Goal: Task Accomplishment & Management: Manage account settings

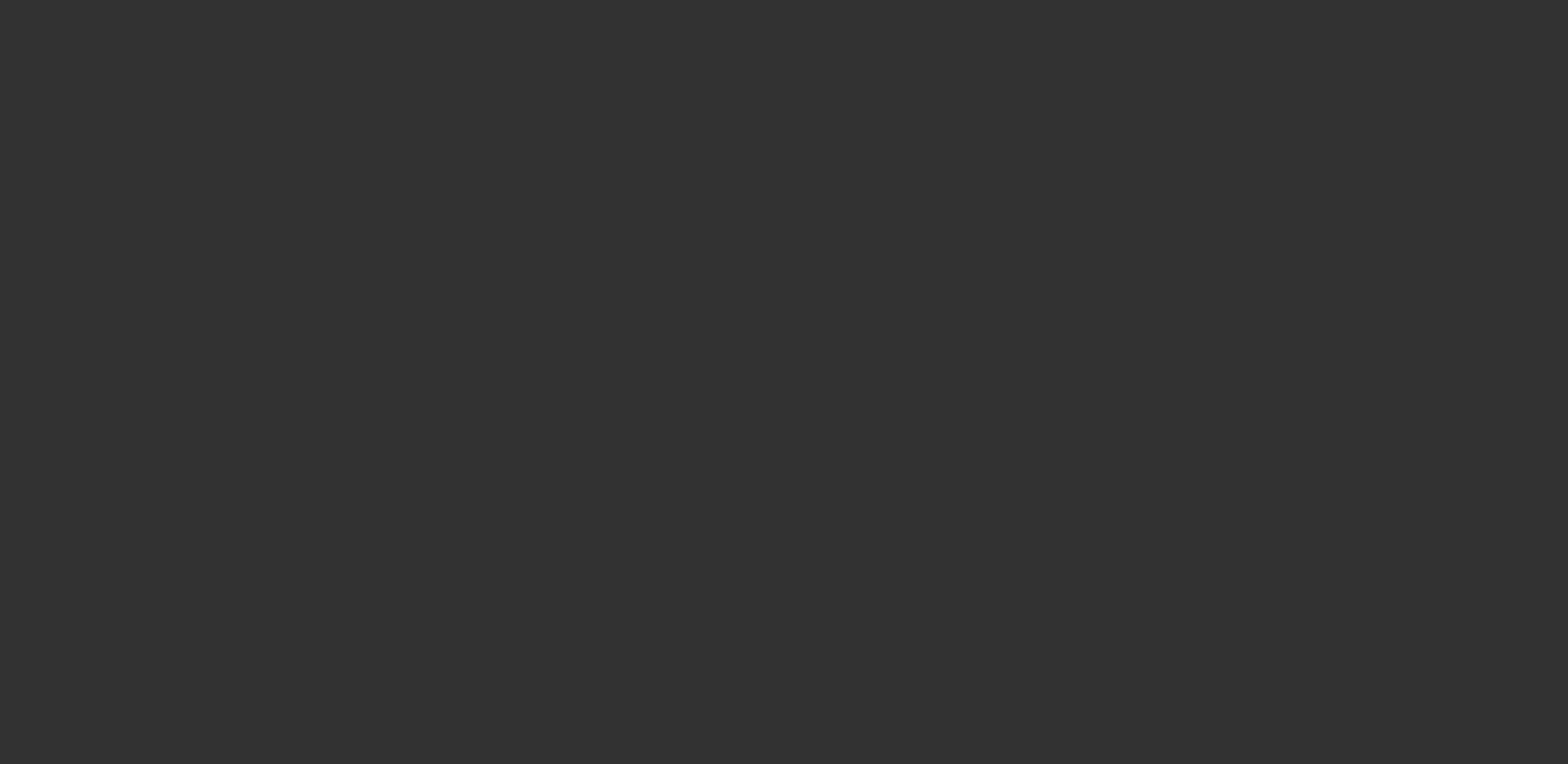
select select "3"
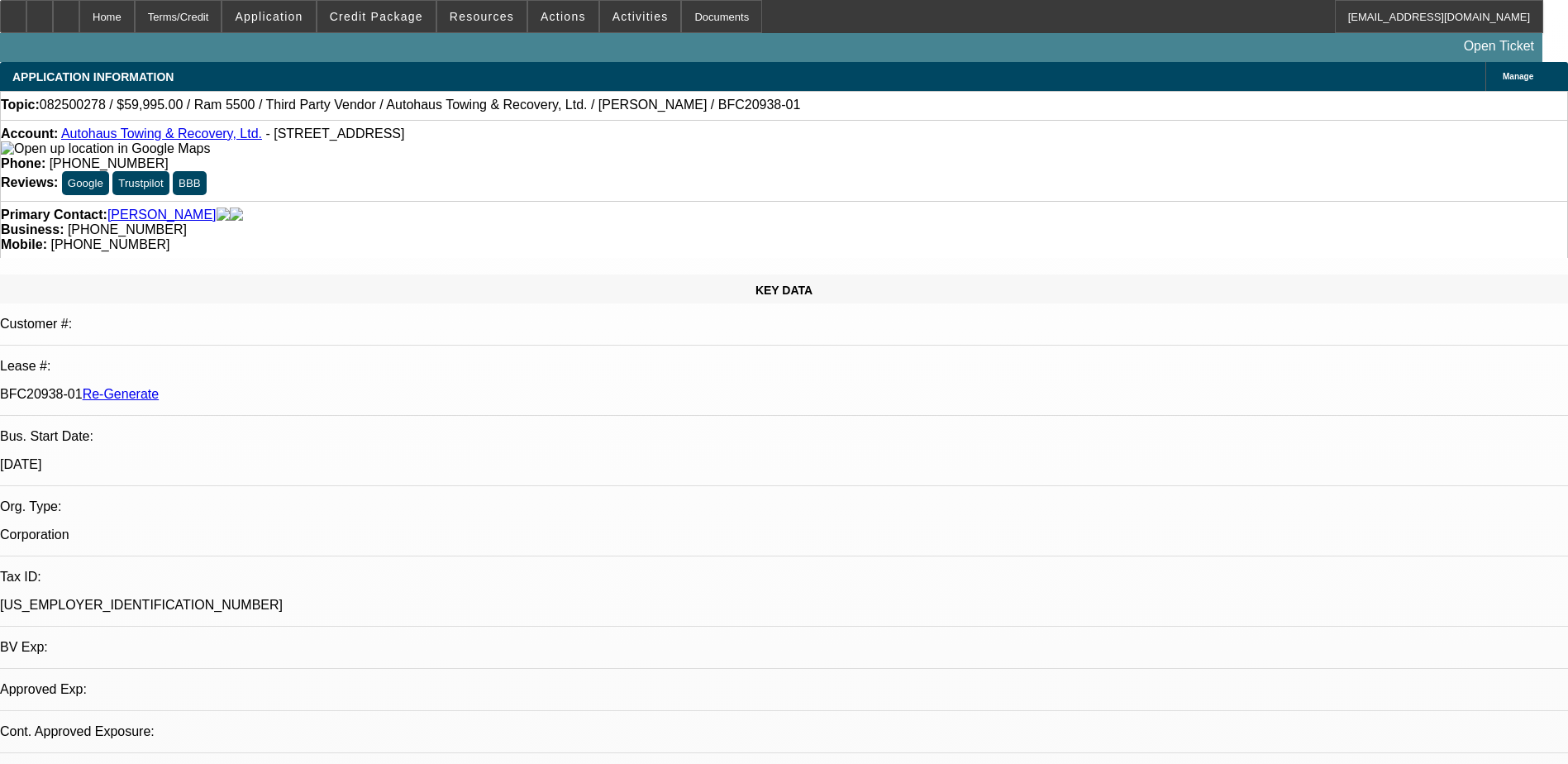
select select "0"
select select "1"
select select "2"
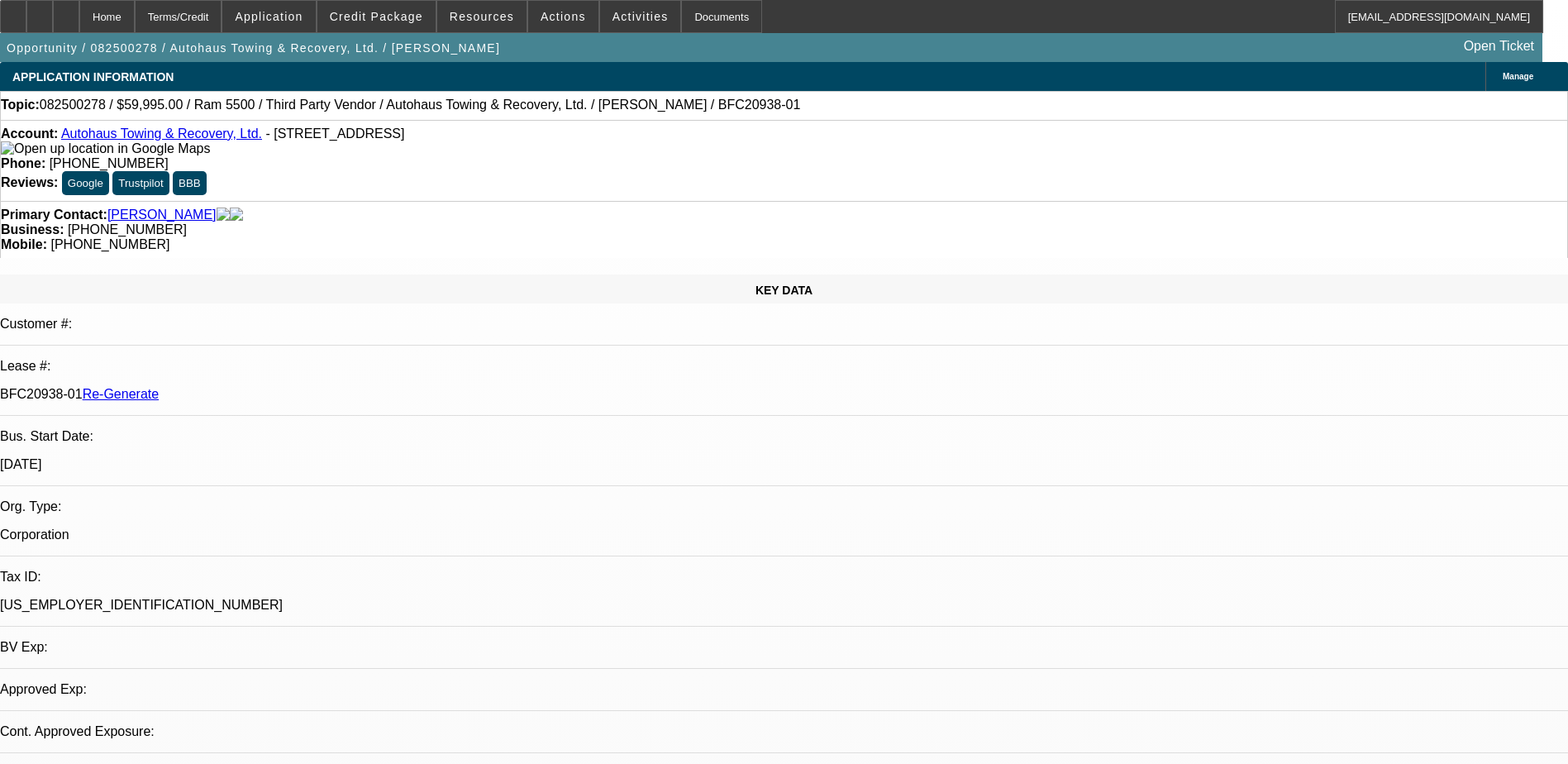
select select "6"
click at [702, 20] on div "Documents" at bounding box center [722, 16] width 81 height 33
click at [399, 13] on span "Credit Package" at bounding box center [376, 17] width 94 height 14
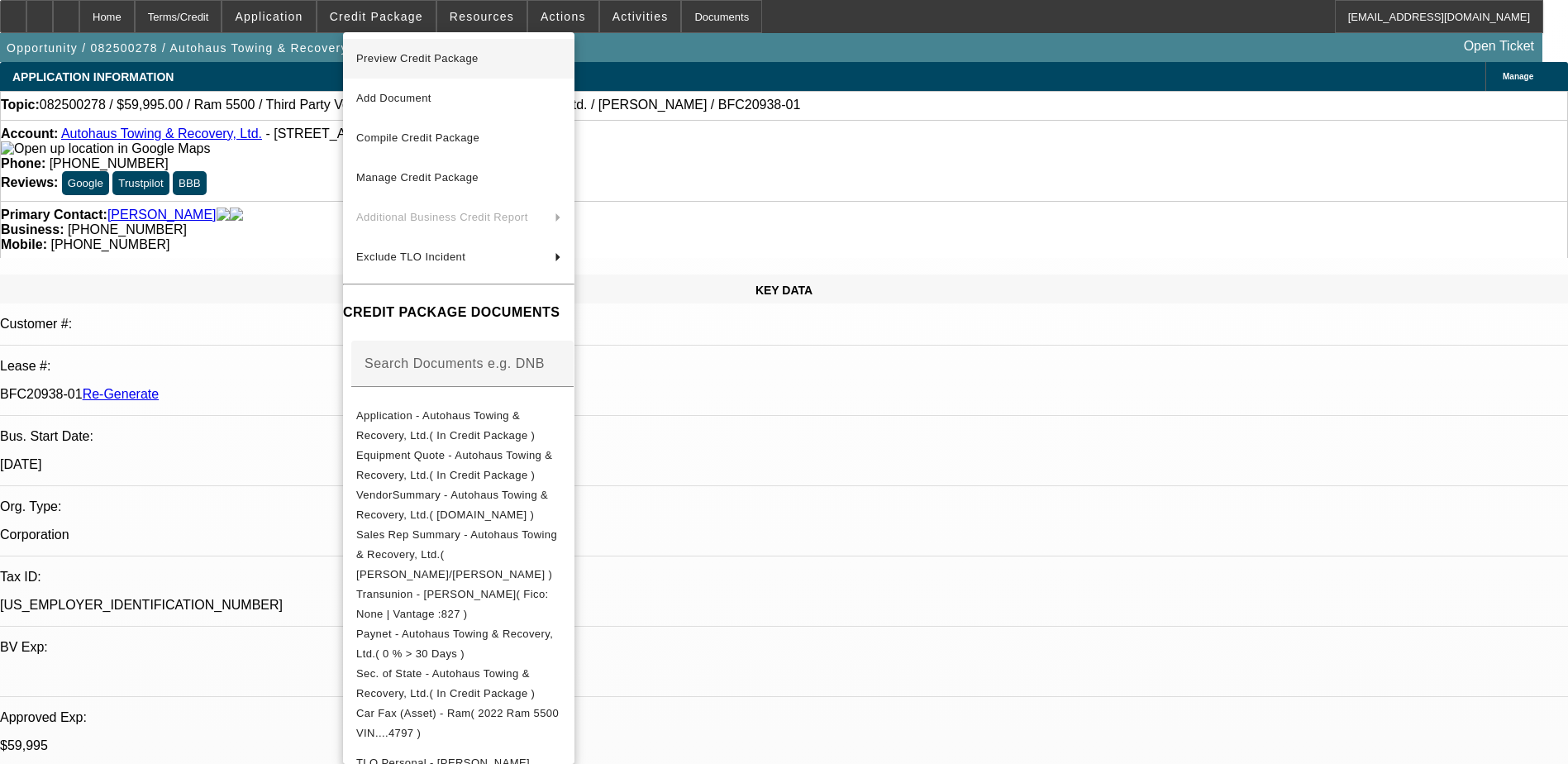
click at [435, 57] on span "Preview Credit Package" at bounding box center [417, 58] width 122 height 13
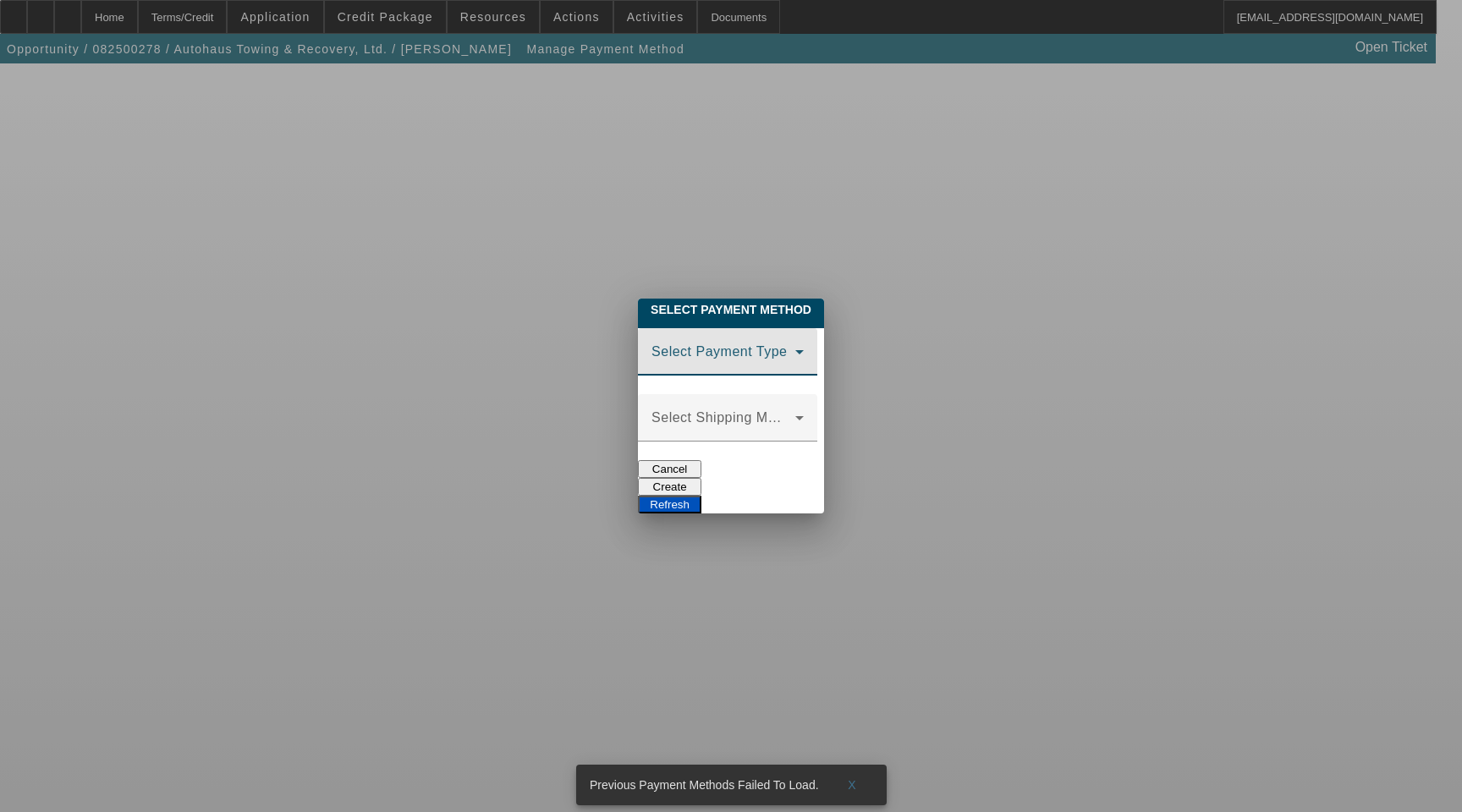
click at [652, 353] on span at bounding box center [723, 359] width 143 height 21
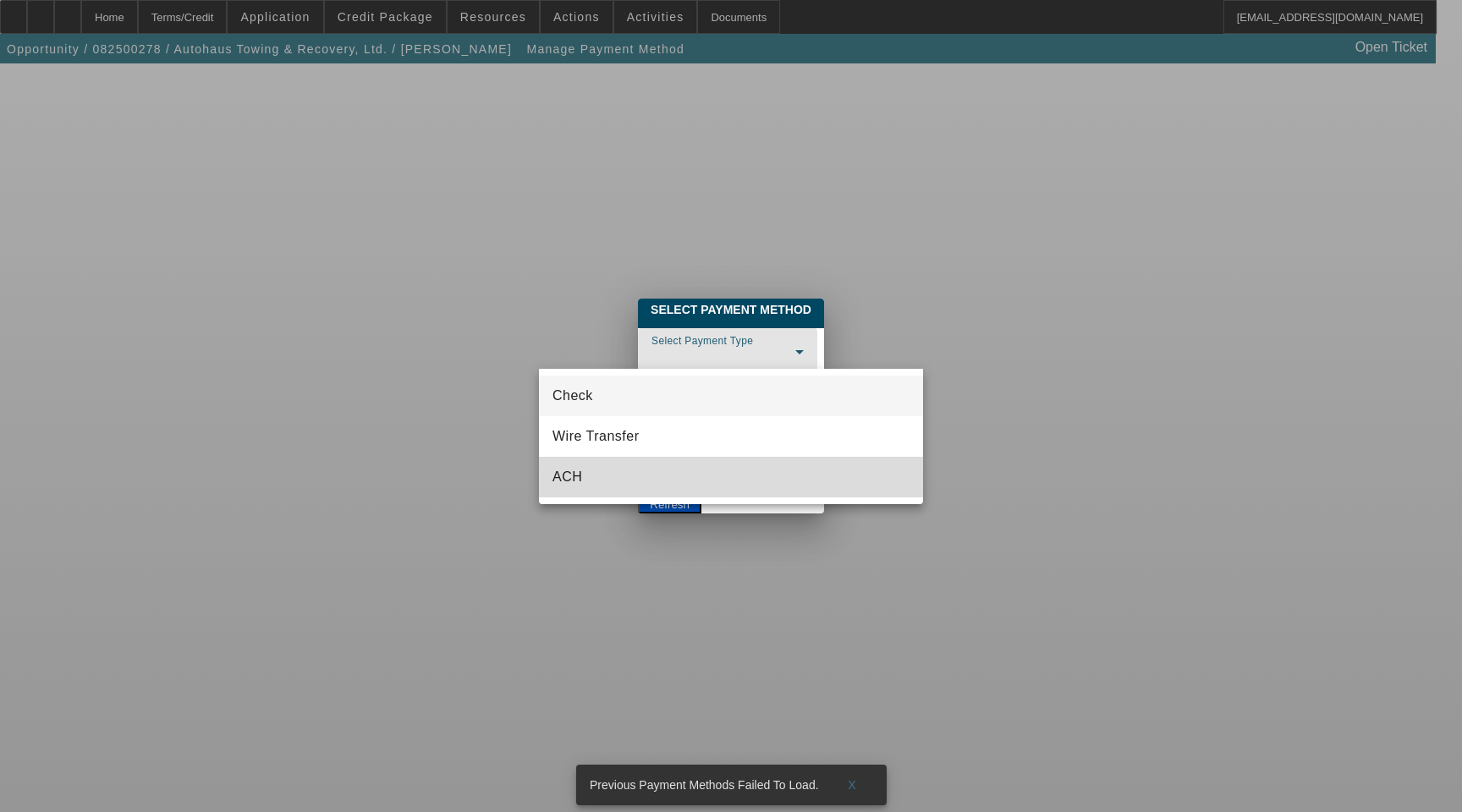
click at [576, 467] on span "ACH" at bounding box center [568, 478] width 29 height 21
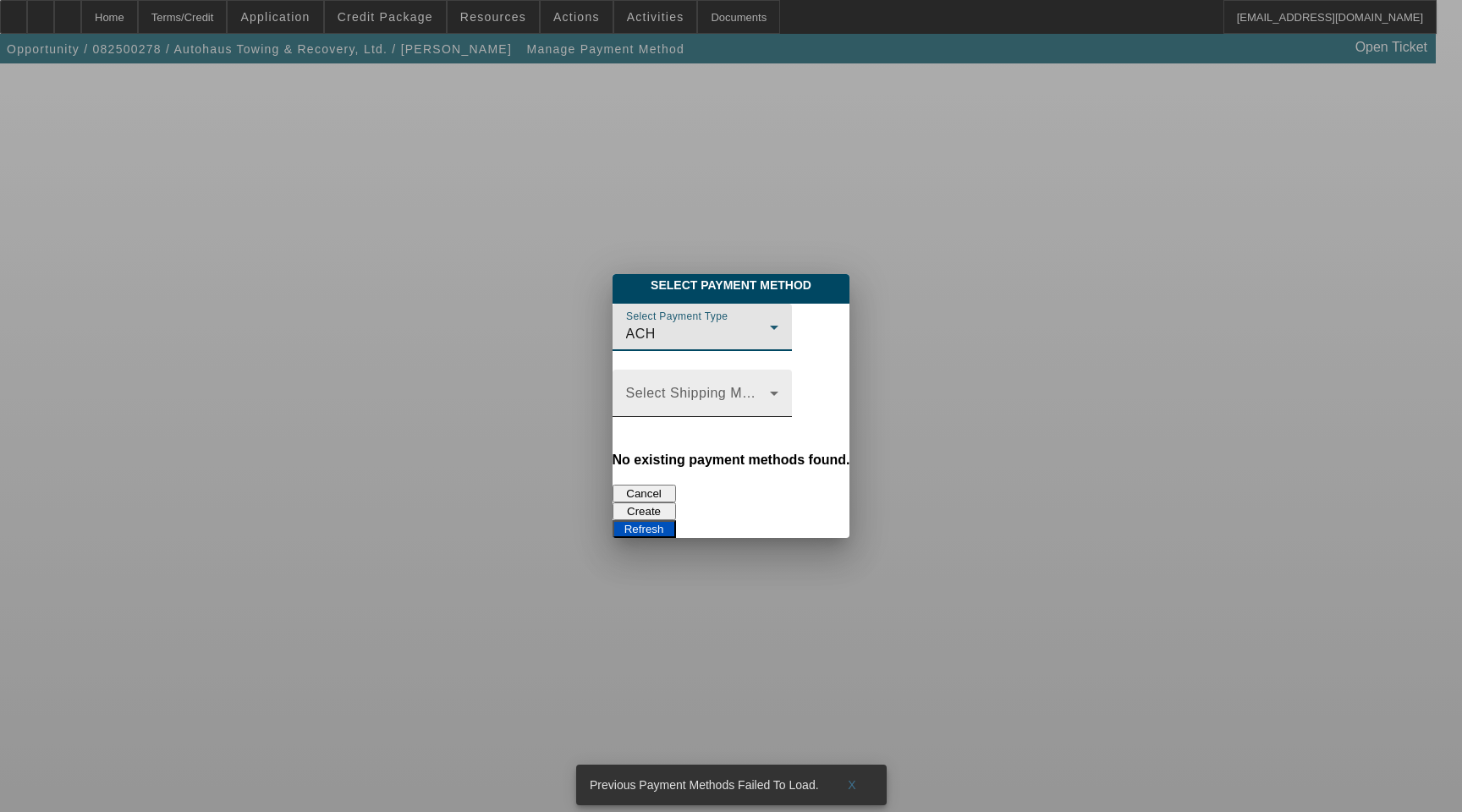
click at [753, 389] on div "Select Shipping Method" at bounding box center [702, 393] width 152 height 48
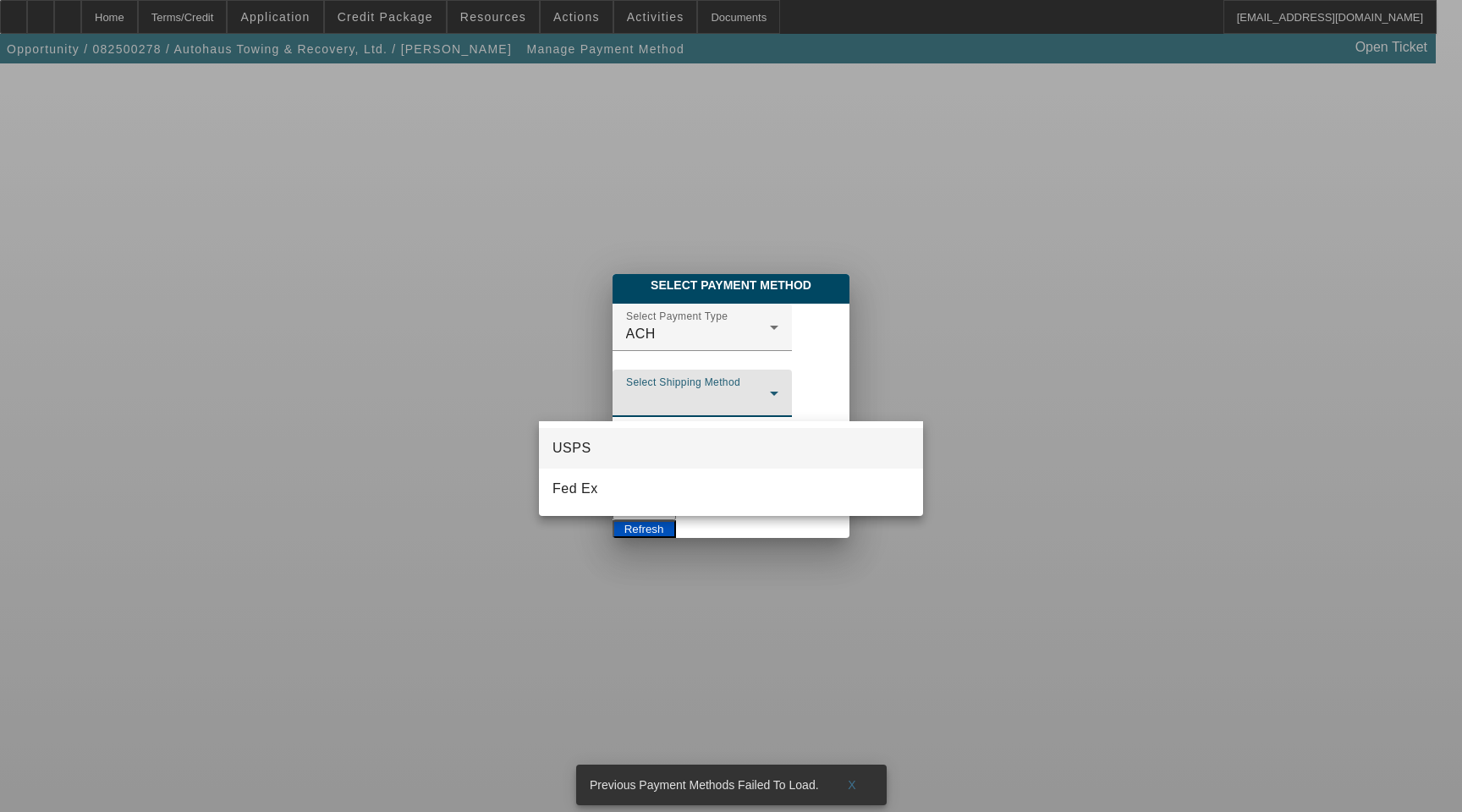
click at [753, 389] on div at bounding box center [731, 406] width 1462 height 812
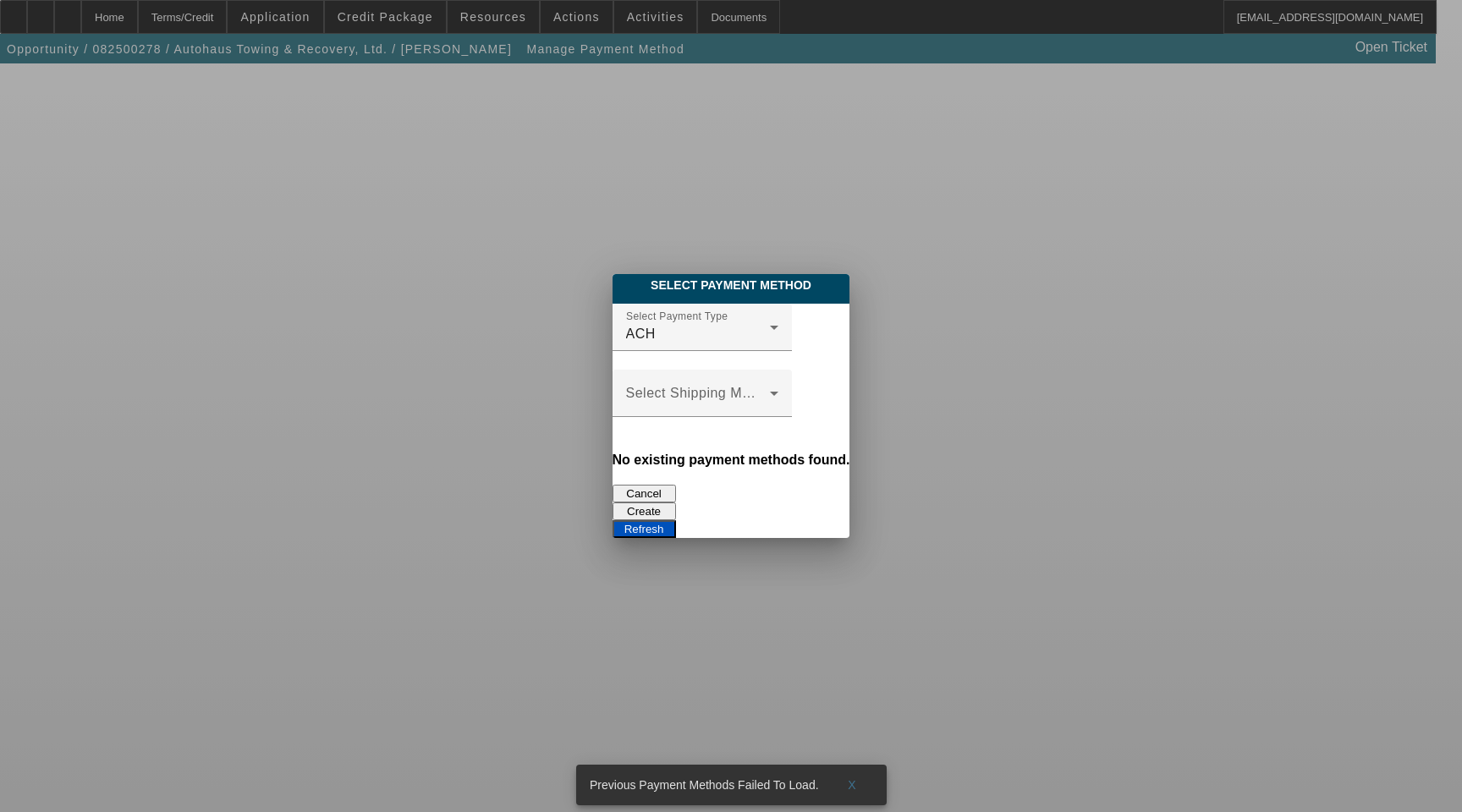
click at [677, 503] on button "Create" at bounding box center [644, 511] width 63 height 18
click at [677, 520] on button "Refresh" at bounding box center [644, 529] width 63 height 18
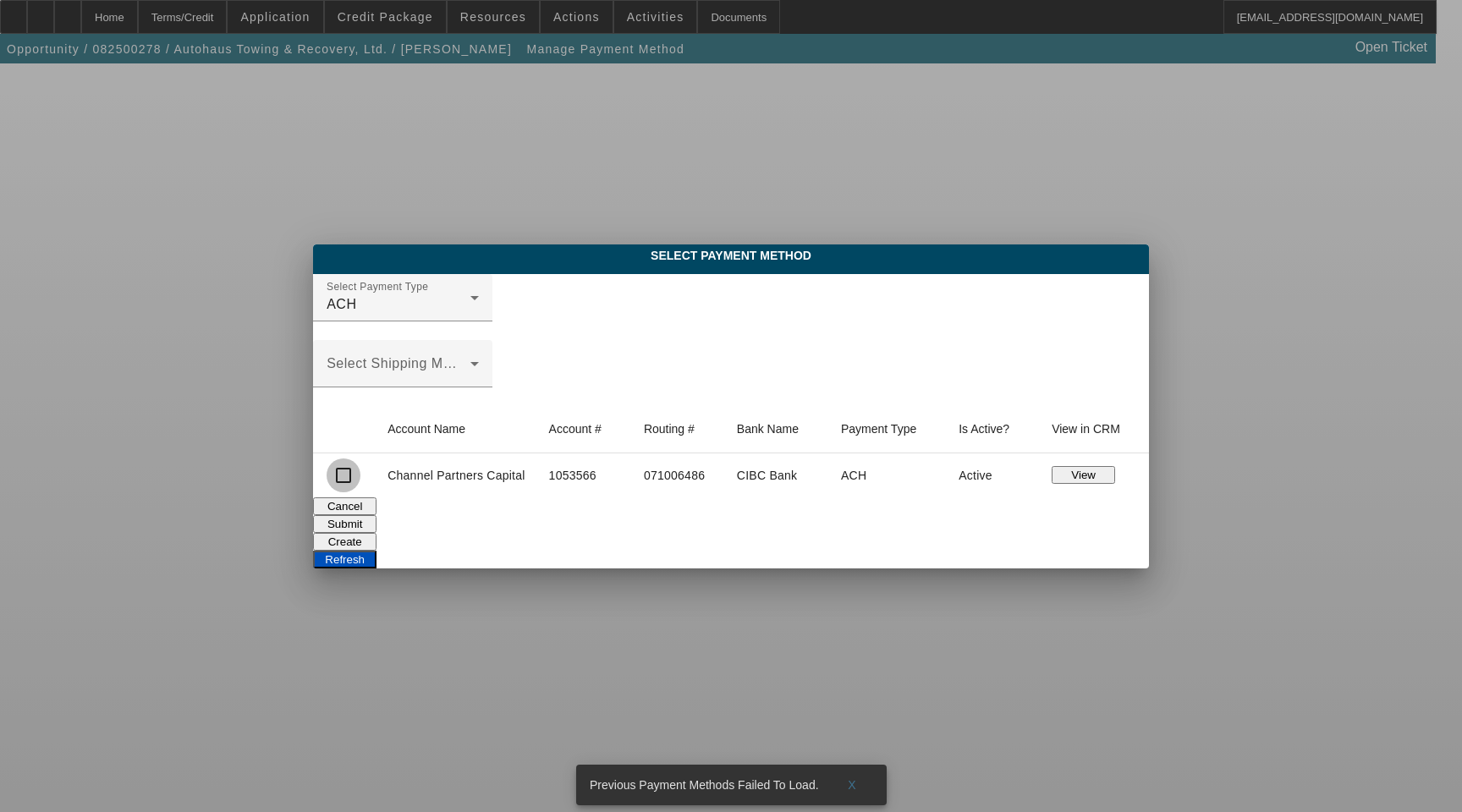
click at [341, 474] on input "checkbox" at bounding box center [343, 475] width 34 height 34
checkbox input "true"
click at [377, 518] on button "Submit" at bounding box center [344, 523] width 63 height 18
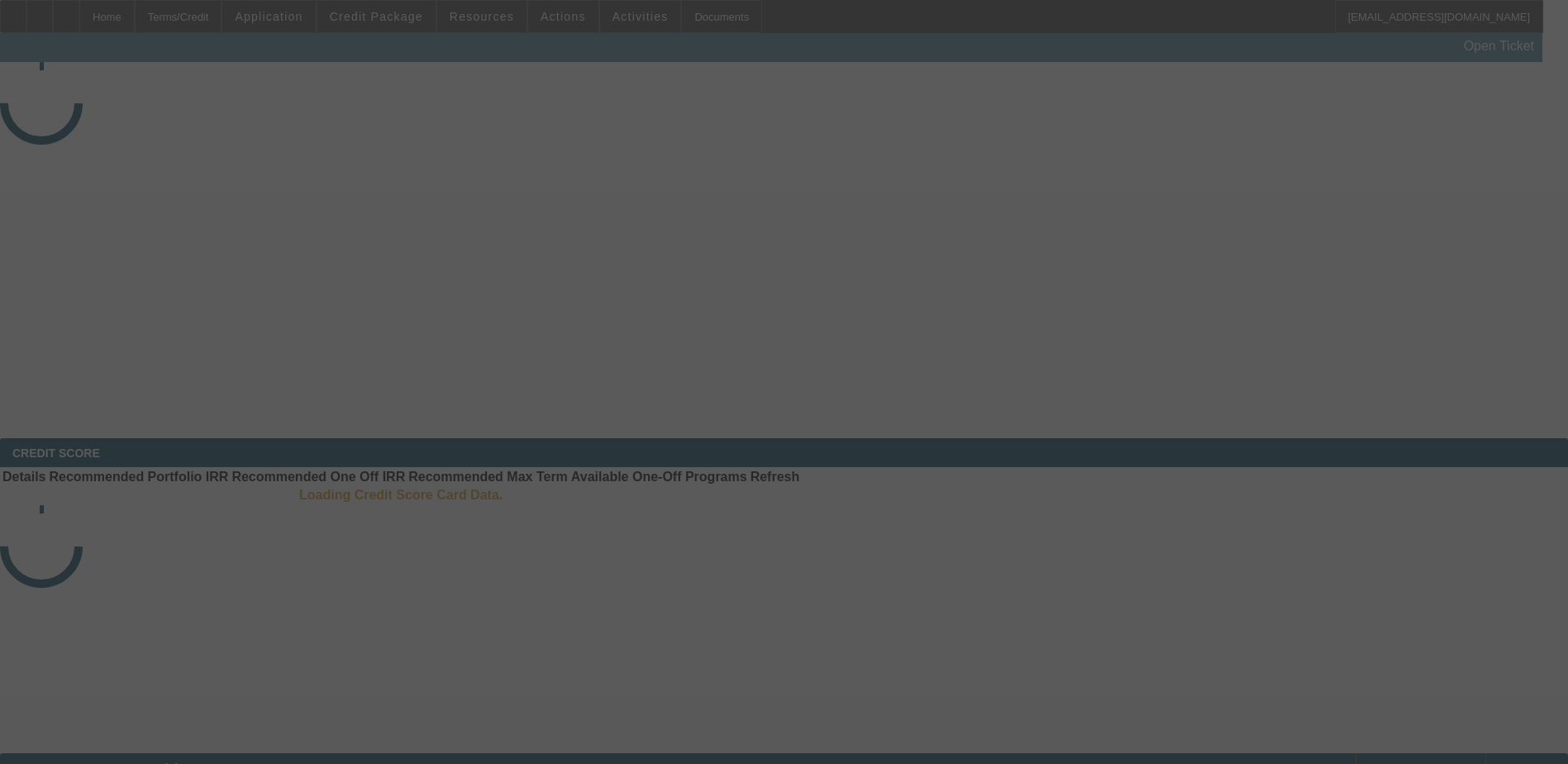
select select "3"
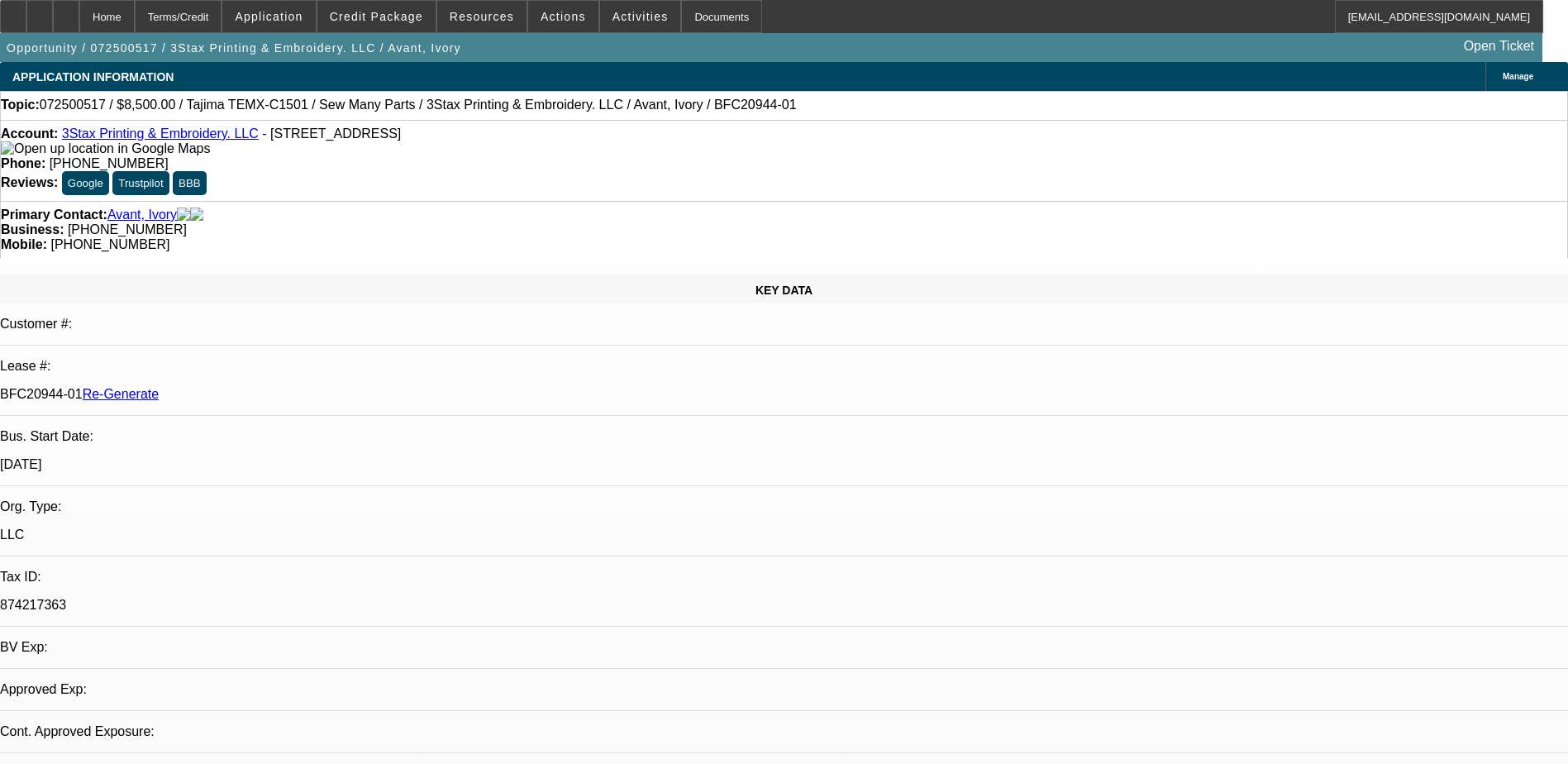
select select "0"
select select "1"
select select "2"
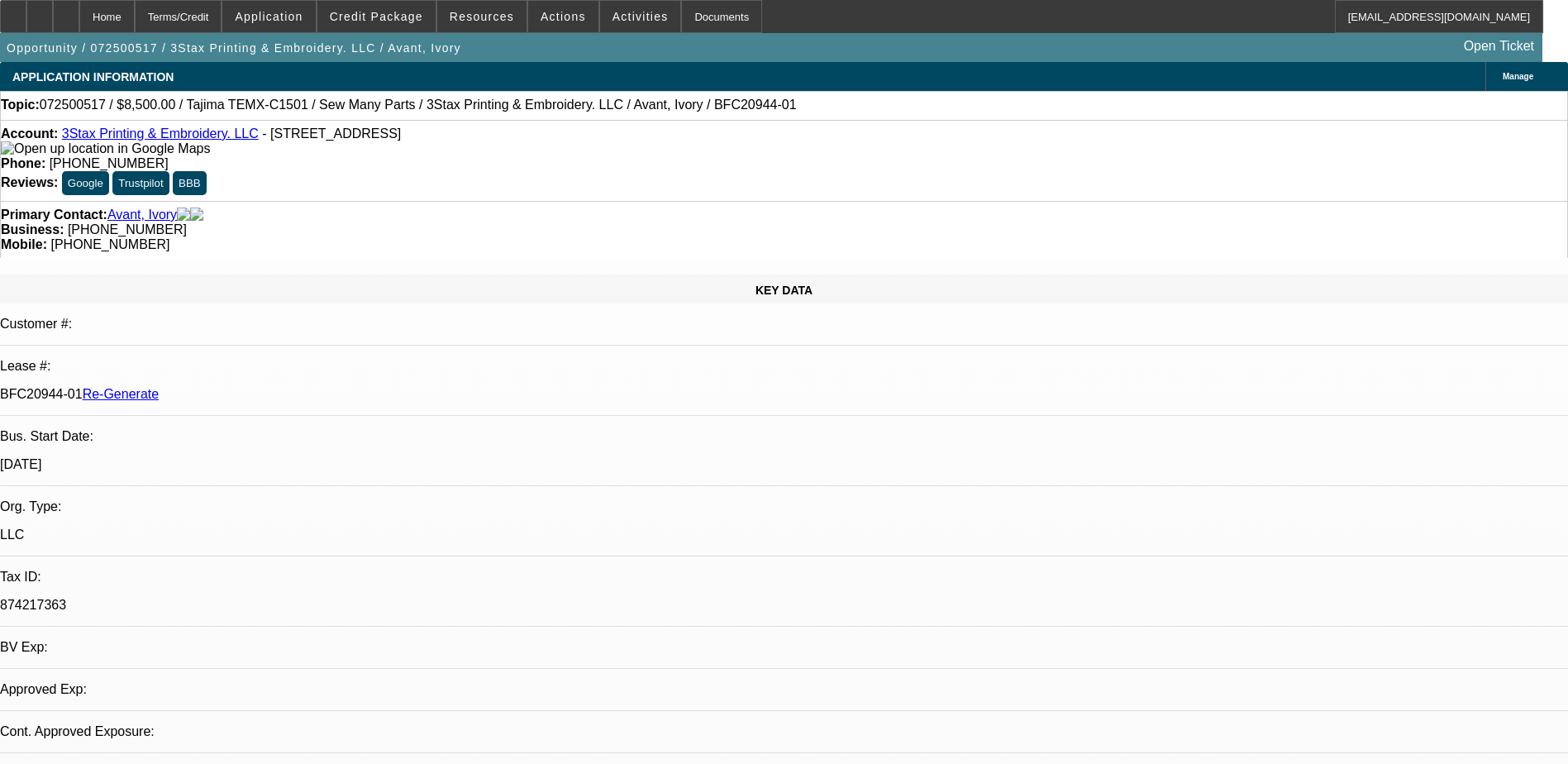
select select "6"
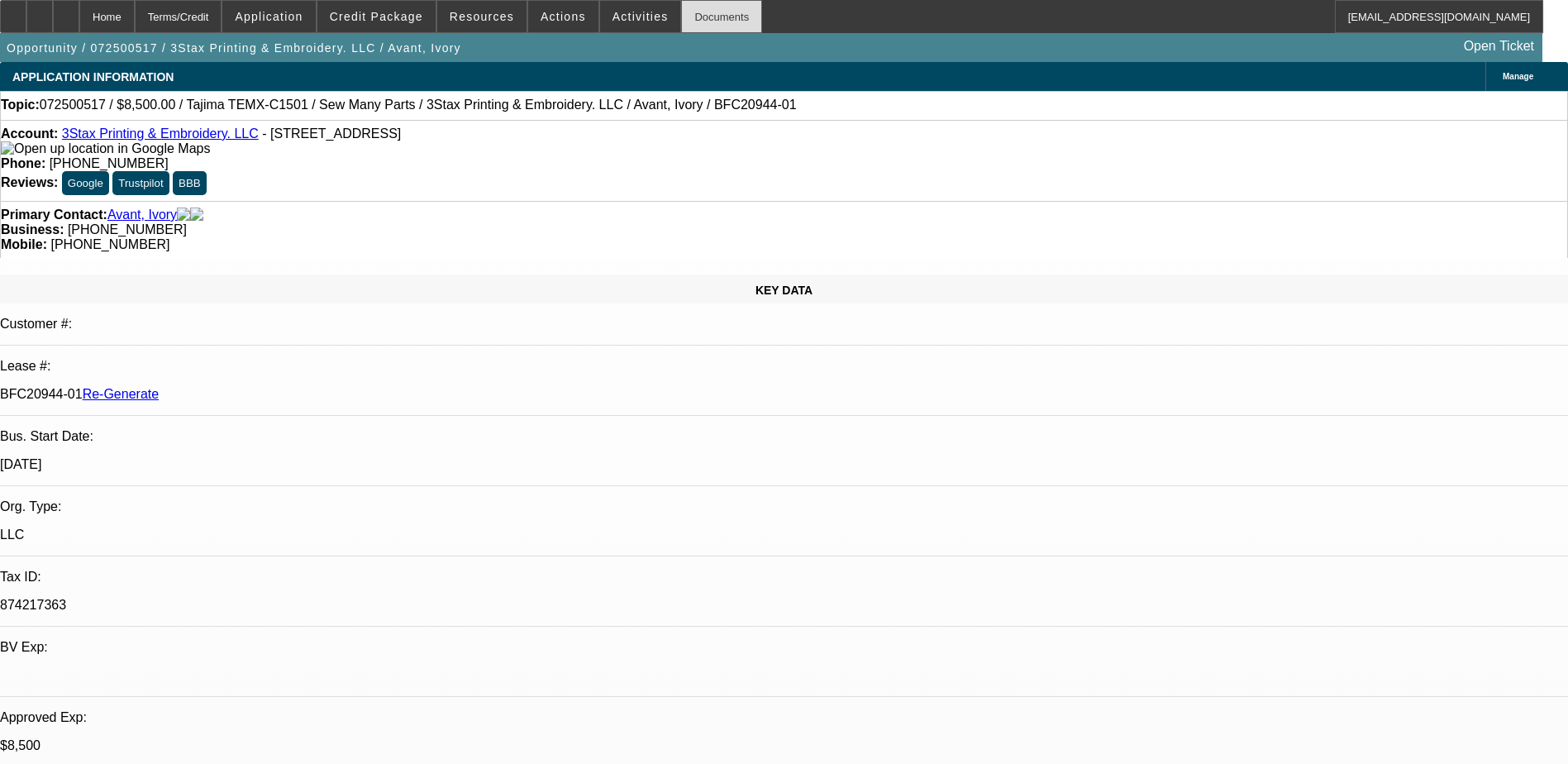
click at [694, 27] on div "Documents" at bounding box center [722, 16] width 81 height 33
click at [820, 41] on div "Opportunity / 072500517 / 3Stax Printing & Embroidery. LLC / Avant, Ivory Open …" at bounding box center [771, 47] width 1543 height 29
click at [35, 149] on img at bounding box center [105, 149] width 209 height 15
click at [617, 20] on span "Activities" at bounding box center [641, 17] width 57 height 14
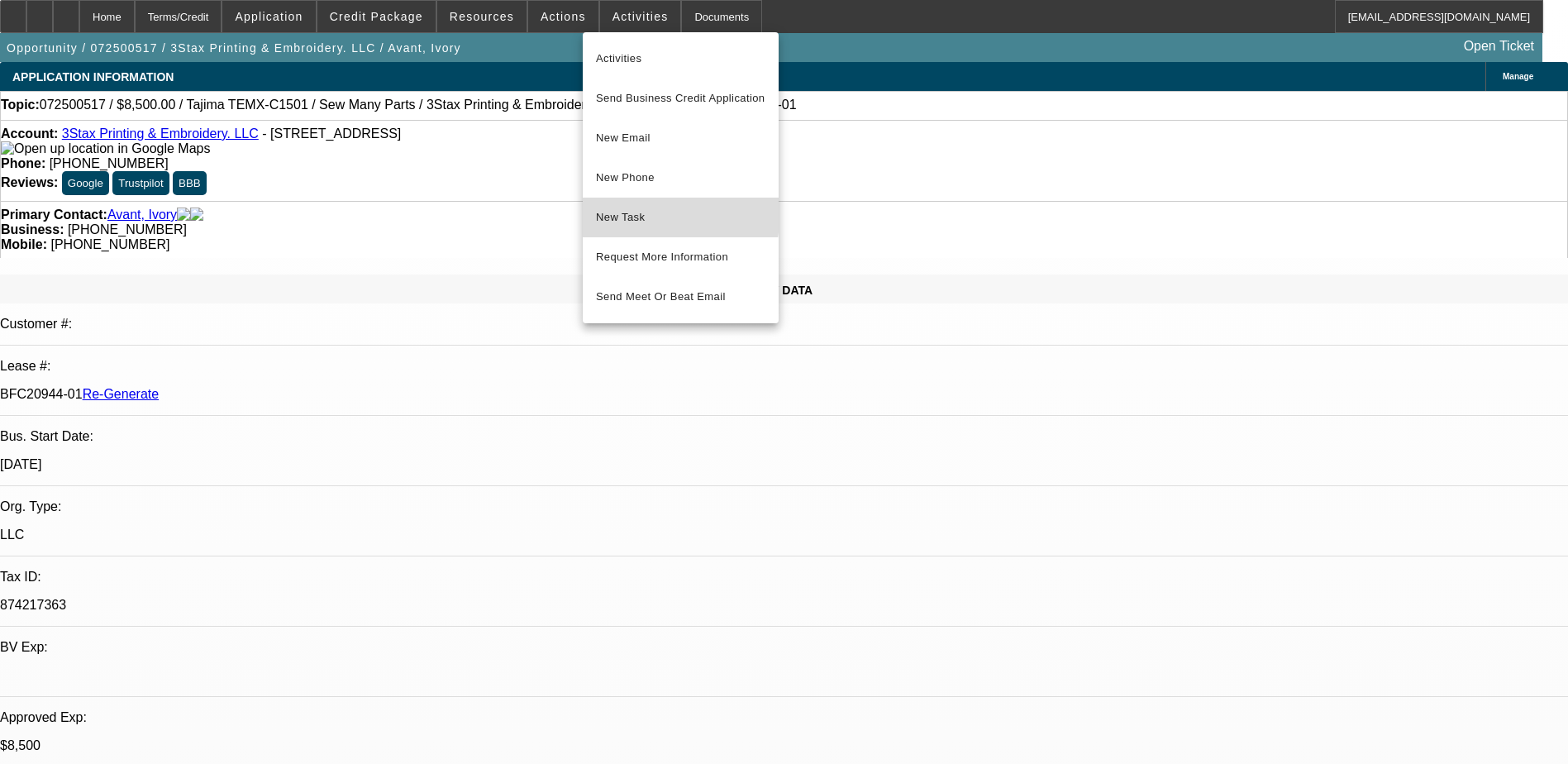
click at [642, 212] on span "New Task" at bounding box center [680, 218] width 170 height 20
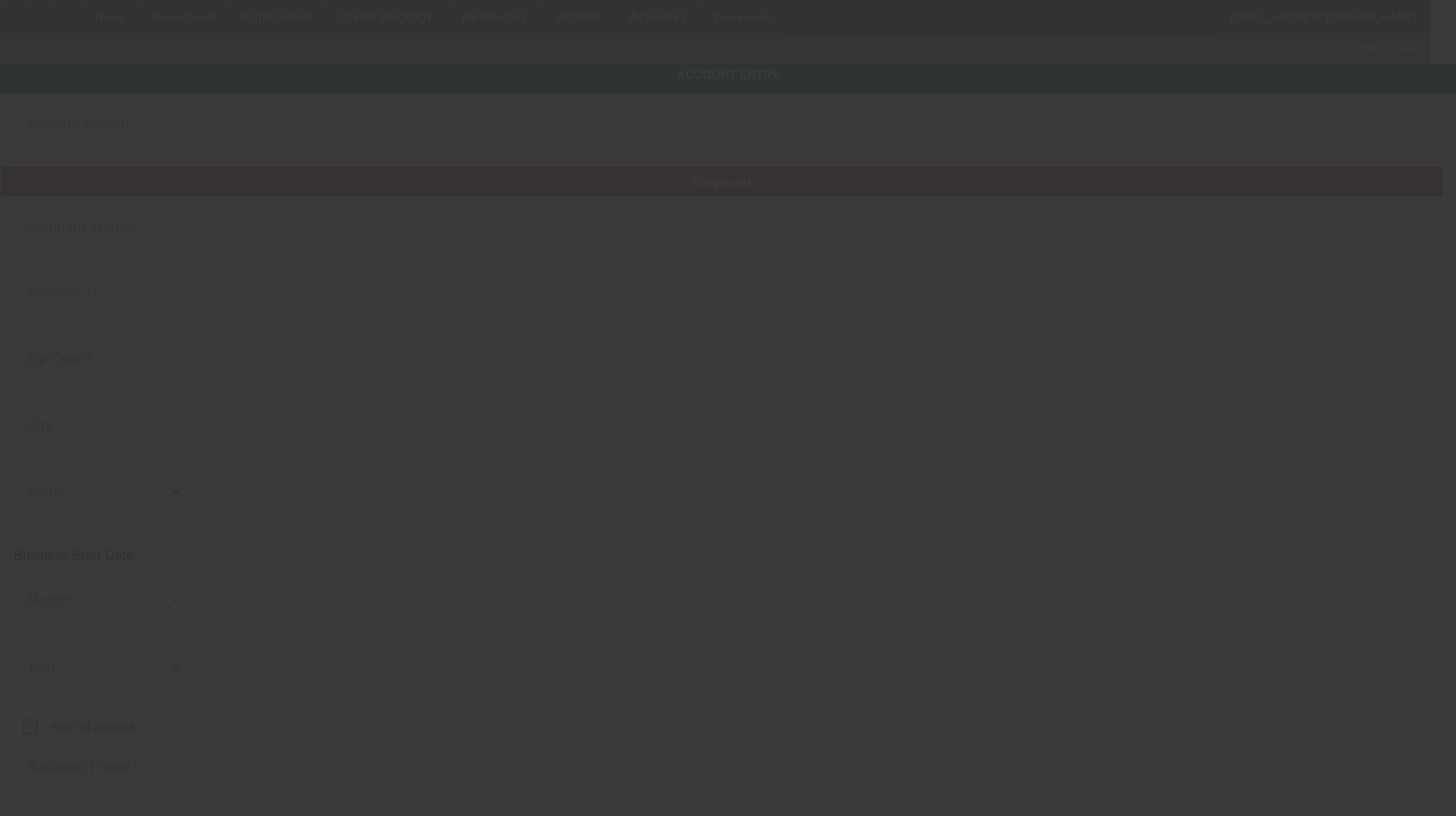
type input "3Stax Printing & Embroidery. LLC"
type input "[STREET_ADDRESS]"
type input "46229"
type input "[GEOGRAPHIC_DATA]"
type input "[PHONE_NUMBER]"
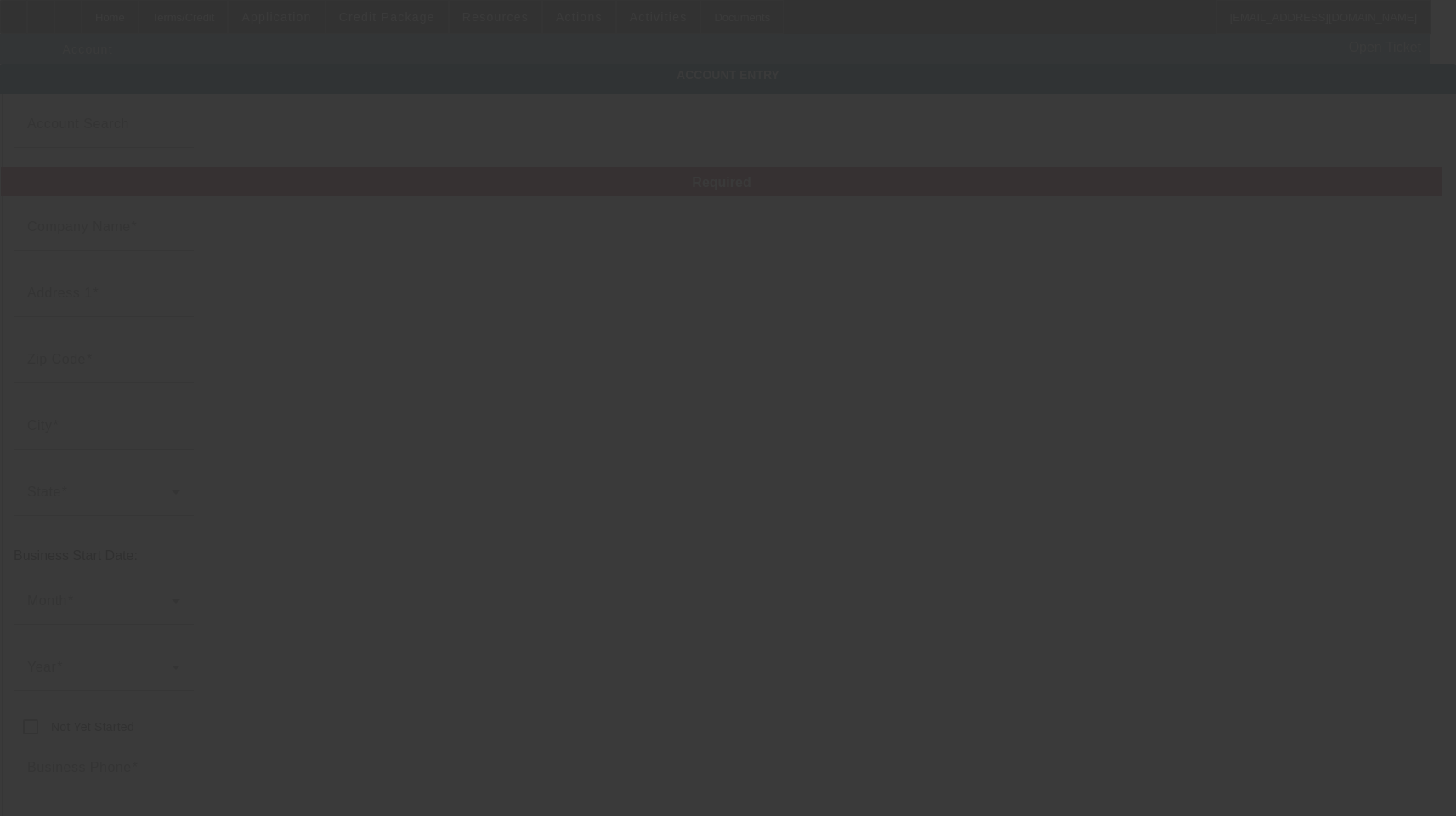
type input "ivory@3staxmfg.com"
type input "874217363"
type input "Garment decorating; printing and embroidery"
type input "https://www.3staxmfg.com/"
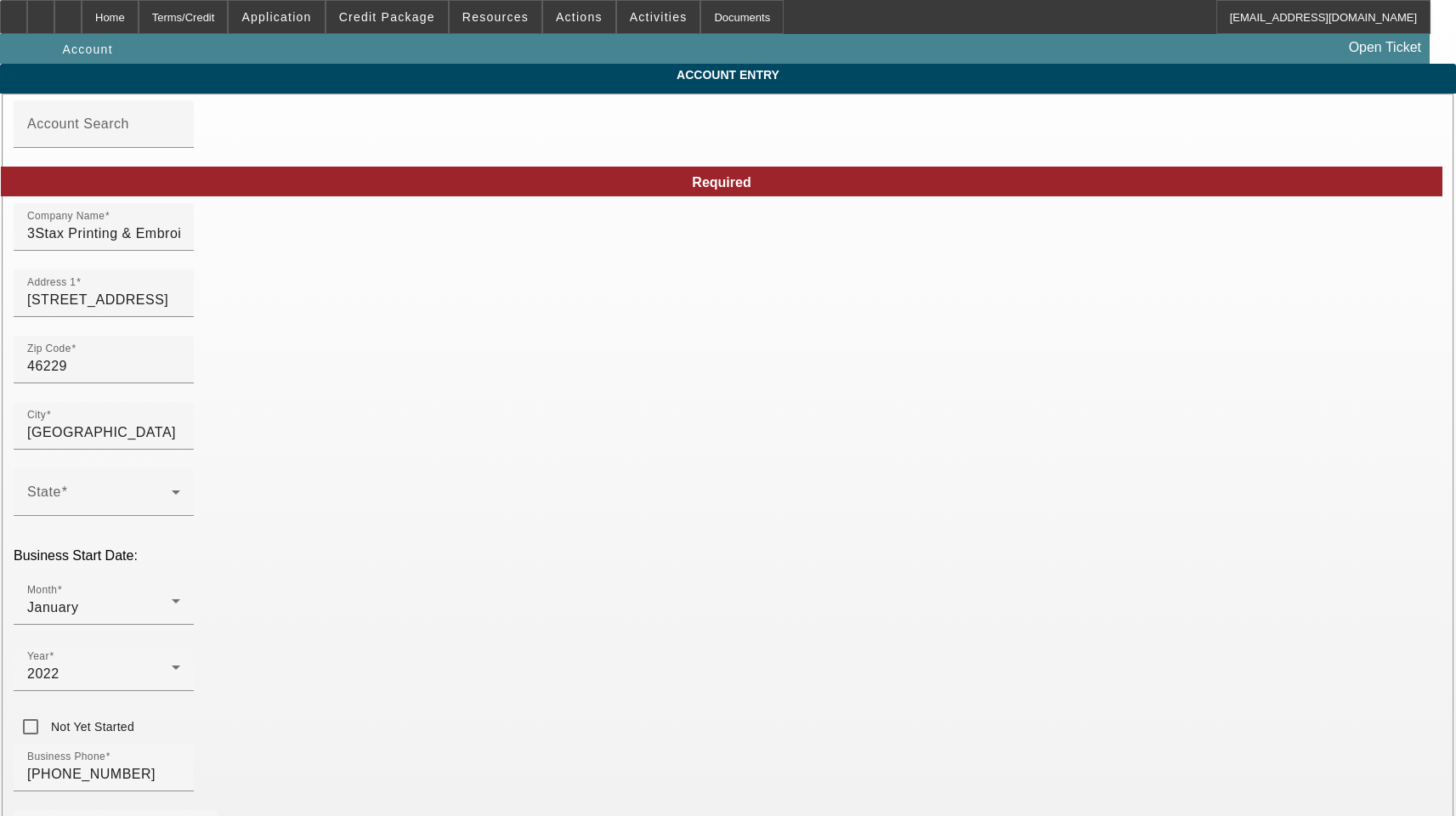
type input "7/22/2025"
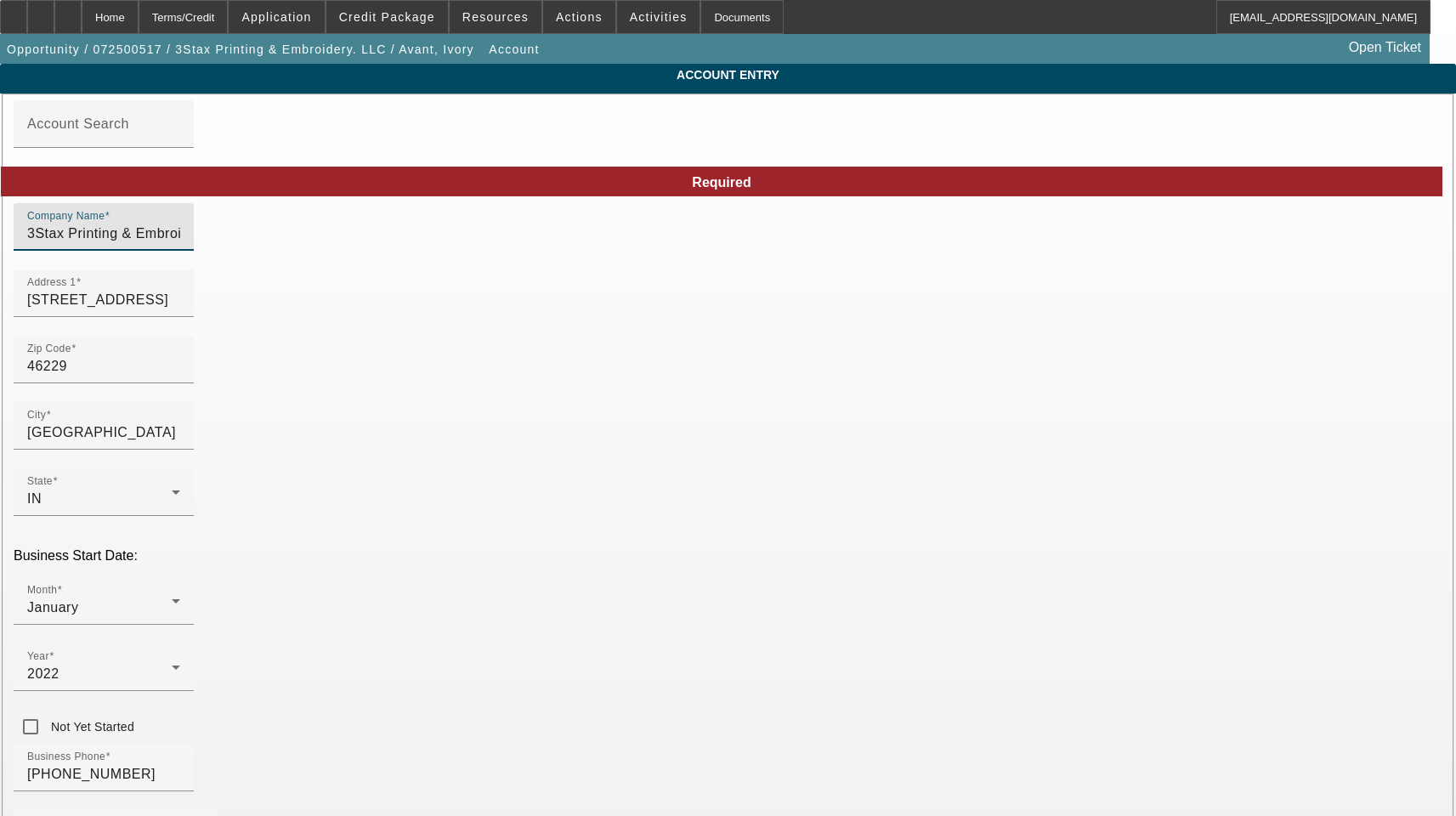
drag, startPoint x: 469, startPoint y: 249, endPoint x: 94, endPoint y: 268, distance: 375.5
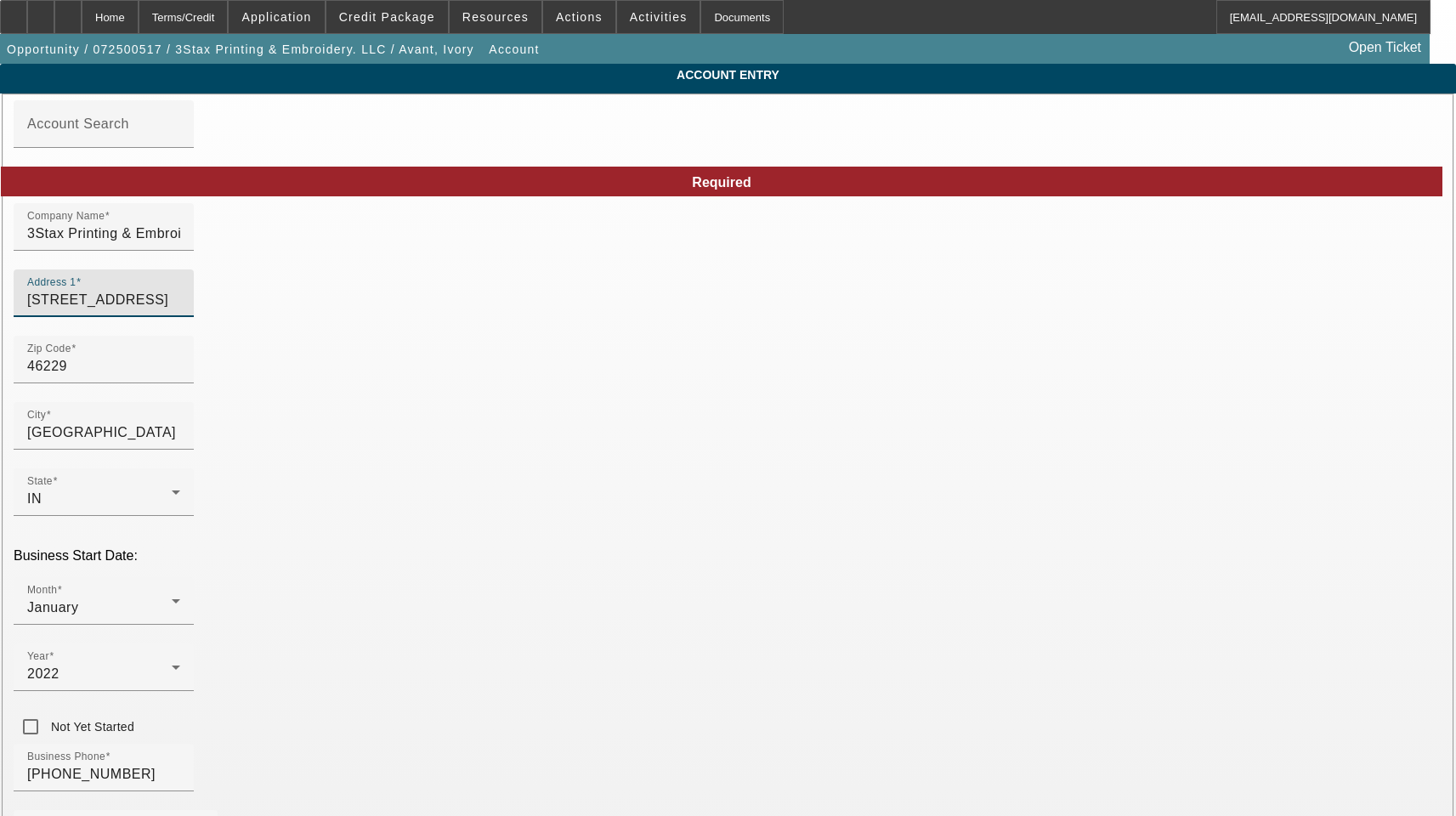
drag, startPoint x: 404, startPoint y: 310, endPoint x: 77, endPoint y: 310, distance: 327.0
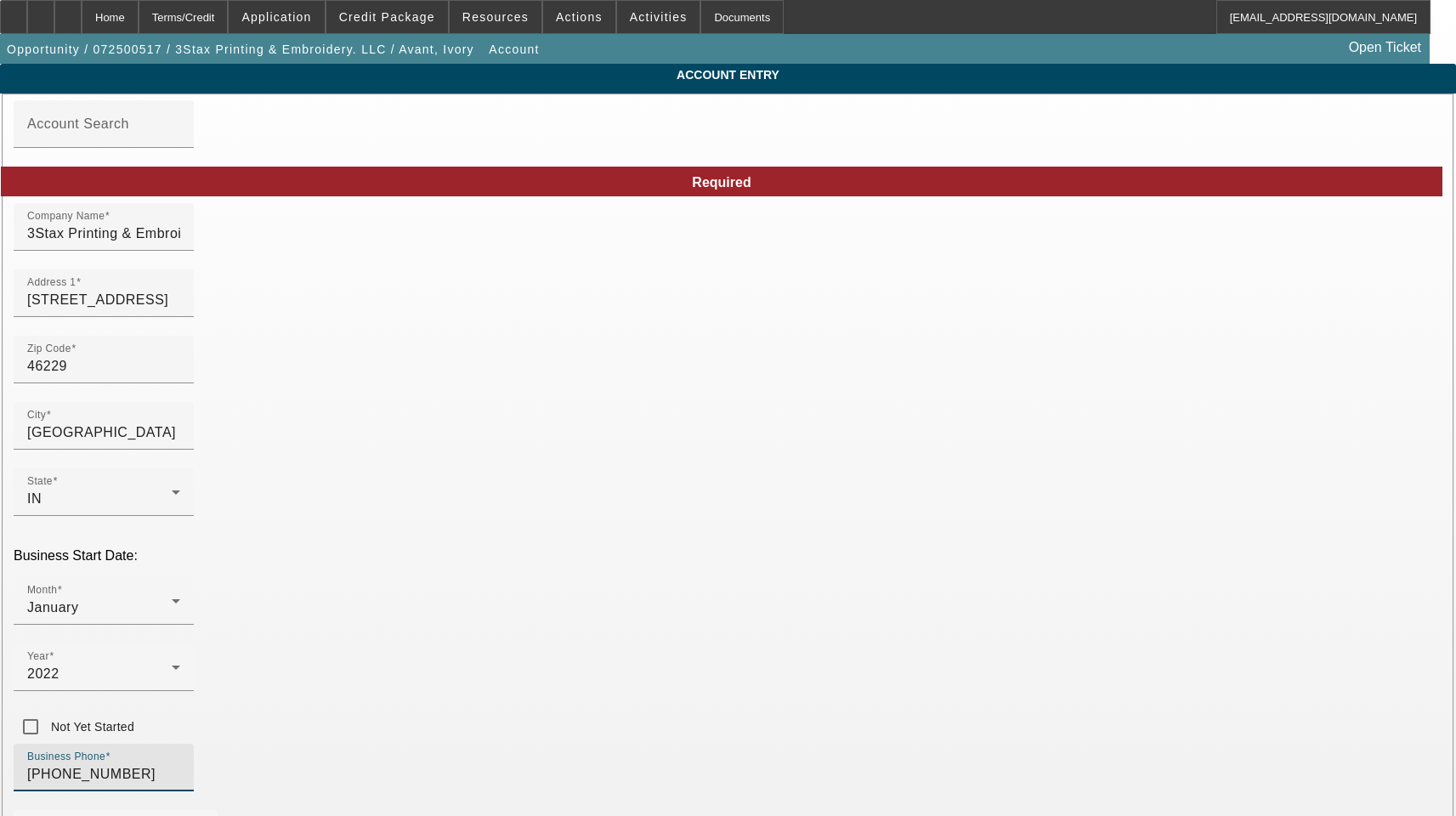
drag, startPoint x: 386, startPoint y: 604, endPoint x: 11, endPoint y: 570, distance: 376.5
drag, startPoint x: 909, startPoint y: 390, endPoint x: 629, endPoint y: 394, distance: 280.0
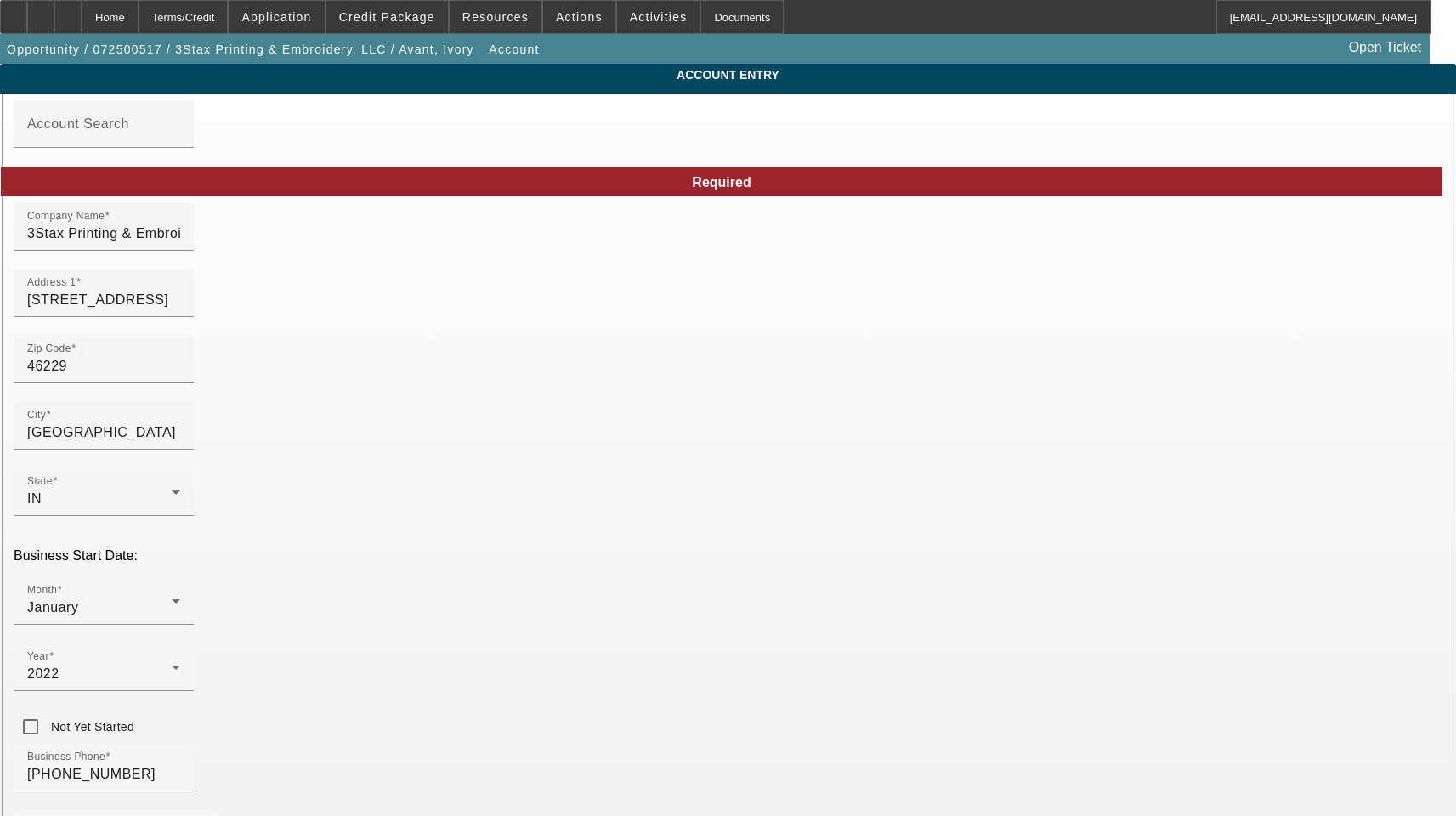
type input "[US_EMPLOYER_IDENTIFICATION_NUMBER]"
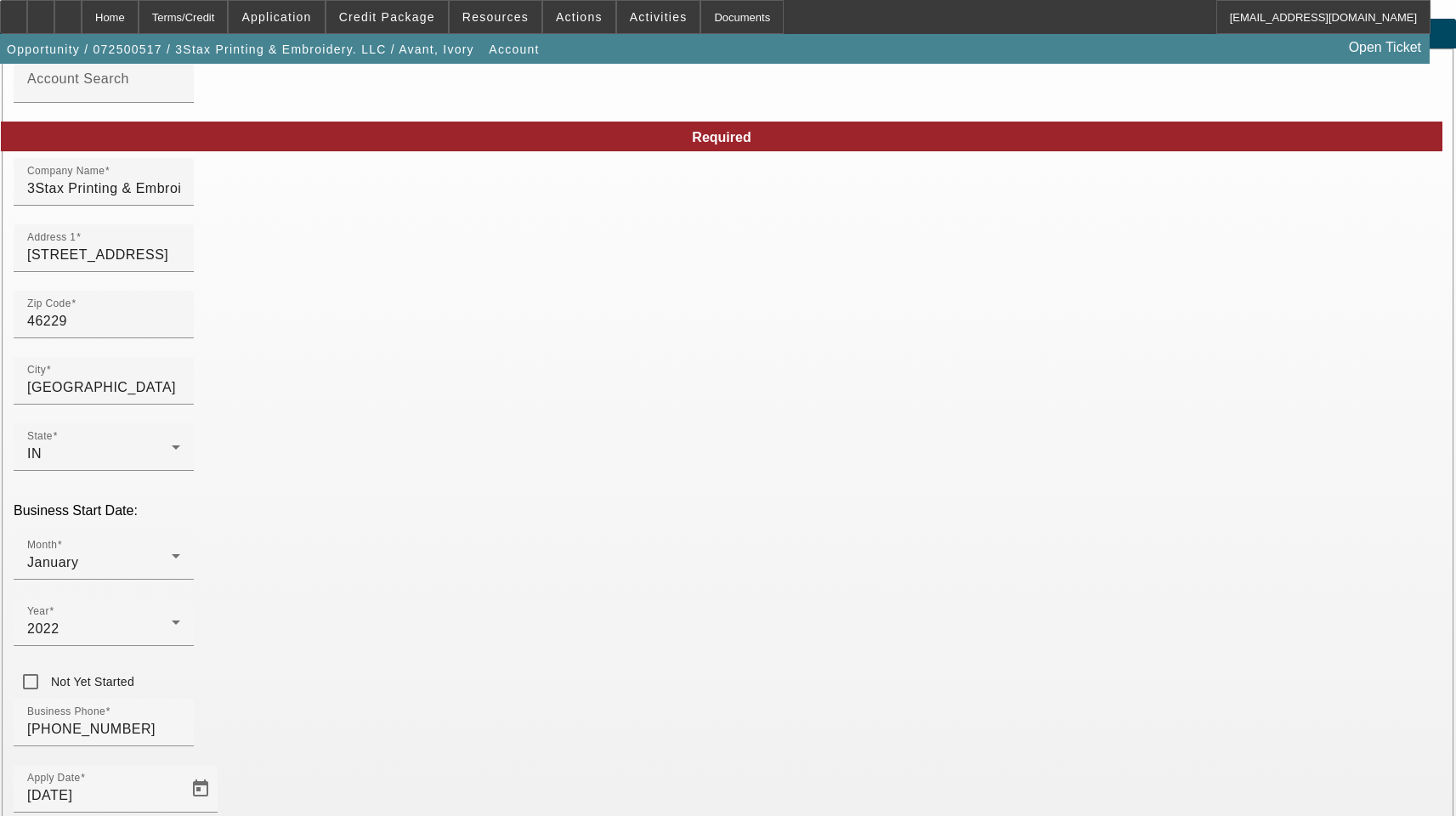
scroll to position [186, 0]
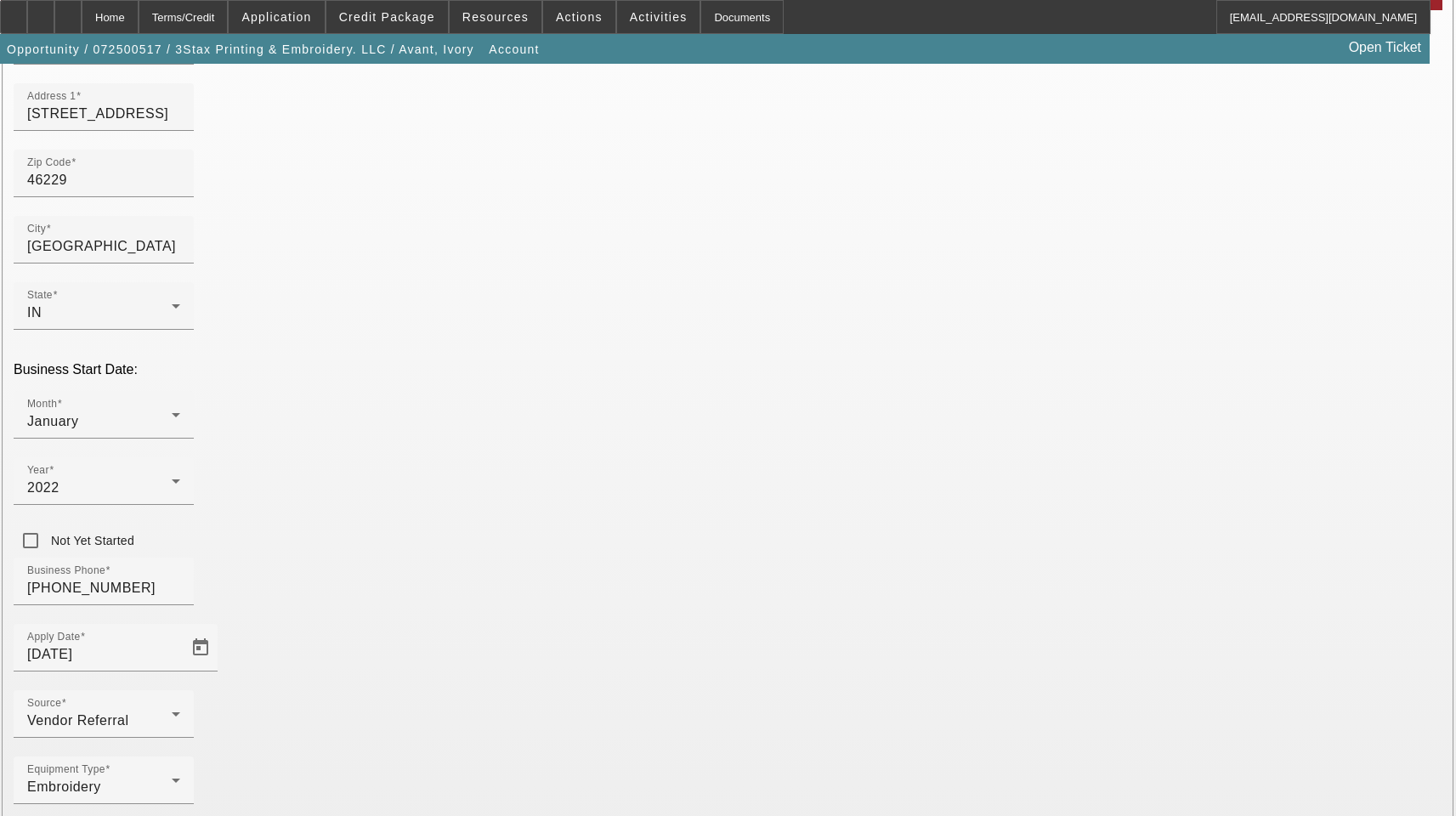
type input "Marion"
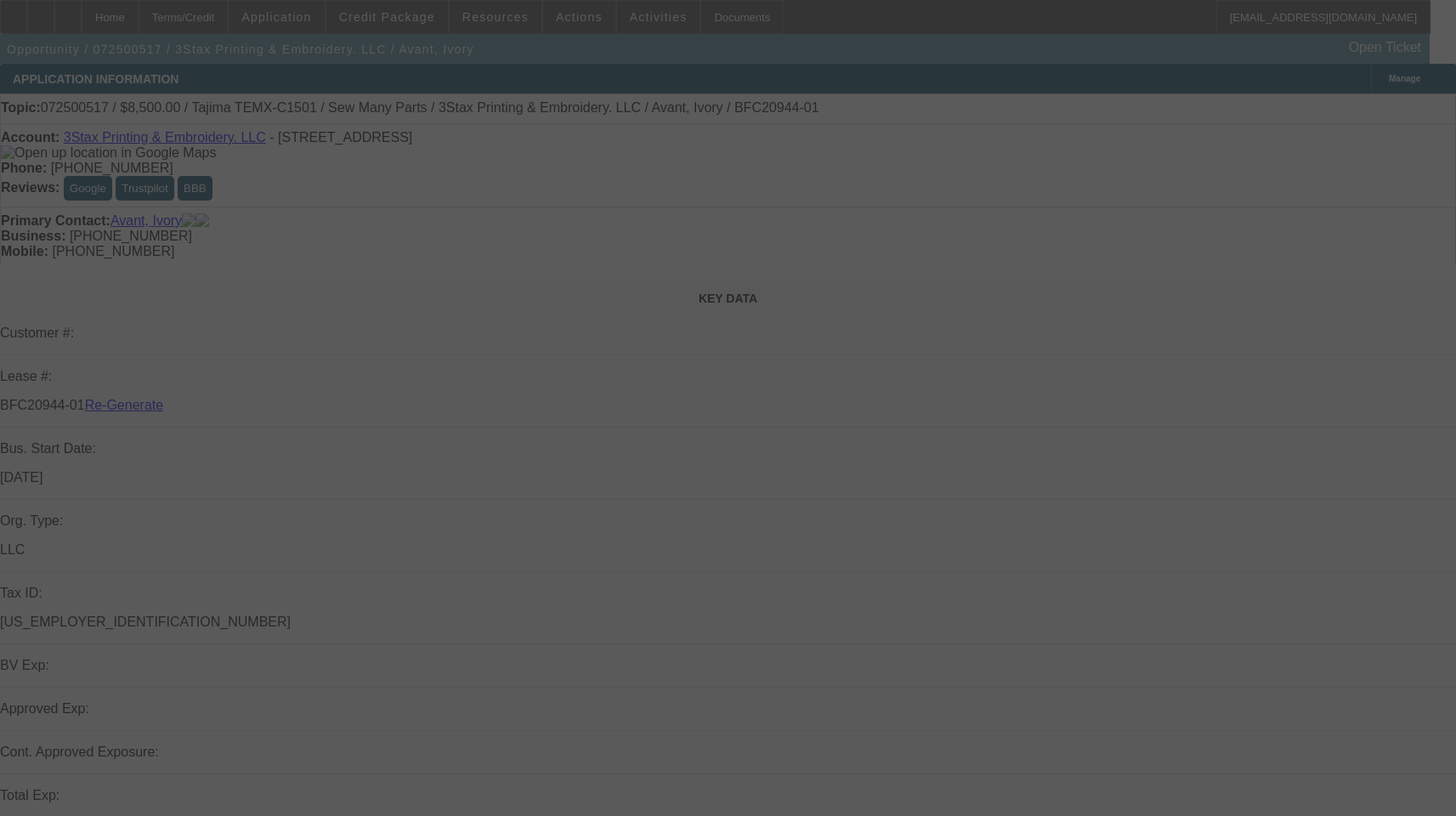
select select "3"
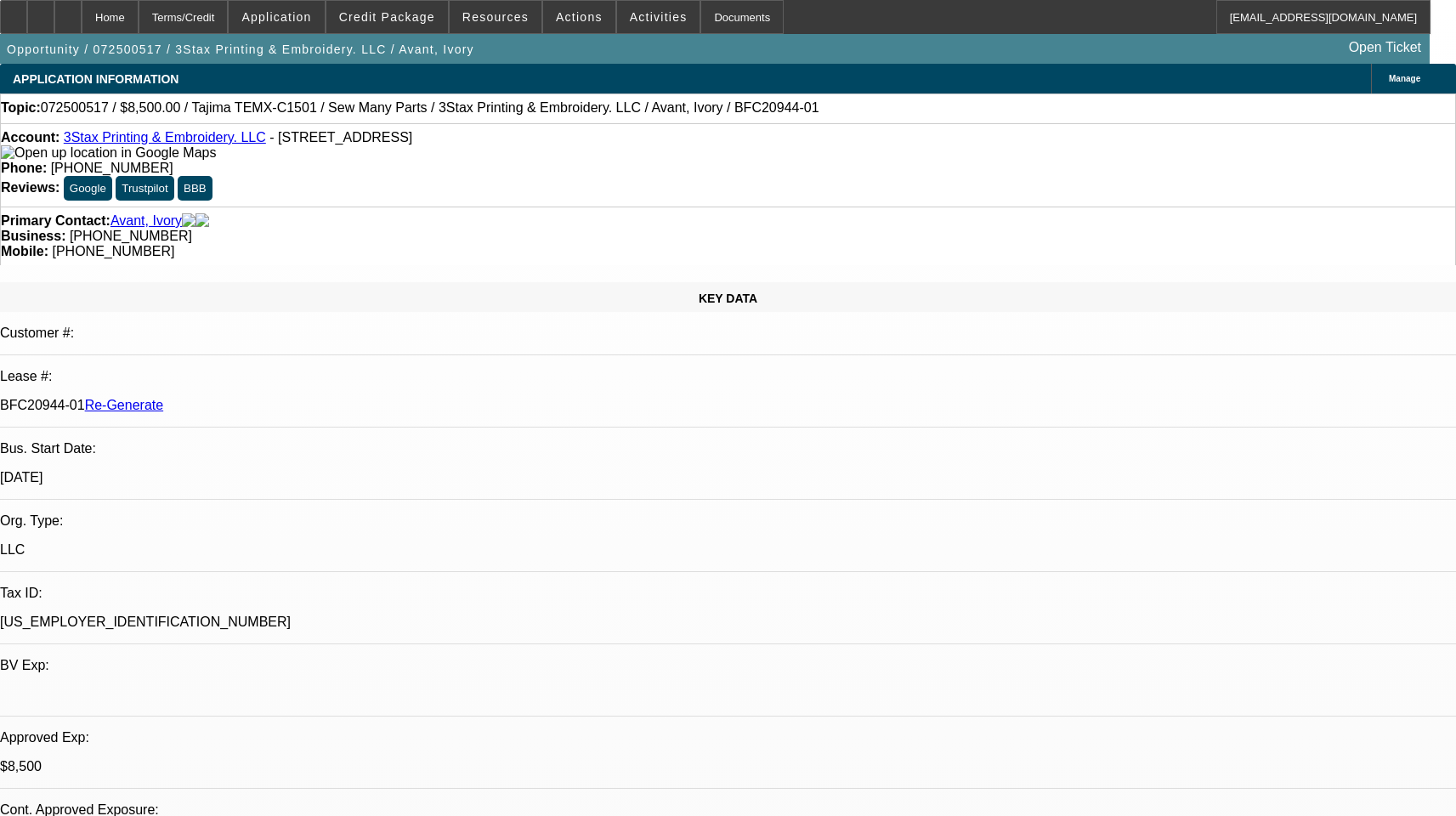
select select "0"
select select "2"
select select "0"
select select "6"
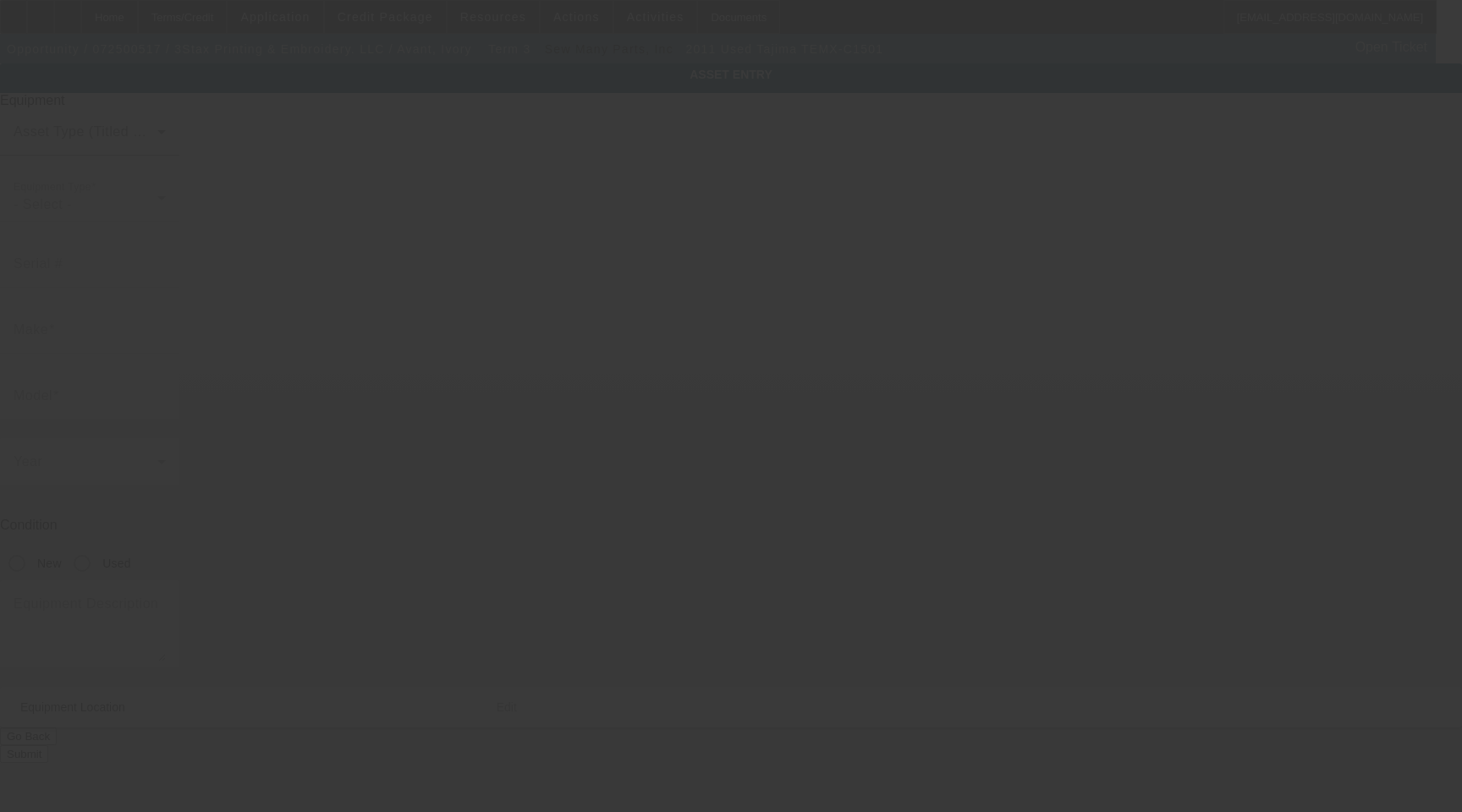
type input "Tajima"
type input "TEMX-C1501"
radio input "true"
type textarea "single head machine"
type input "[STREET_ADDRESS]"
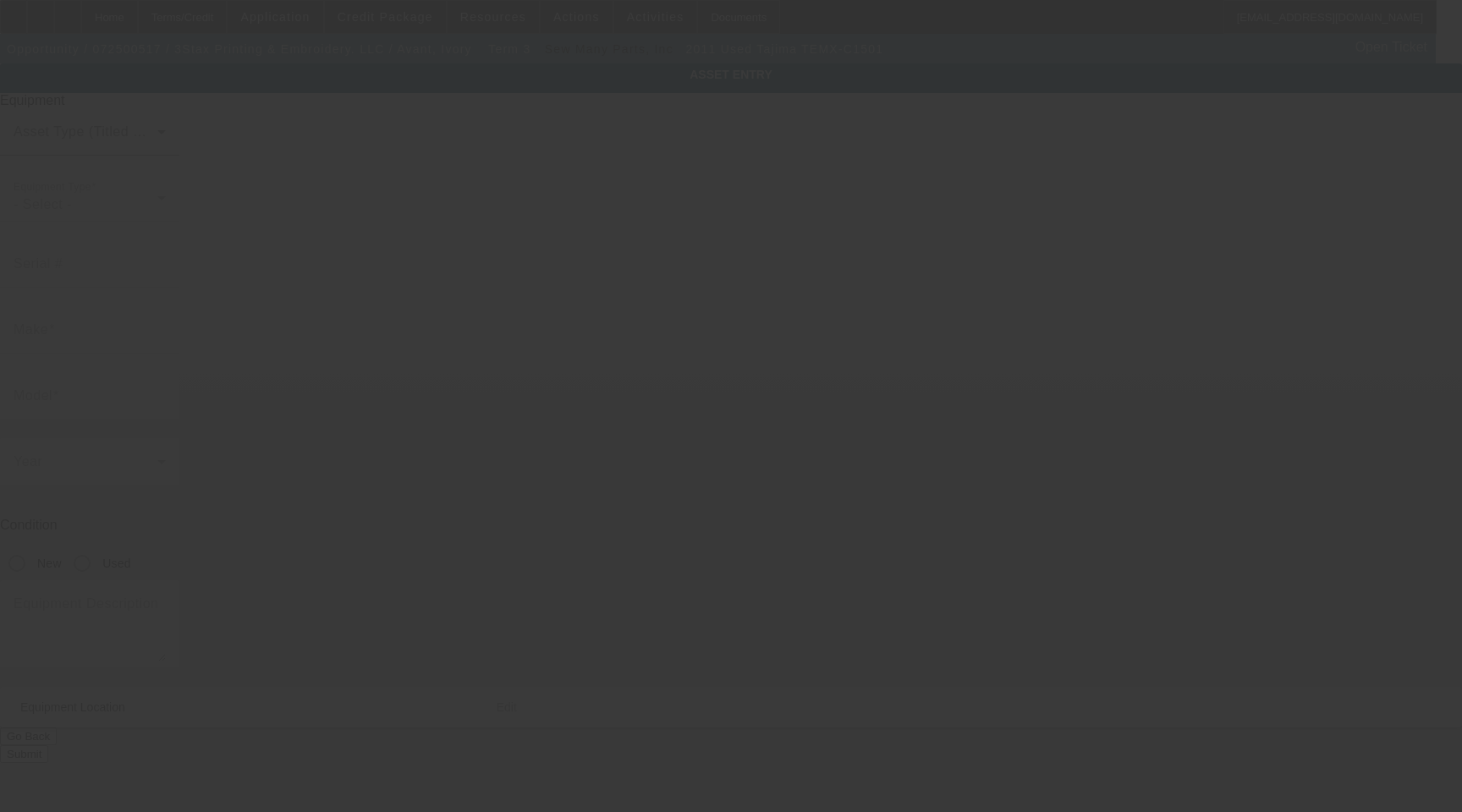
type input "[GEOGRAPHIC_DATA]"
type input "46229"
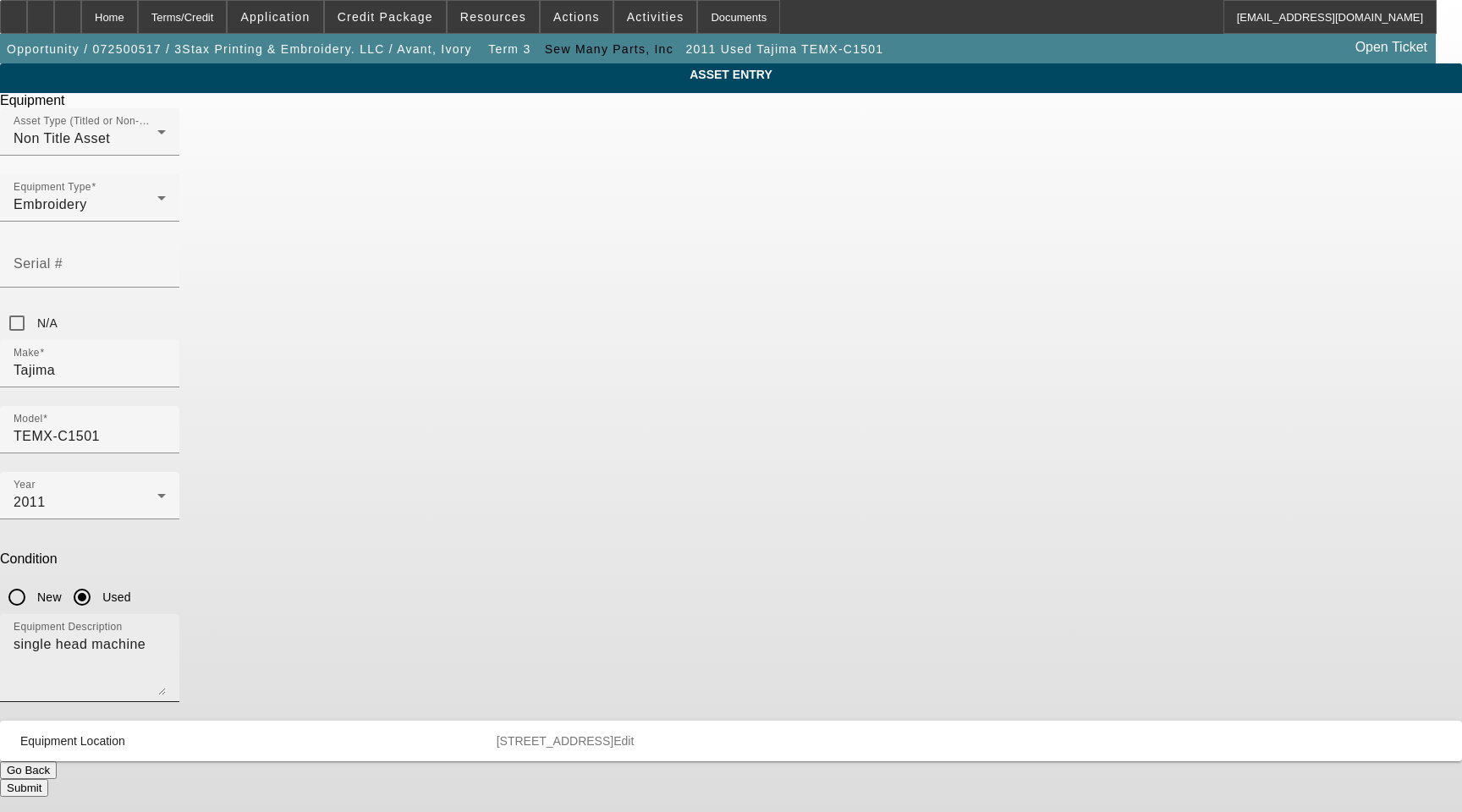
click at [166, 614] on div "Equipment Description single head machine" at bounding box center [90, 658] width 152 height 88
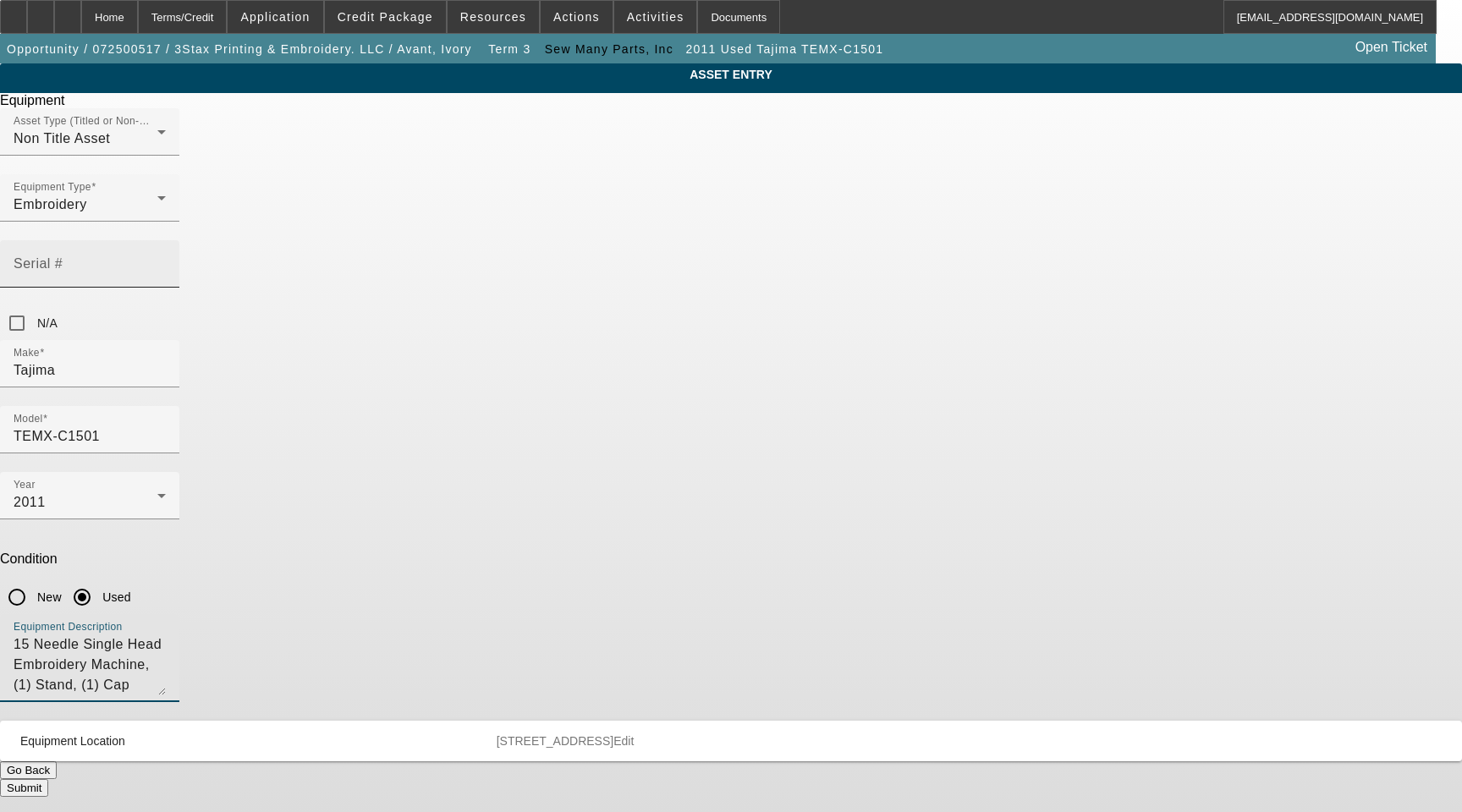
type textarea "15 Needle Single Head Embroidery Machine, (1) Stand, (1) Cap Frame Driver Set, …"
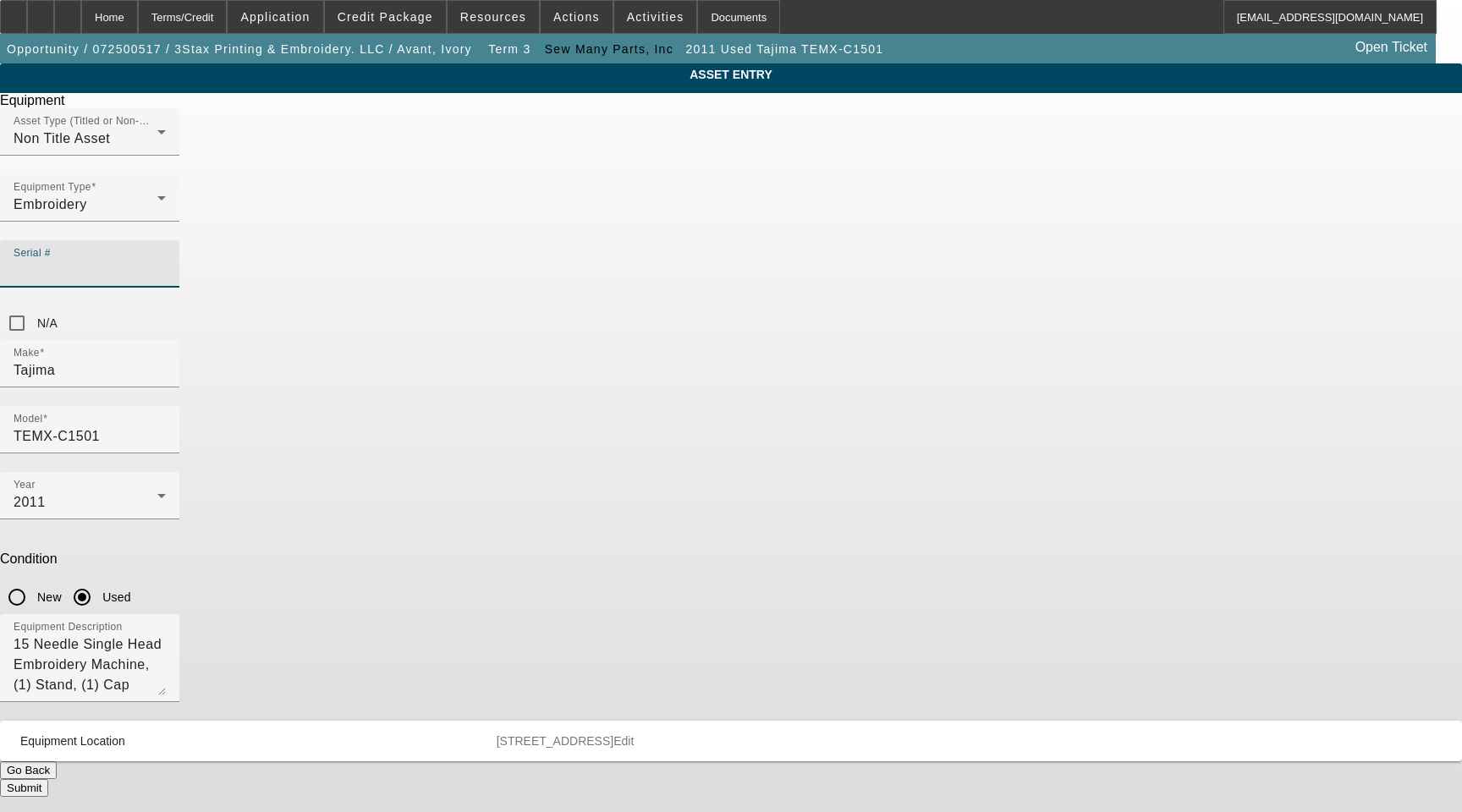
click at [166, 261] on input "Serial #" at bounding box center [90, 271] width 152 height 21
type input "7023"
click at [634, 734] on span "Edit" at bounding box center [624, 741] width 21 height 14
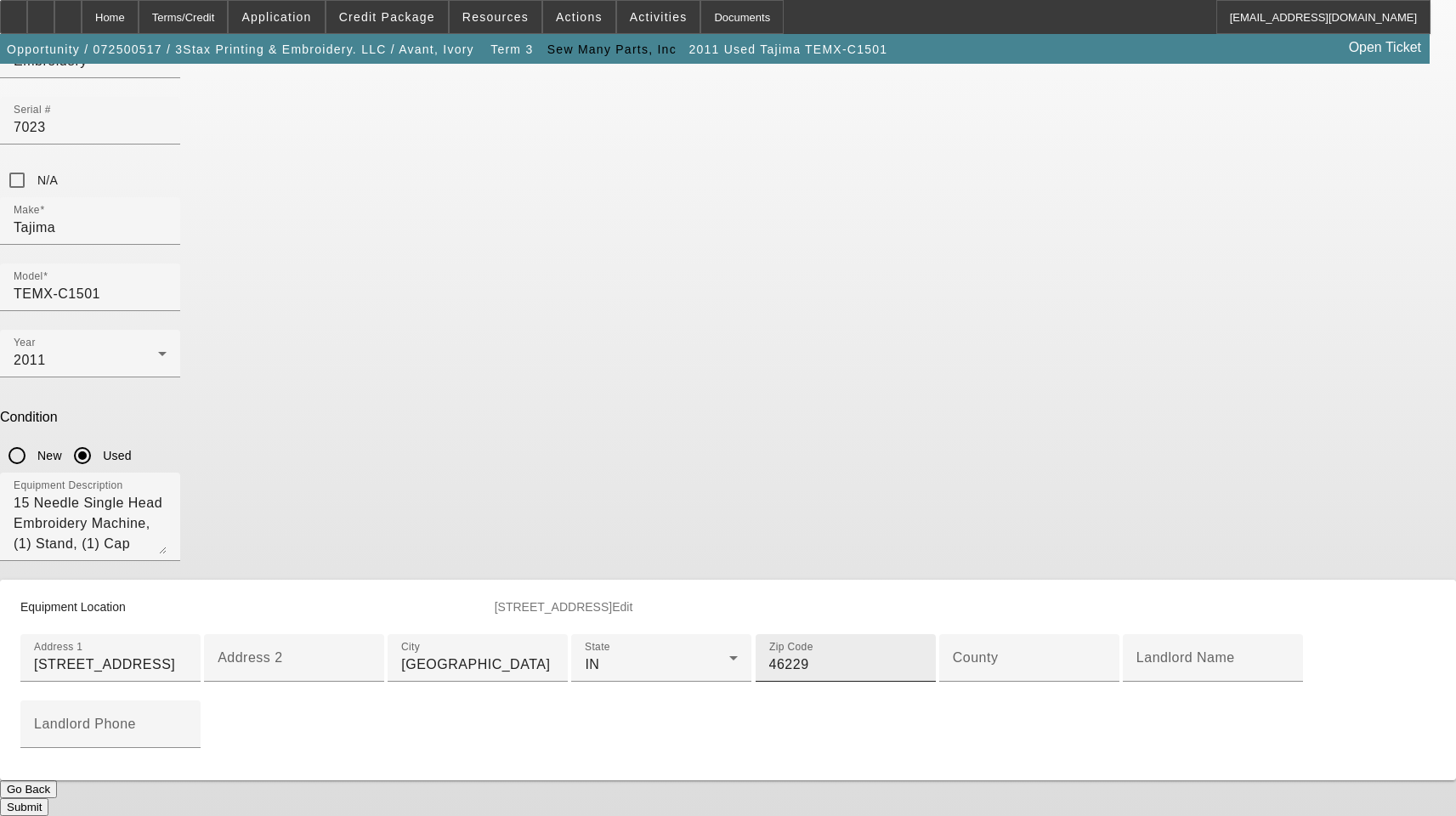
scroll to position [255, 0]
click at [953, 675] on input "County" at bounding box center [1029, 665] width 153 height 21
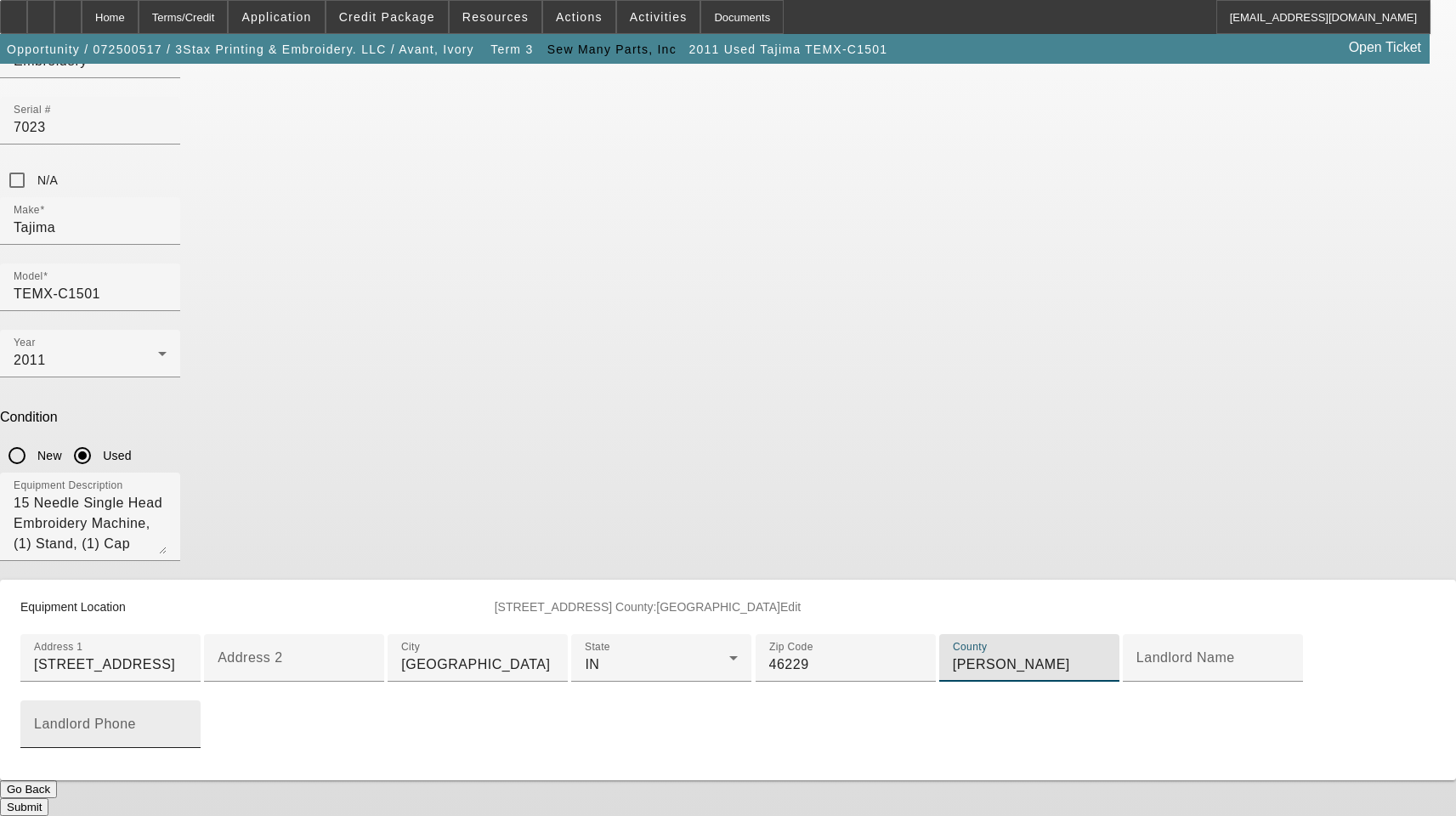
scroll to position [409, 0]
type input "[PERSON_NAME]"
click at [49, 799] on button "Submit" at bounding box center [24, 807] width 49 height 18
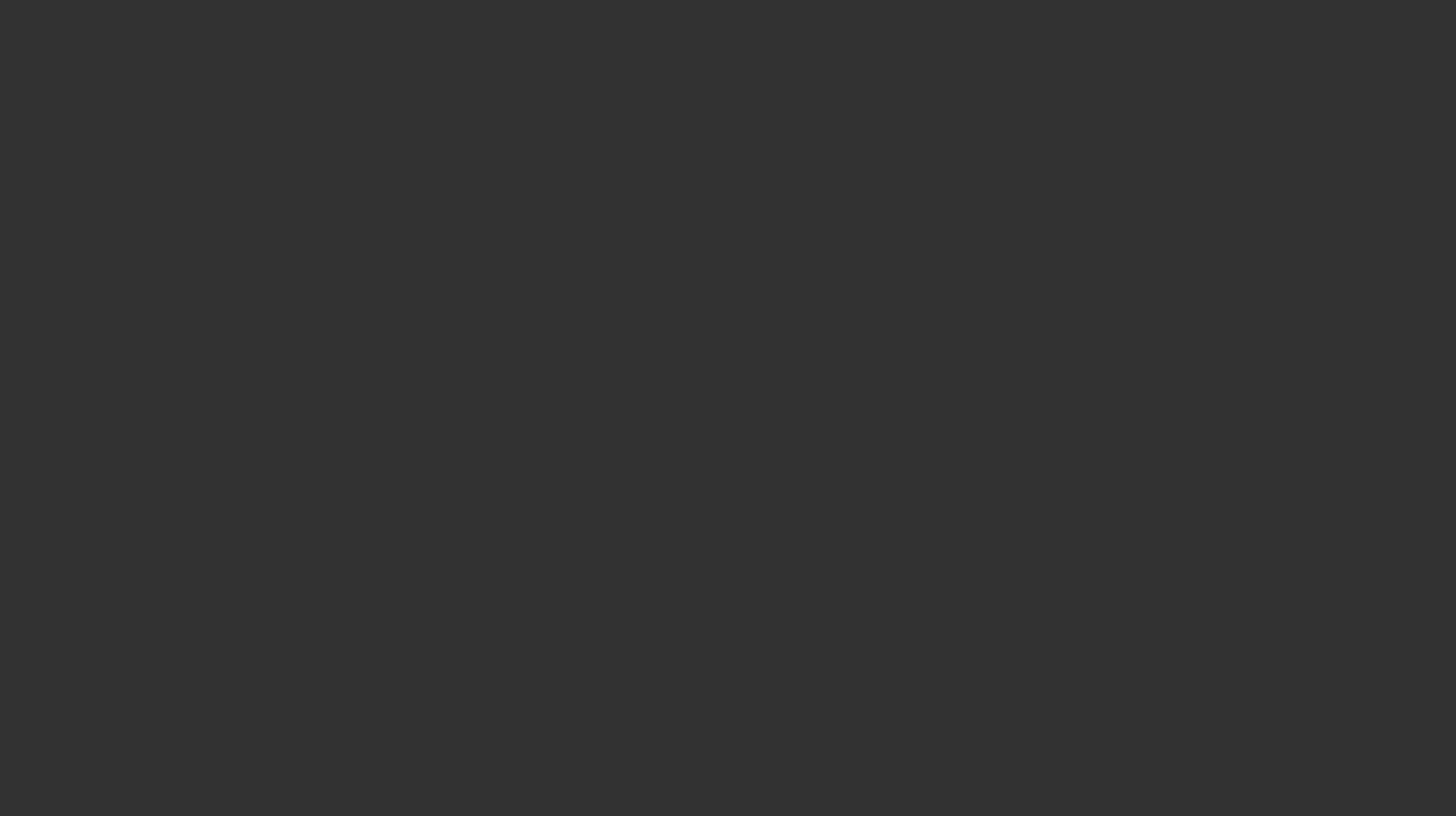
select select "3"
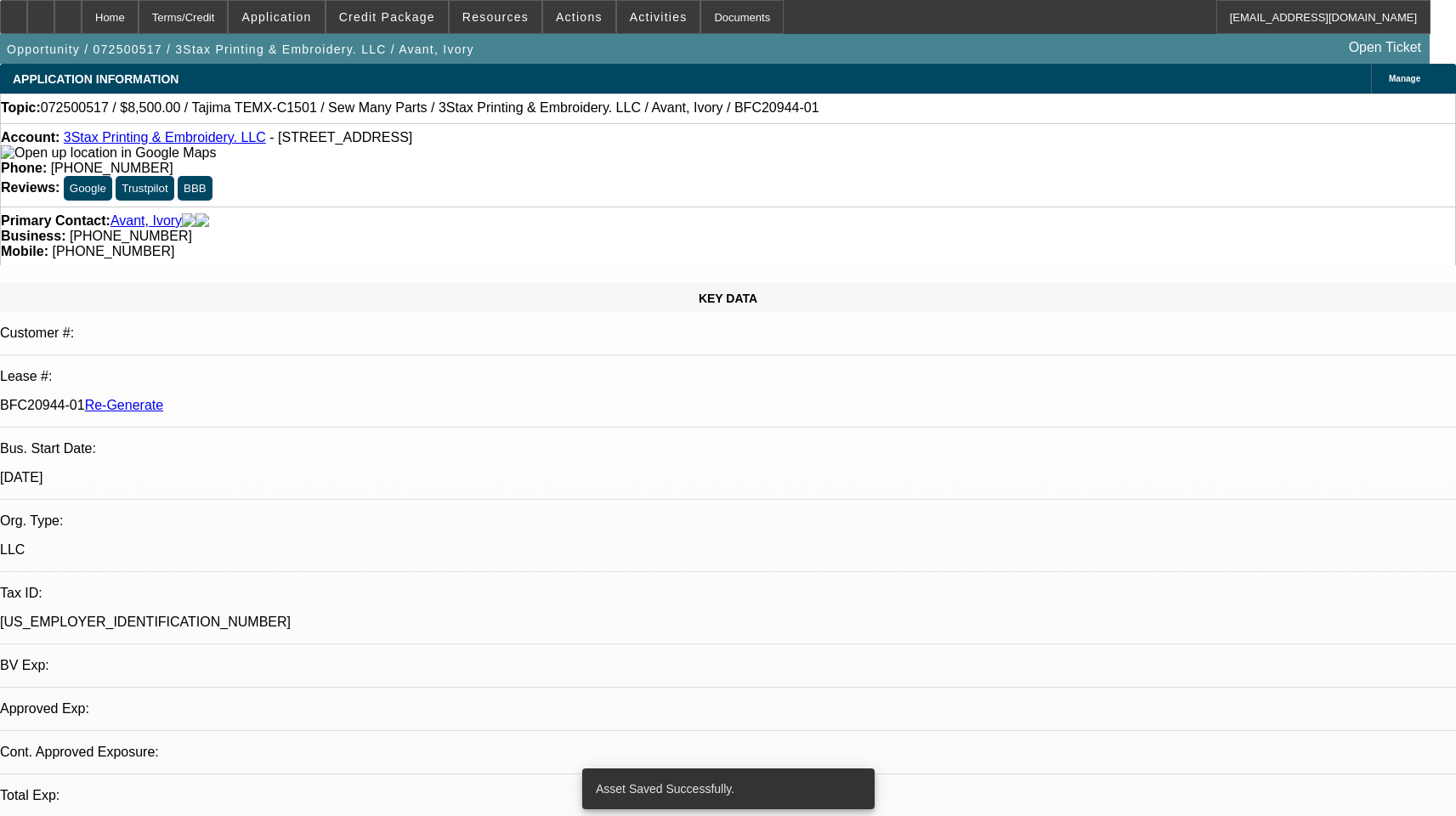
select select "0"
select select "1"
select select "2"
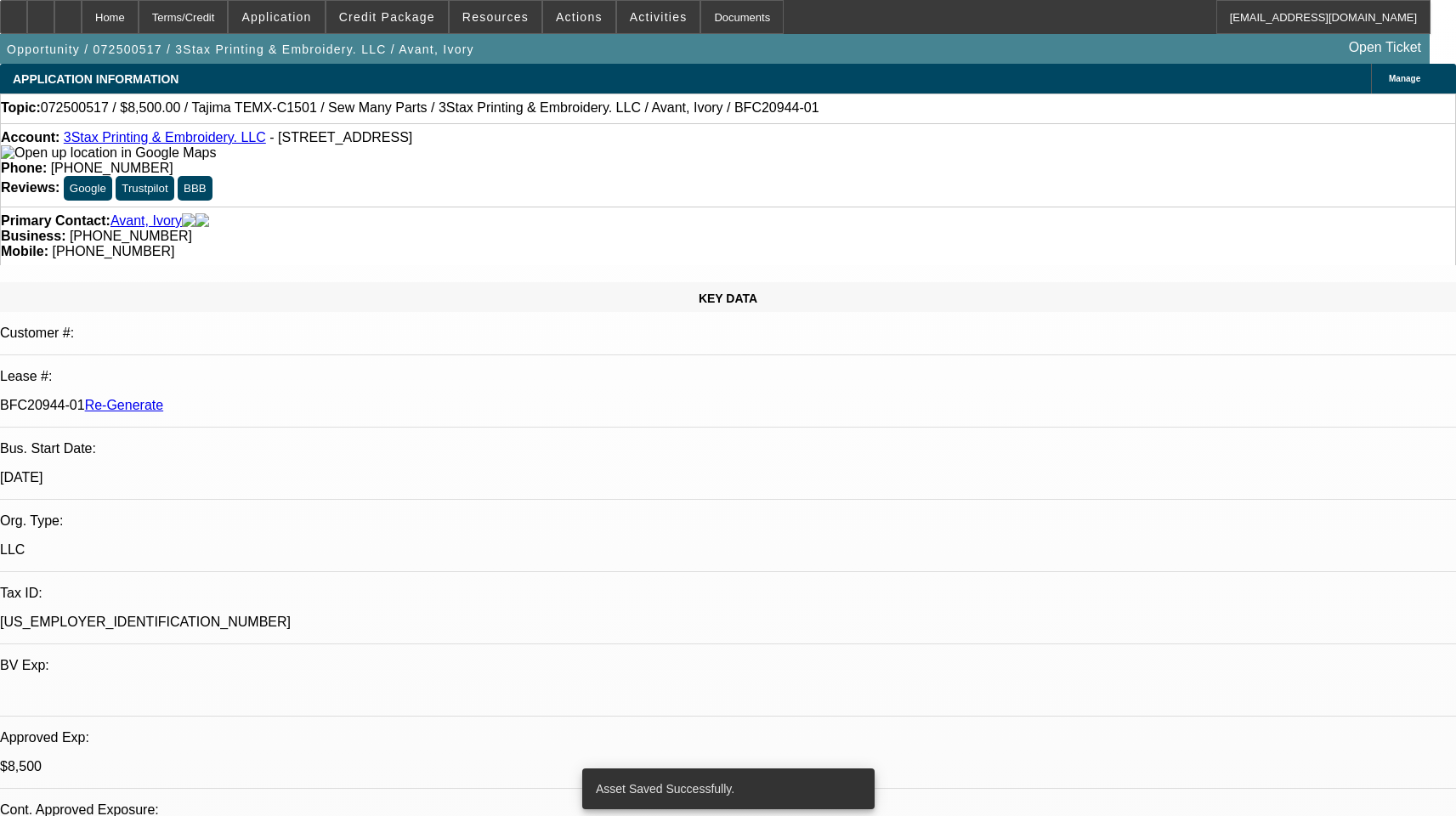
select select "6"
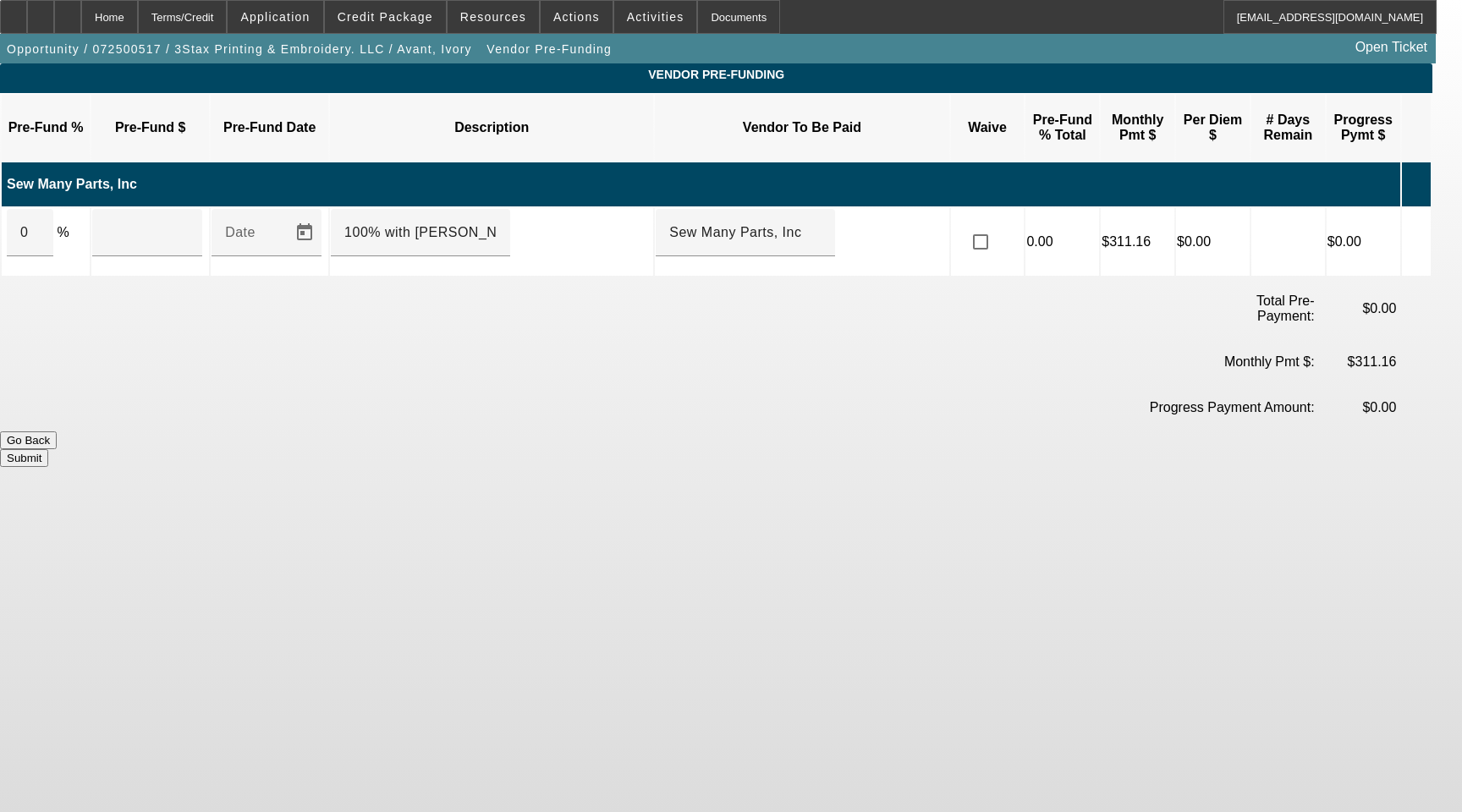
click at [1420, 226] on icon at bounding box center [1412, 242] width 17 height 31
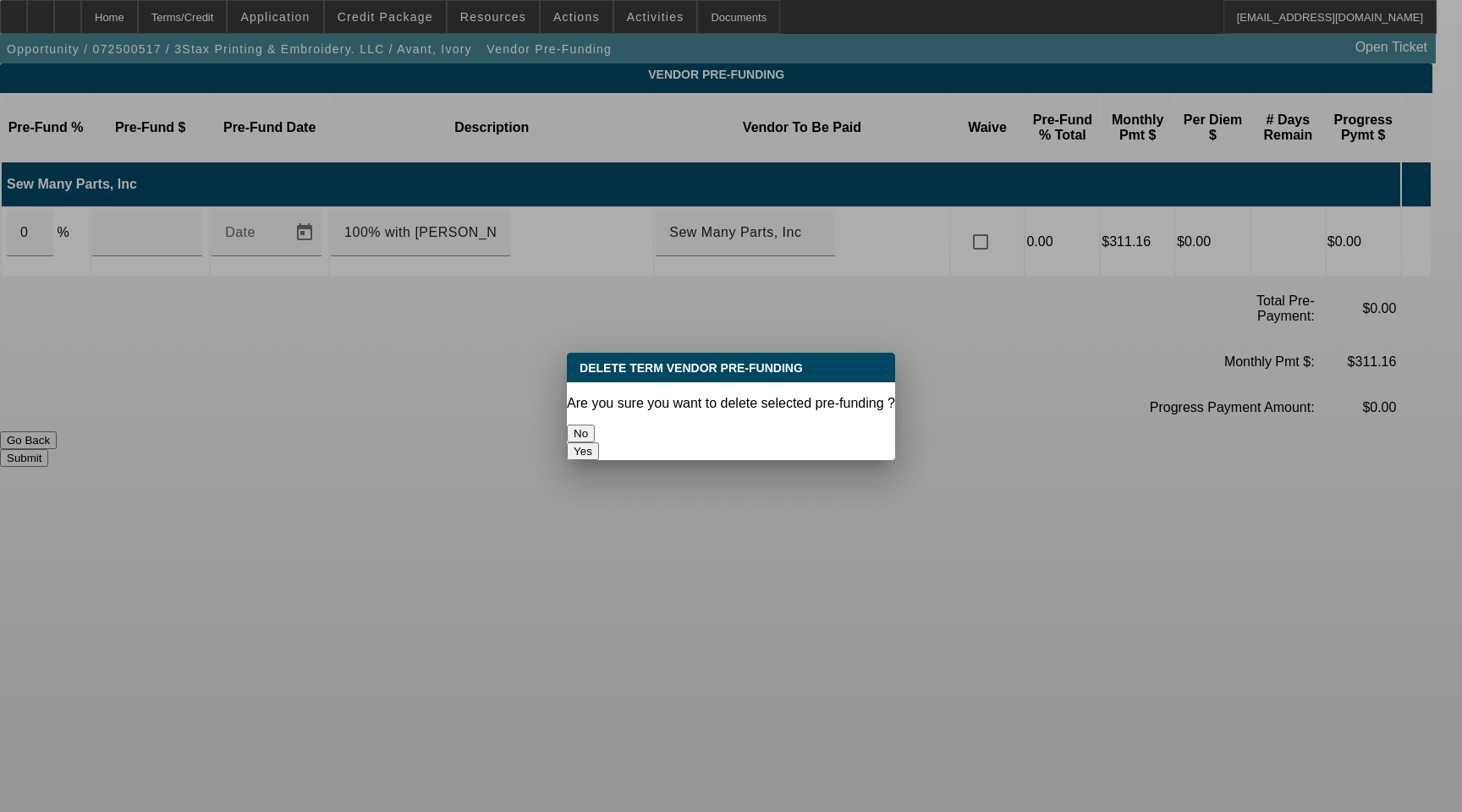
click at [599, 442] on button "Yes" at bounding box center [582, 451] width 32 height 18
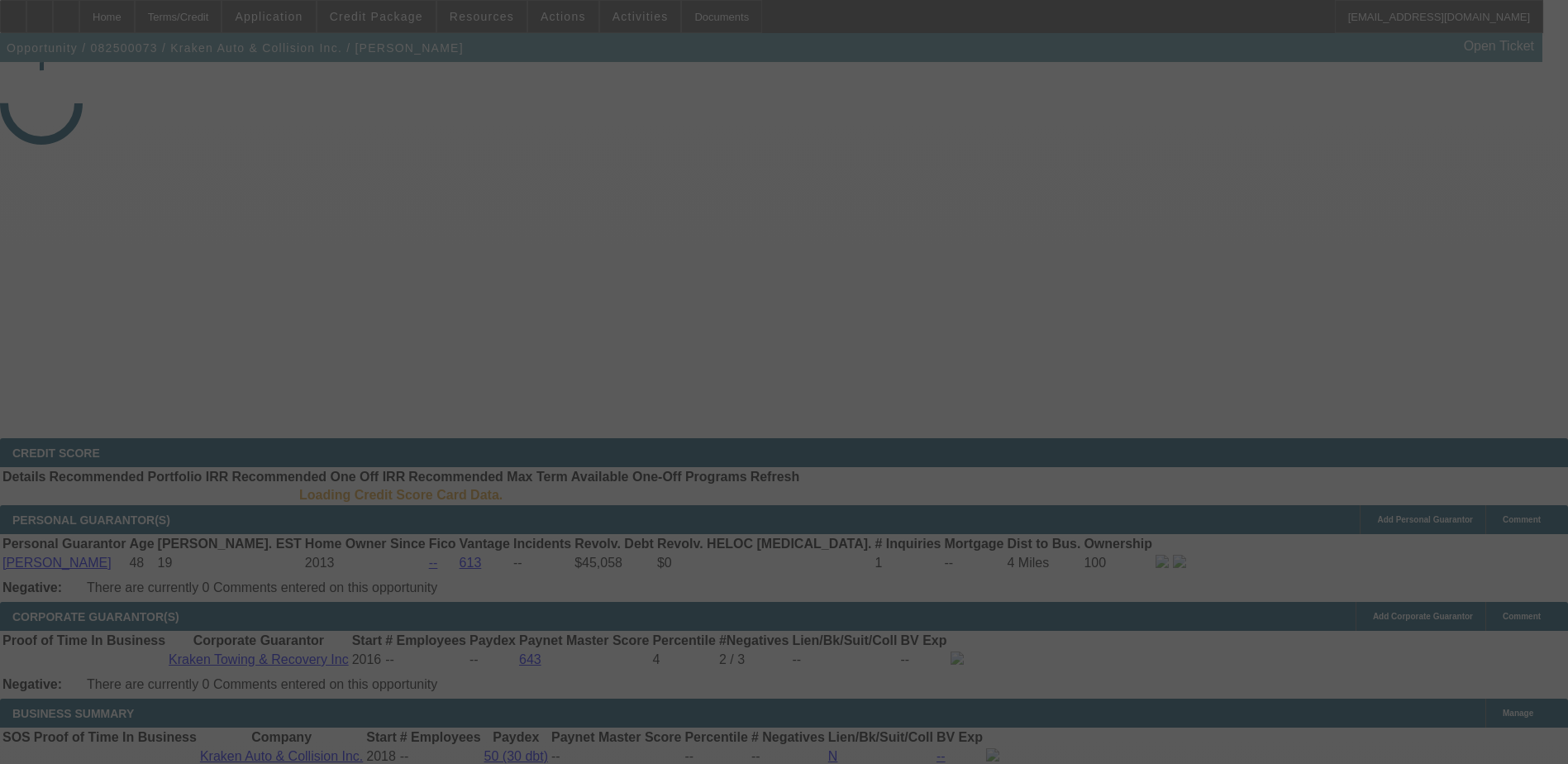
select select "3"
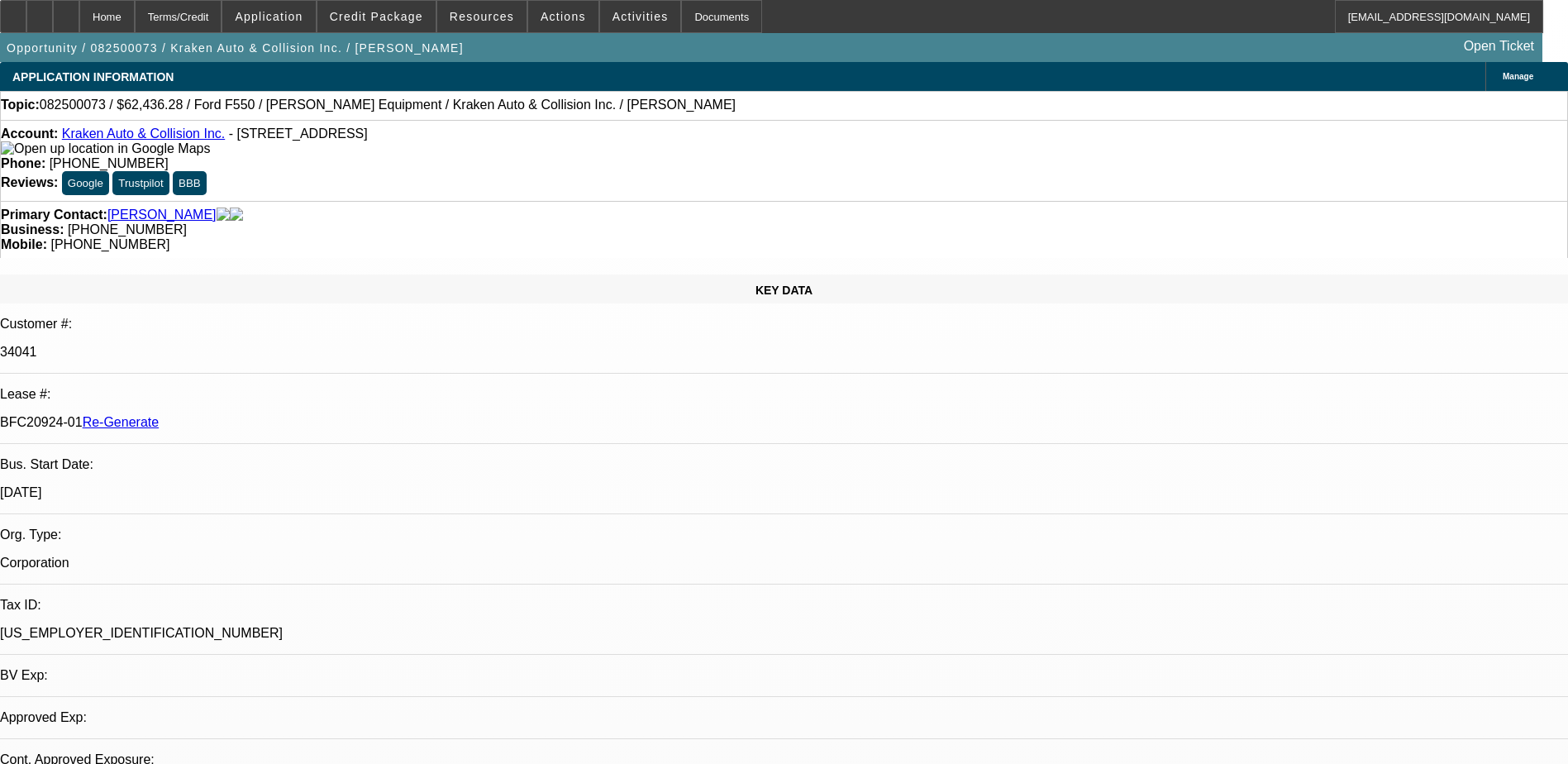
select select "0"
select select "3"
select select "0.1"
select select "4"
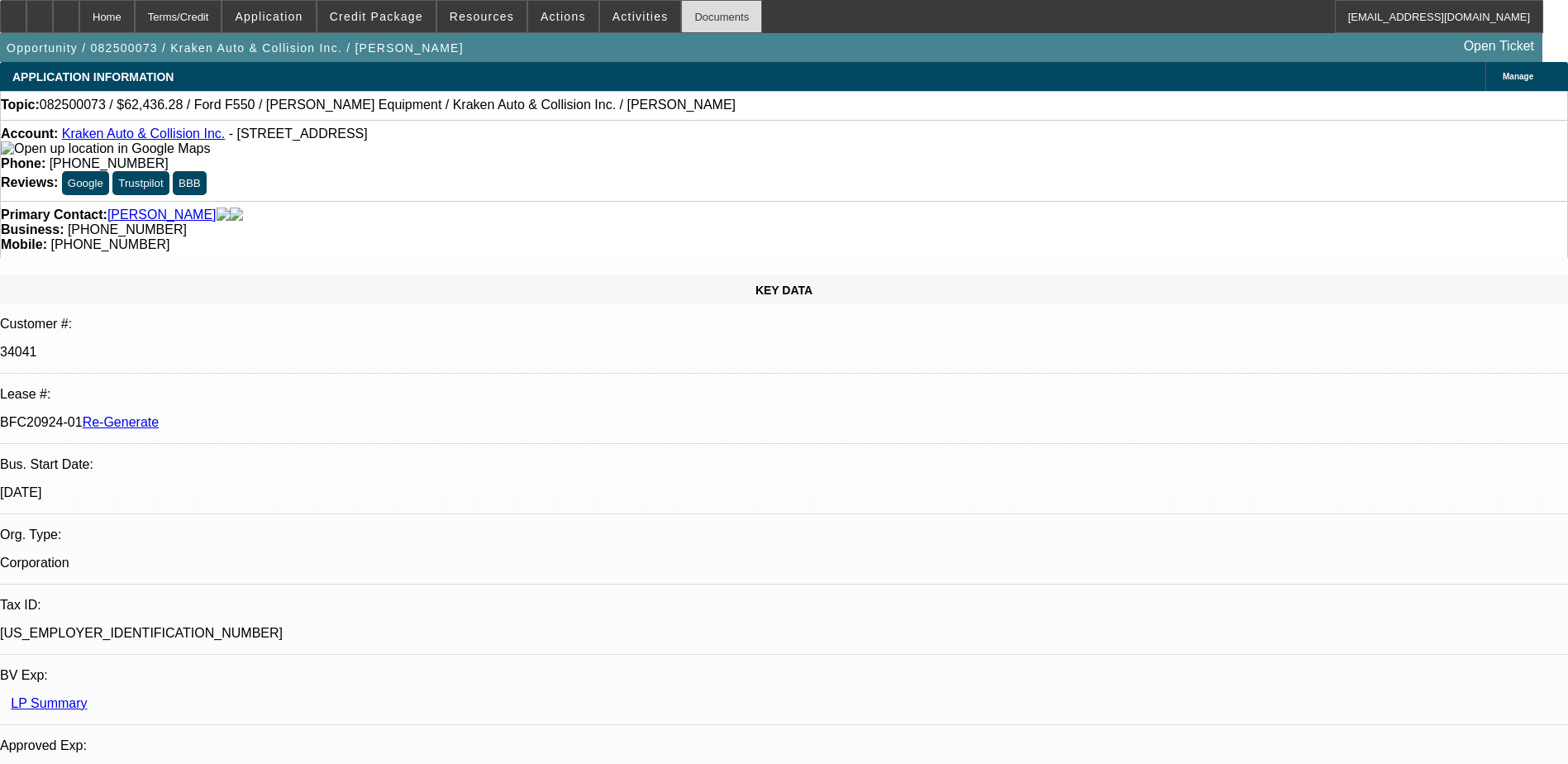
click at [699, 17] on div "Documents" at bounding box center [722, 16] width 81 height 33
click at [196, 11] on div "Terms/Credit" at bounding box center [179, 16] width 88 height 33
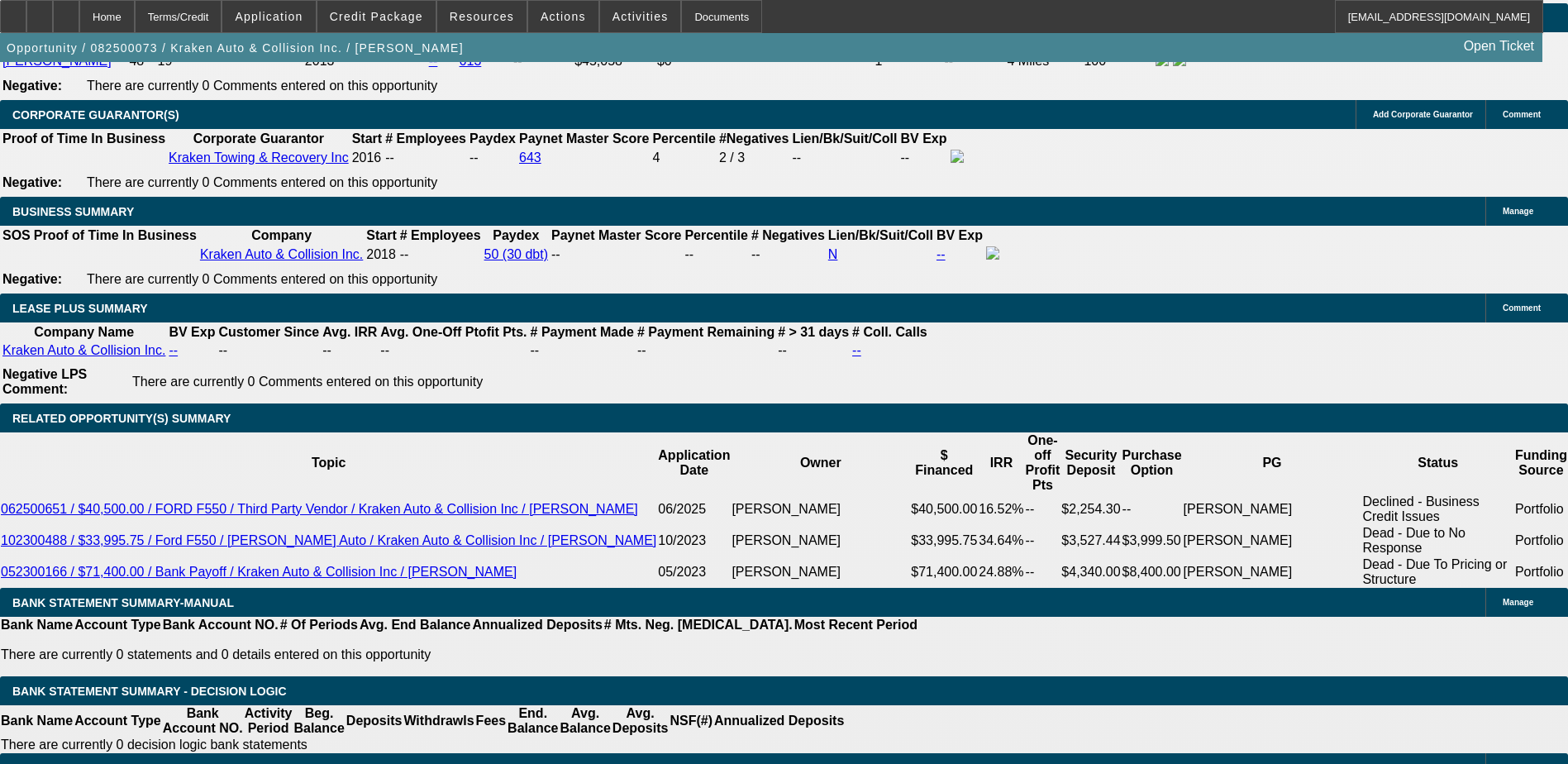
scroll to position [2581, 0]
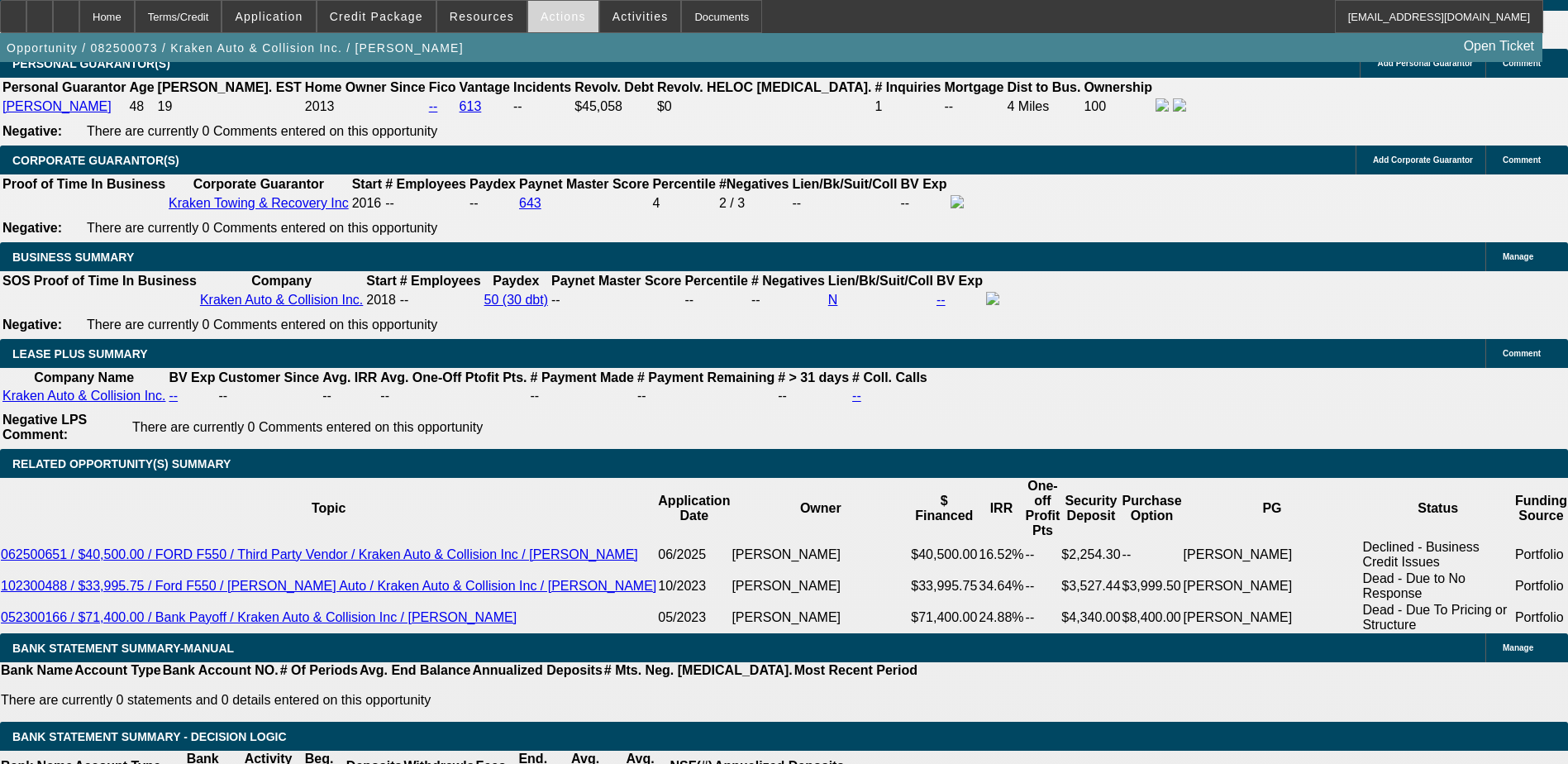
click at [550, 15] on span "Actions" at bounding box center [564, 17] width 46 height 14
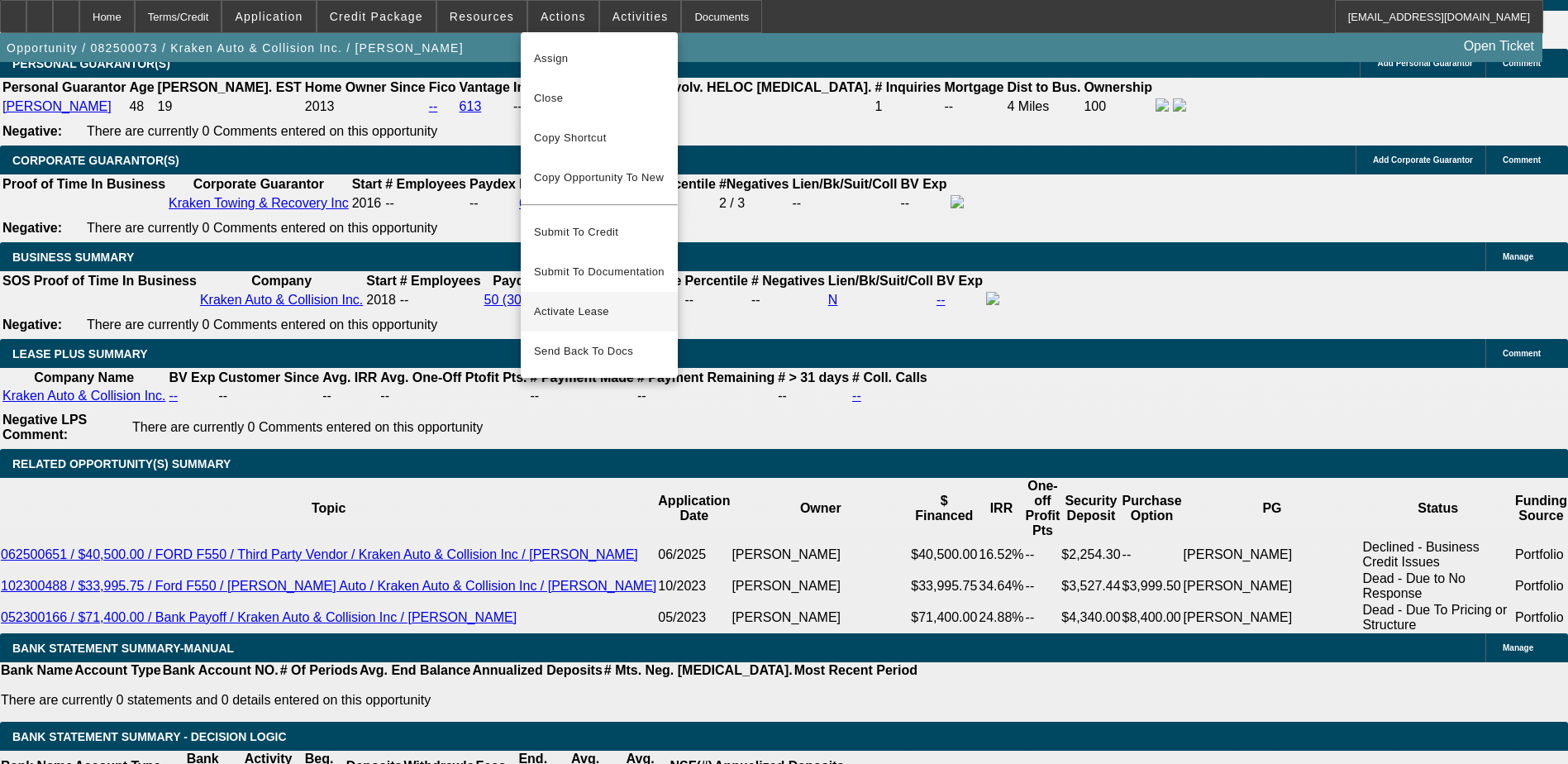
click at [559, 302] on span "Activate Lease" at bounding box center [599, 312] width 131 height 20
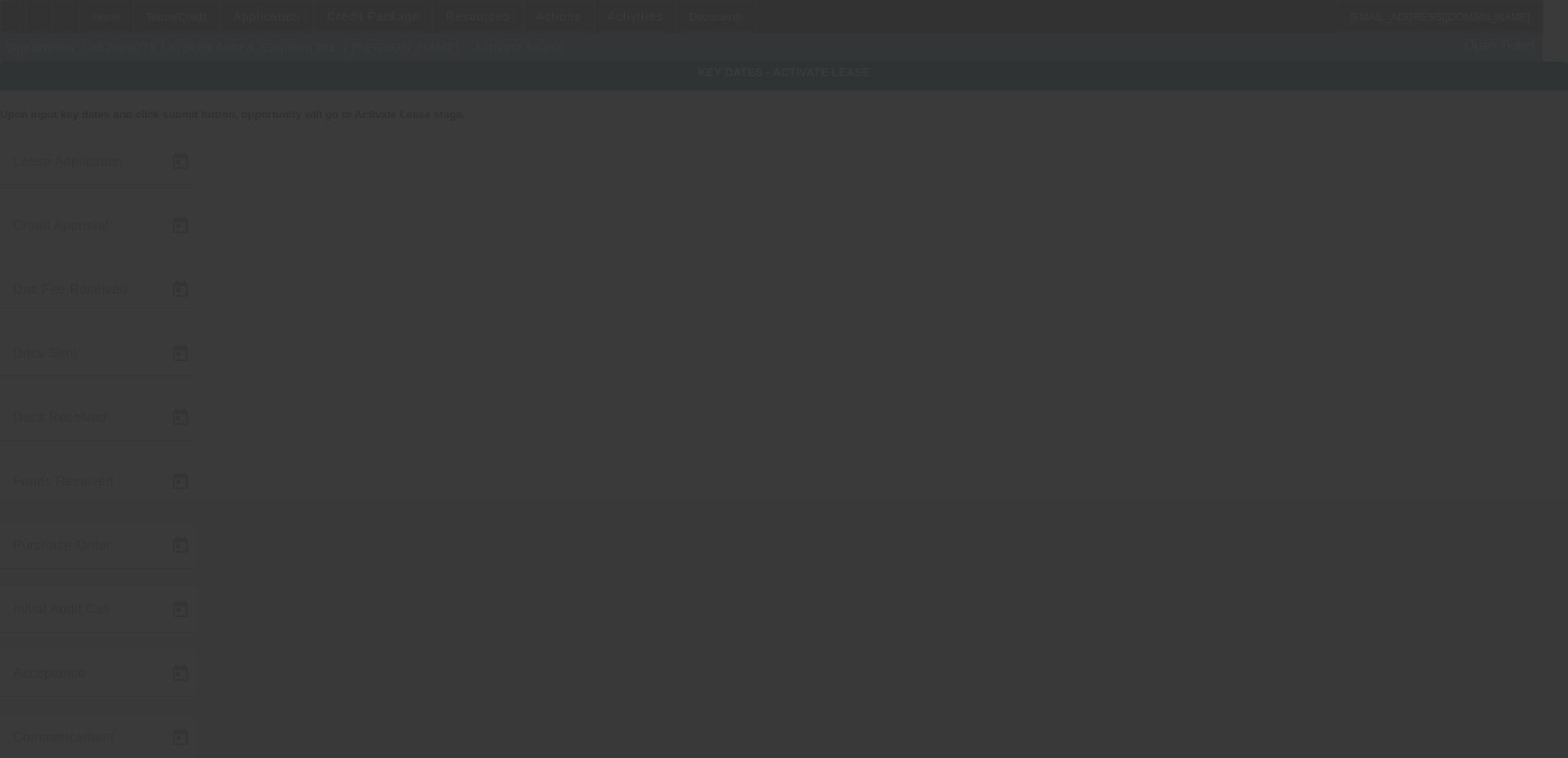
type input "[DATE]"
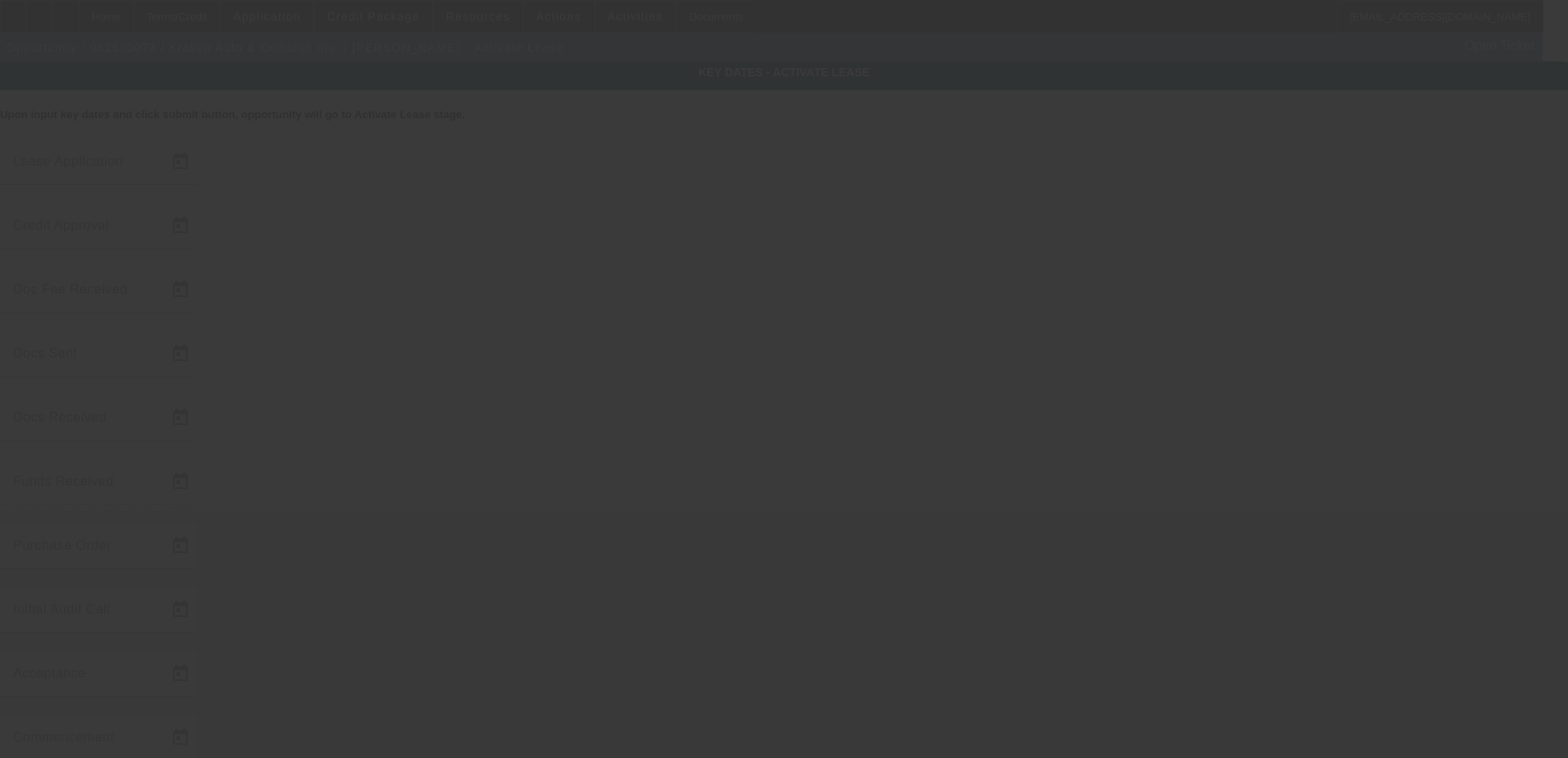
type input "[DATE]"
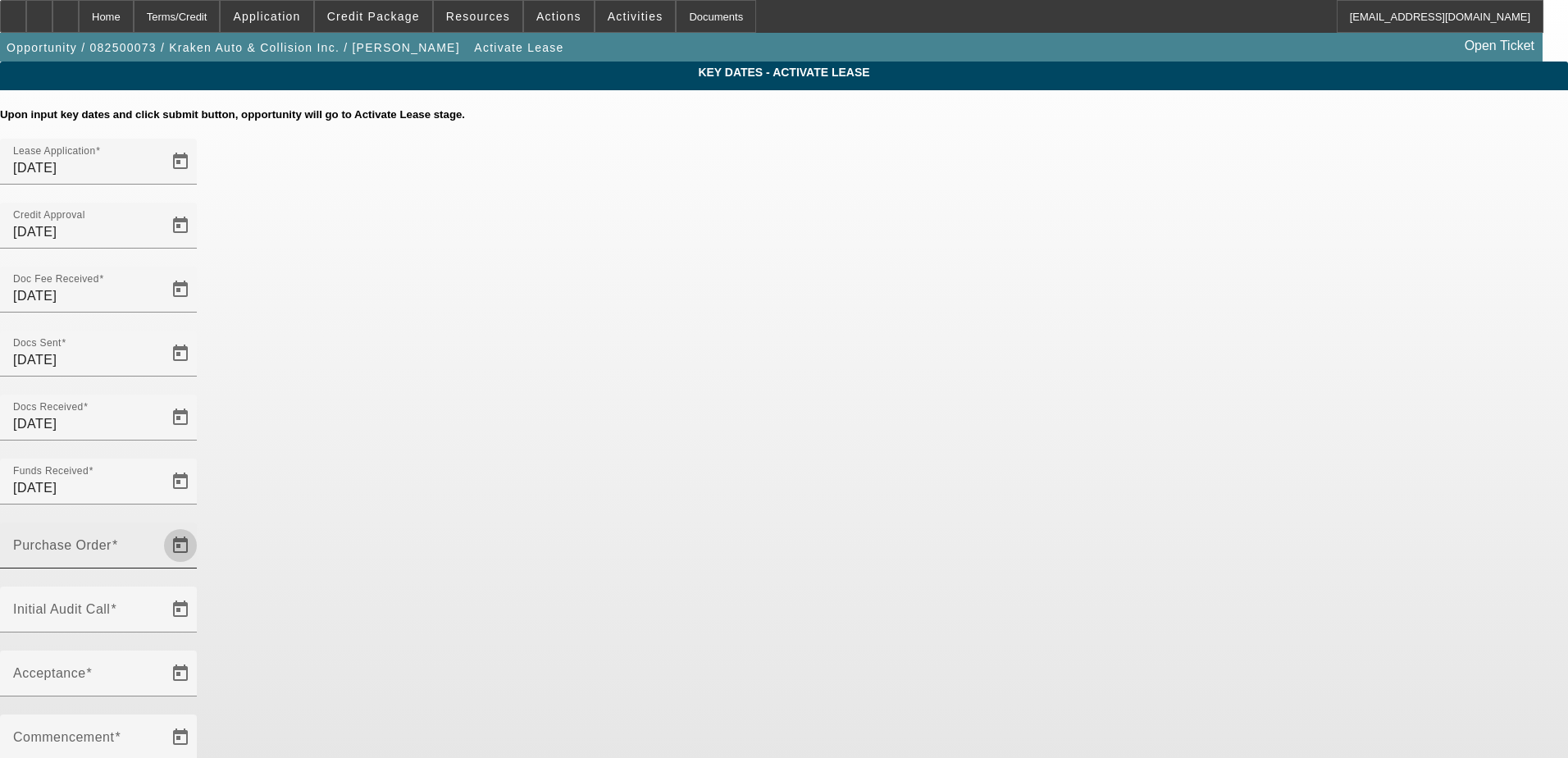
click at [200, 526] on span "Open calendar" at bounding box center [180, 545] width 39 height 39
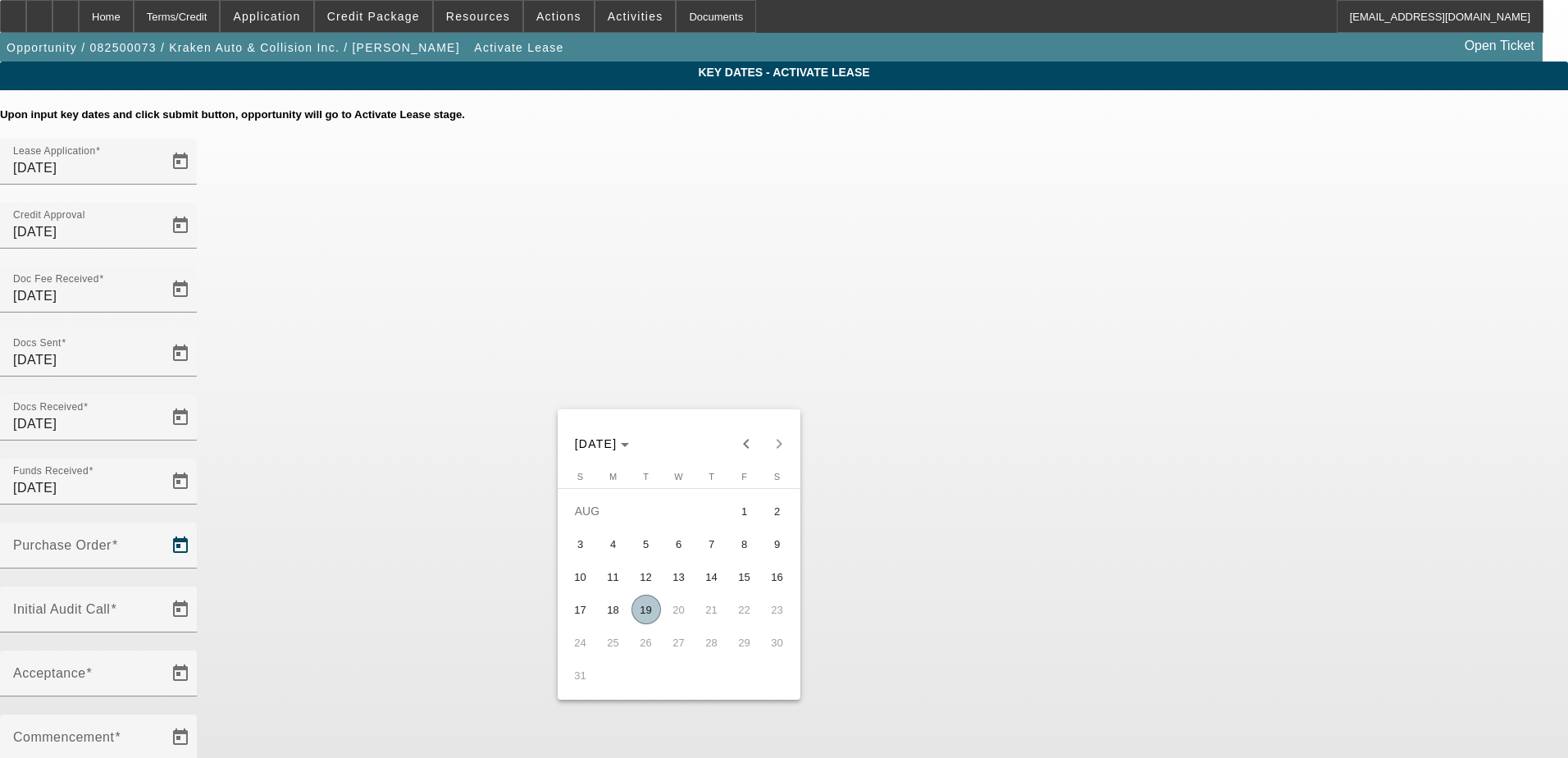
click at [643, 619] on span "19" at bounding box center [645, 609] width 29 height 29
type input "[DATE]"
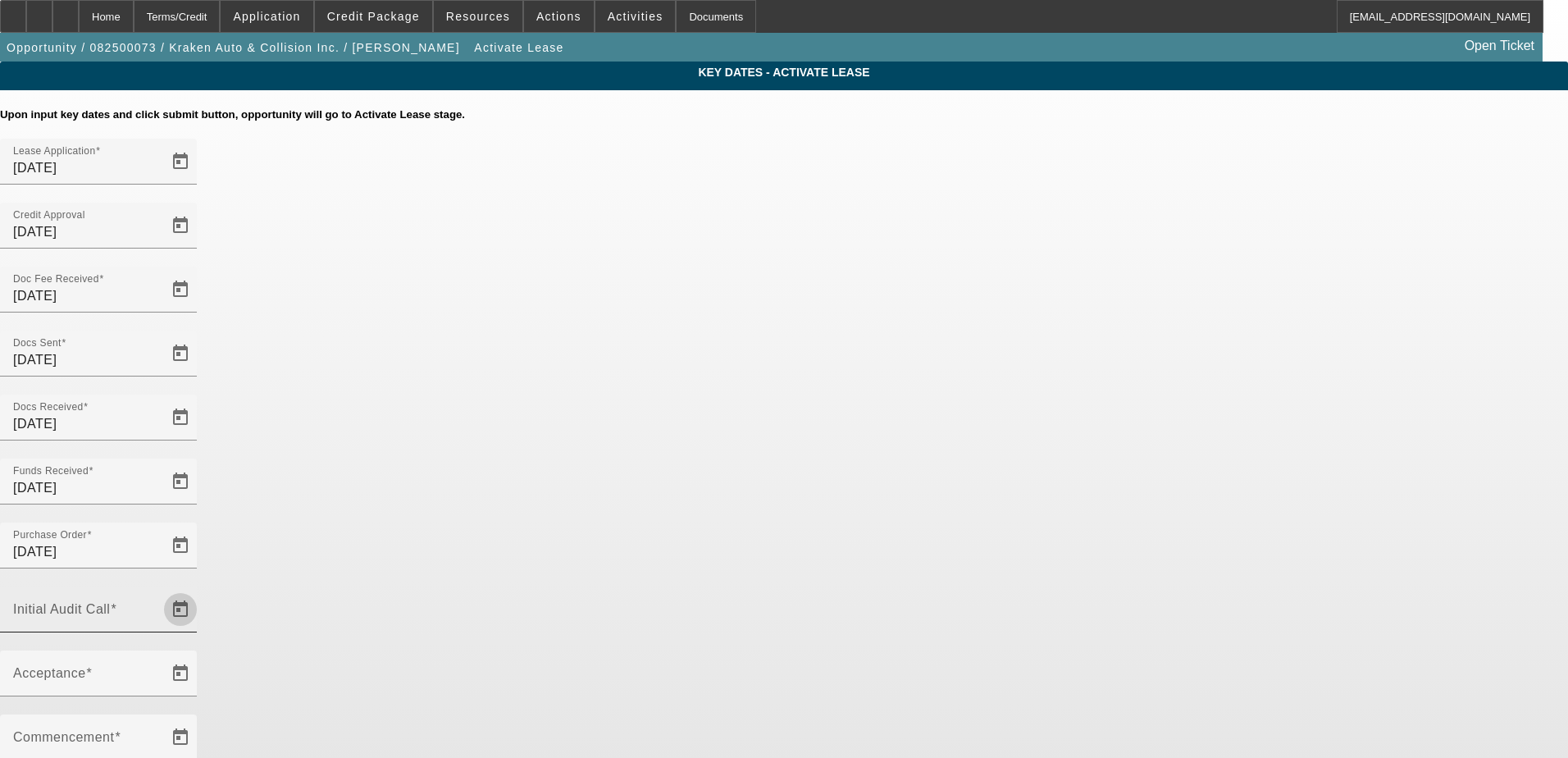
click at [200, 590] on span "Open calendar" at bounding box center [180, 609] width 39 height 39
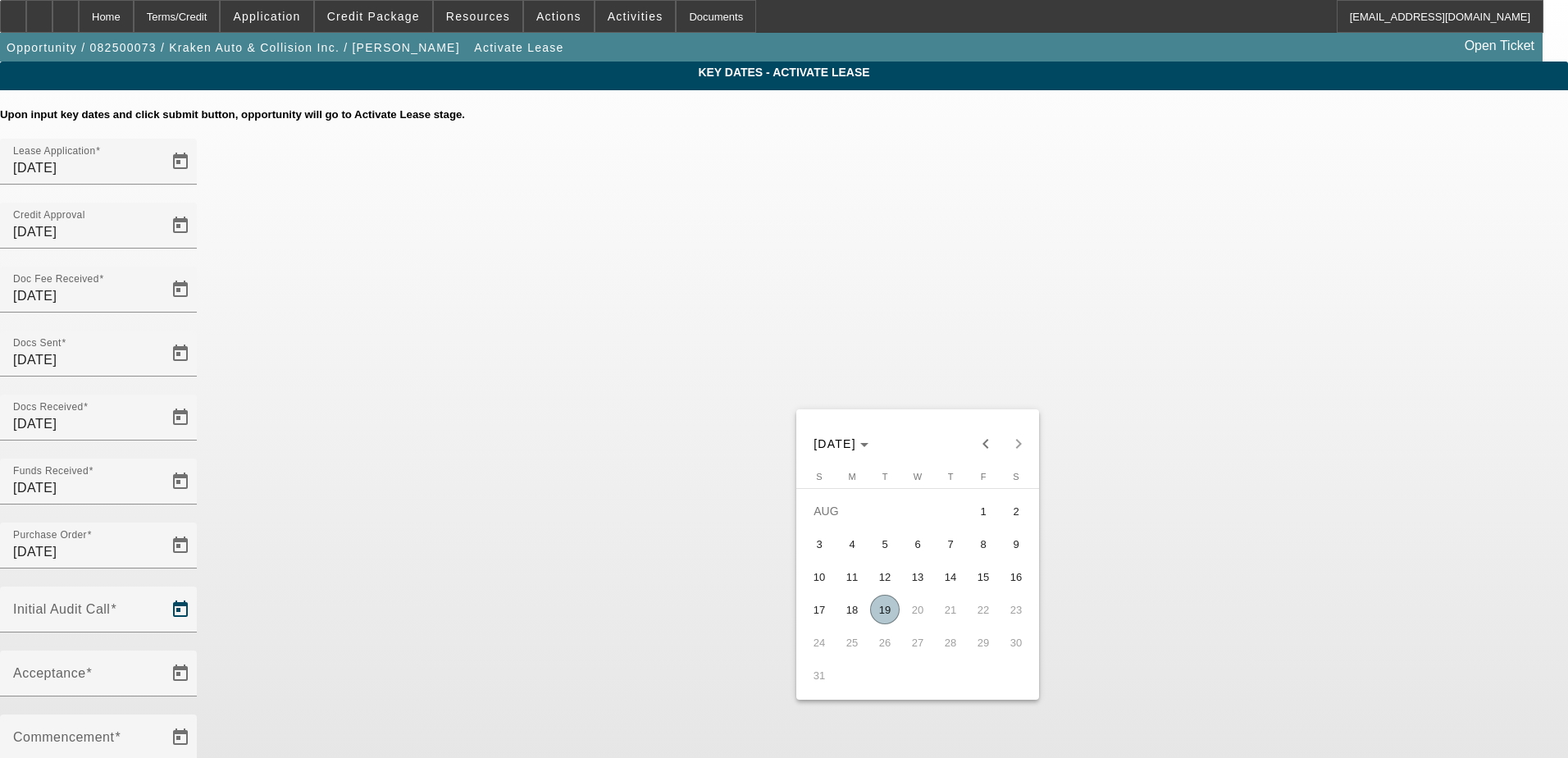
click at [888, 618] on span "19" at bounding box center [884, 609] width 29 height 29
type input "8/19/2025"
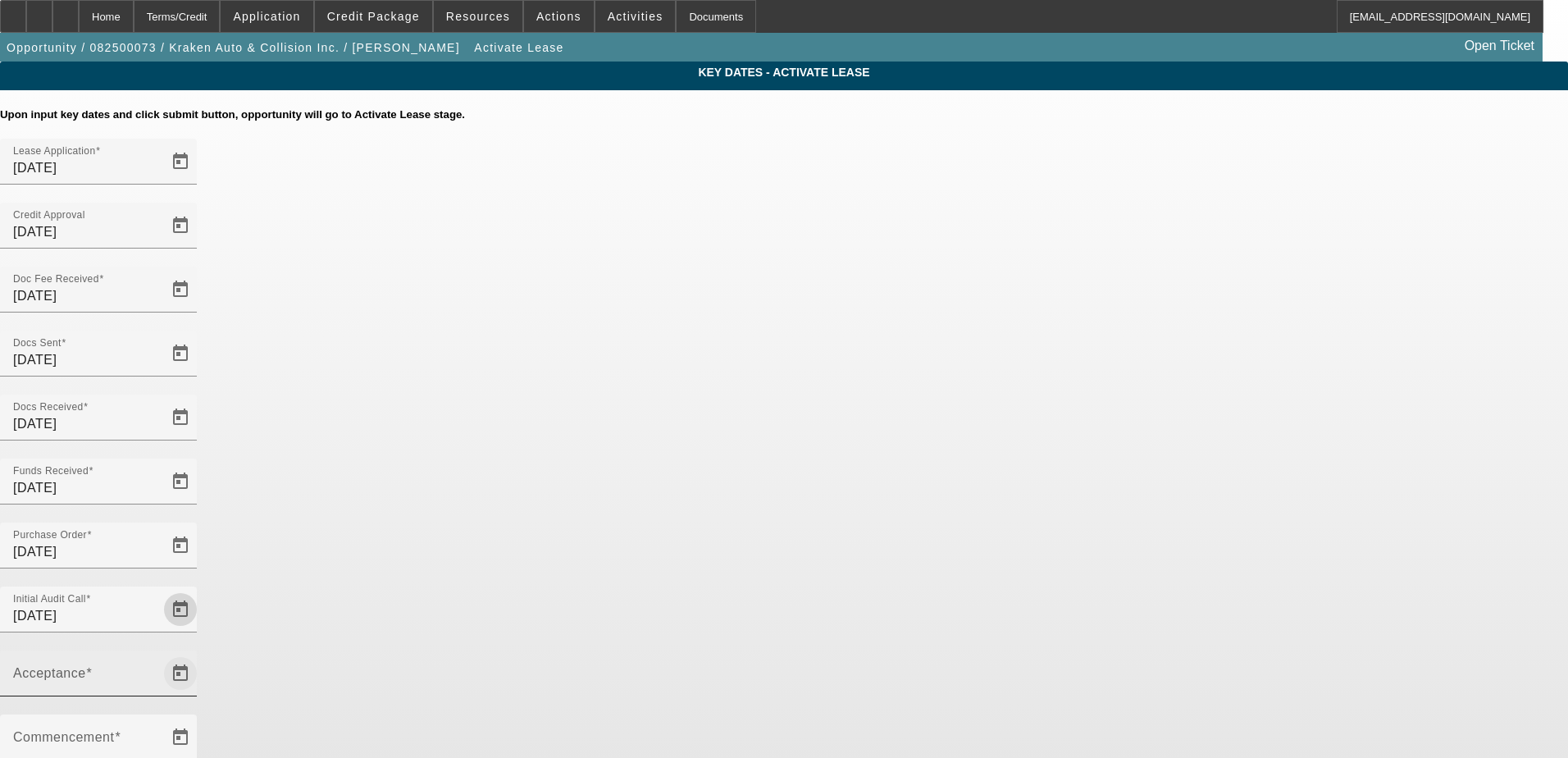
click at [200, 654] on span "Open calendar" at bounding box center [180, 673] width 39 height 39
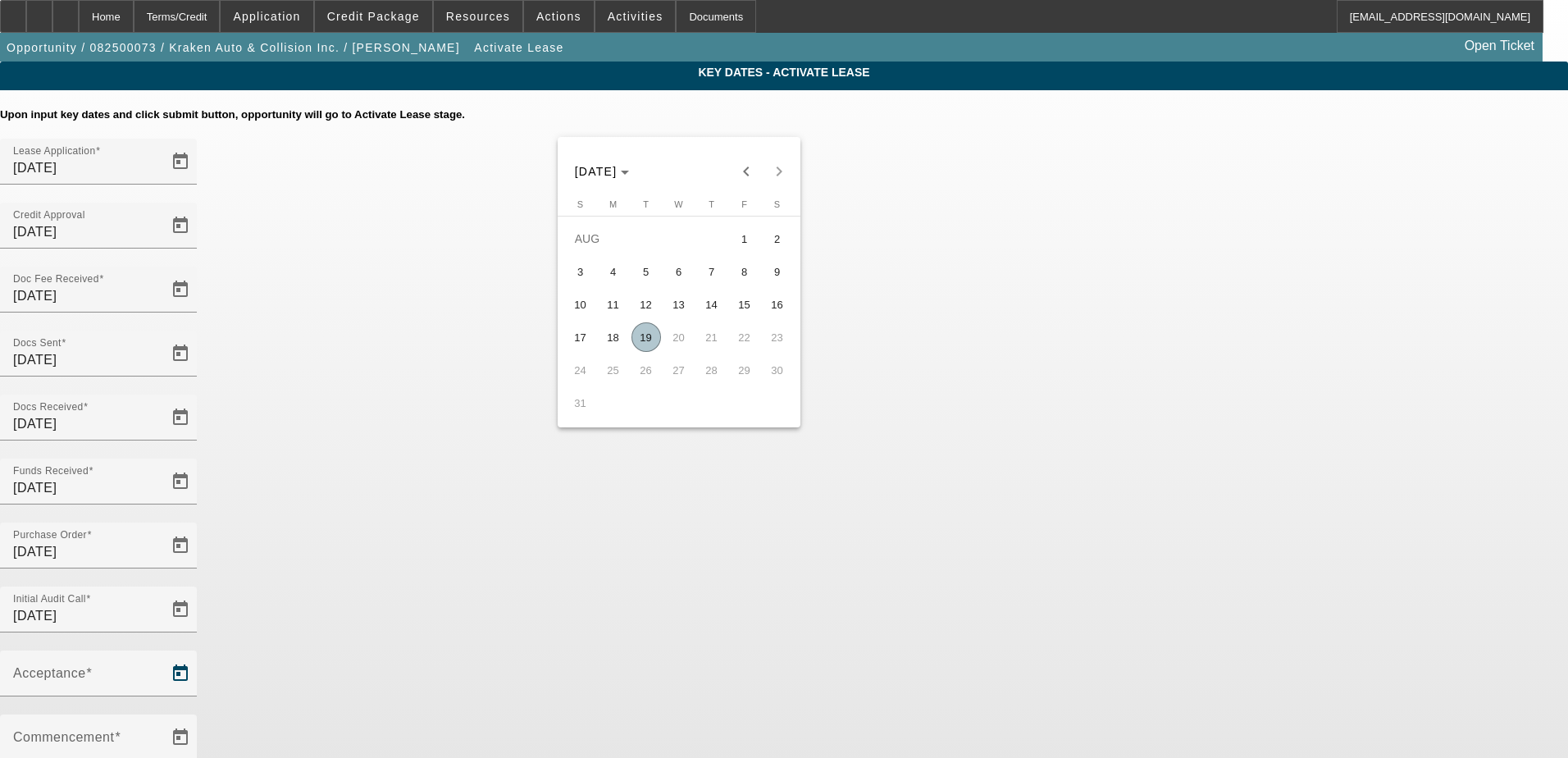
click at [637, 338] on span "19" at bounding box center [645, 337] width 29 height 29
type input "8/19/2025"
type input "9/1/2025"
type input "10/1/2025"
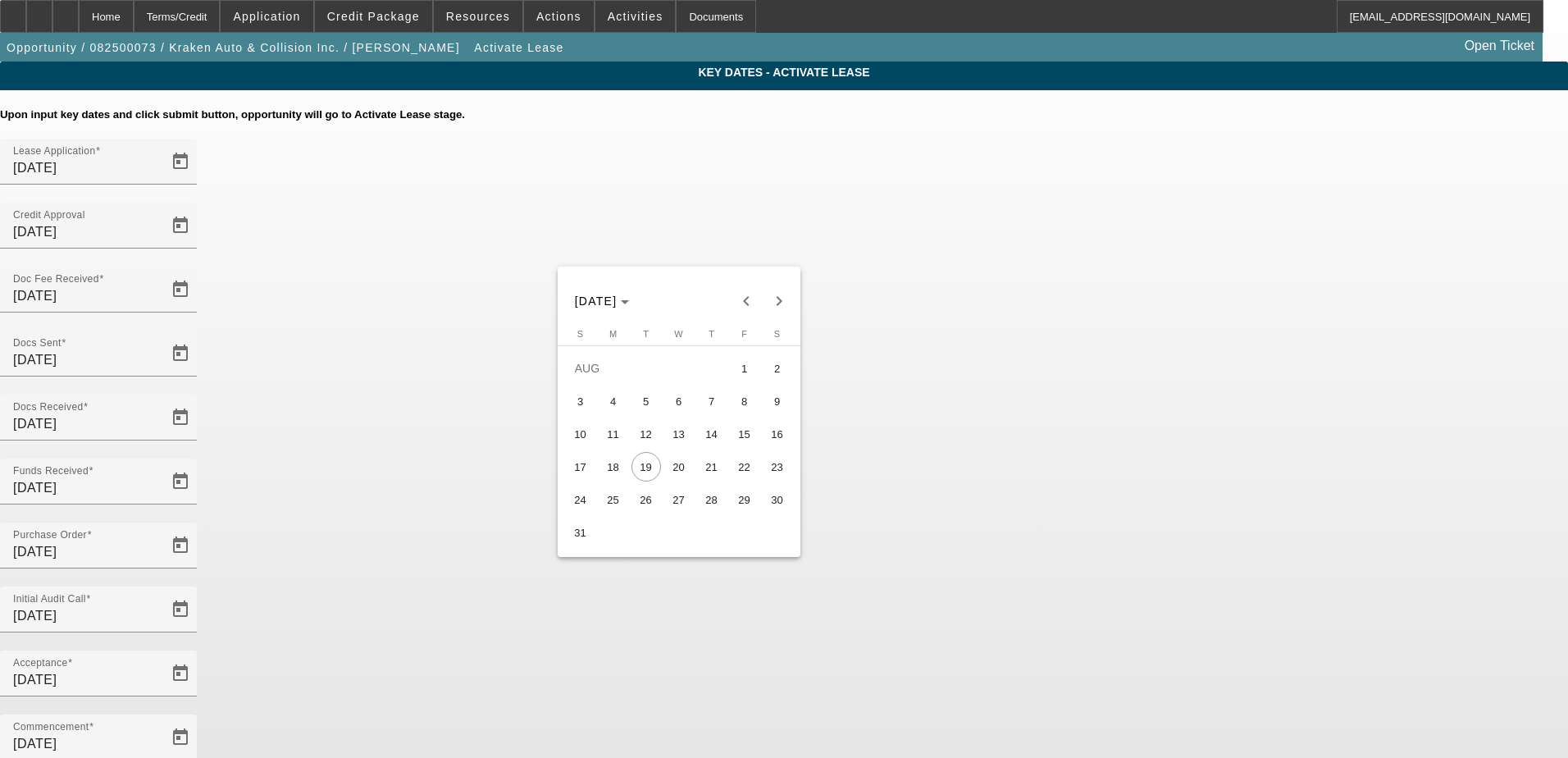
click at [703, 472] on span "21" at bounding box center [711, 467] width 29 height 29
type input "8/21/2025"
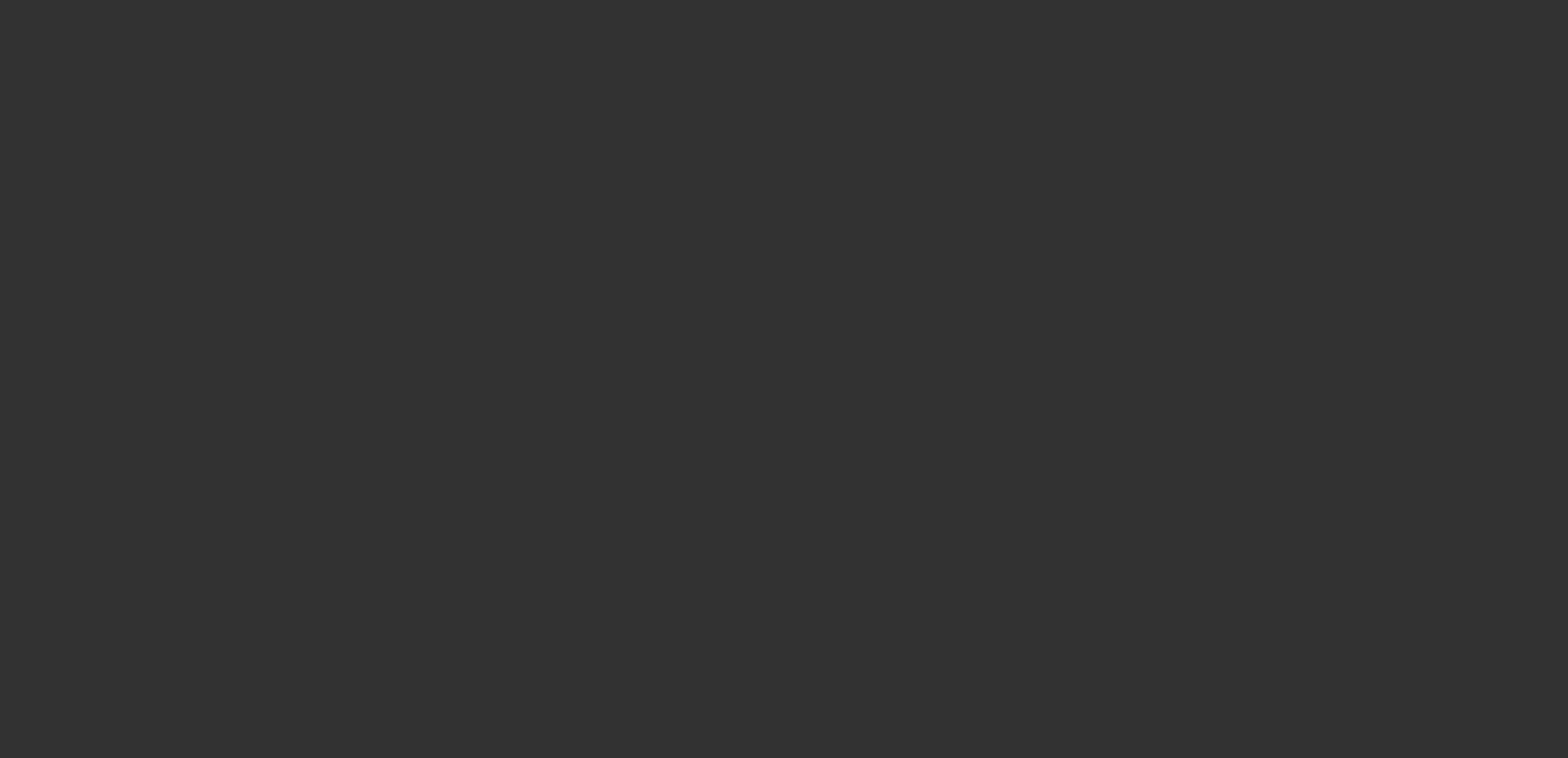
select select "4"
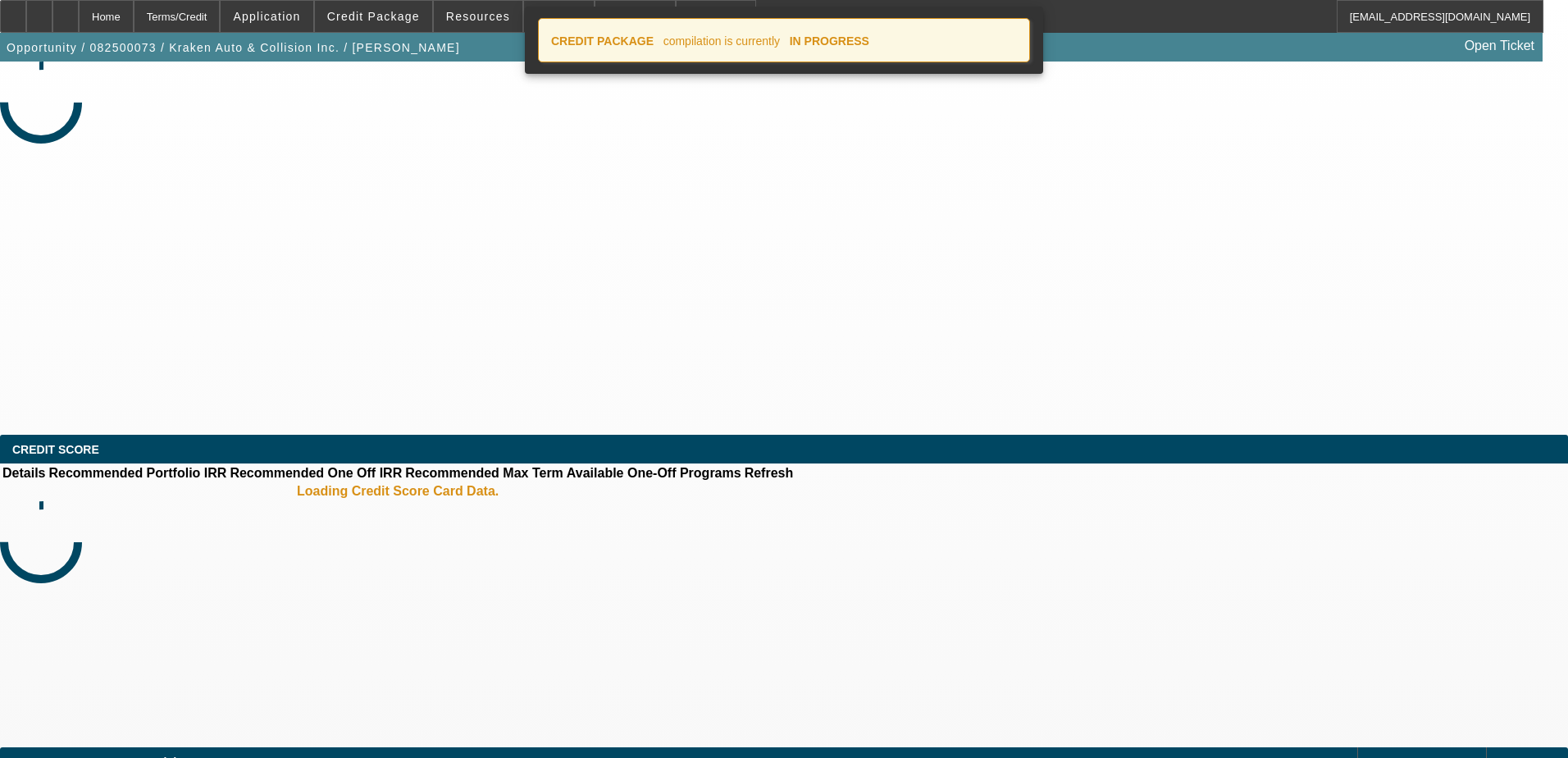
select select "0"
select select "3"
select select "0.1"
select select "4"
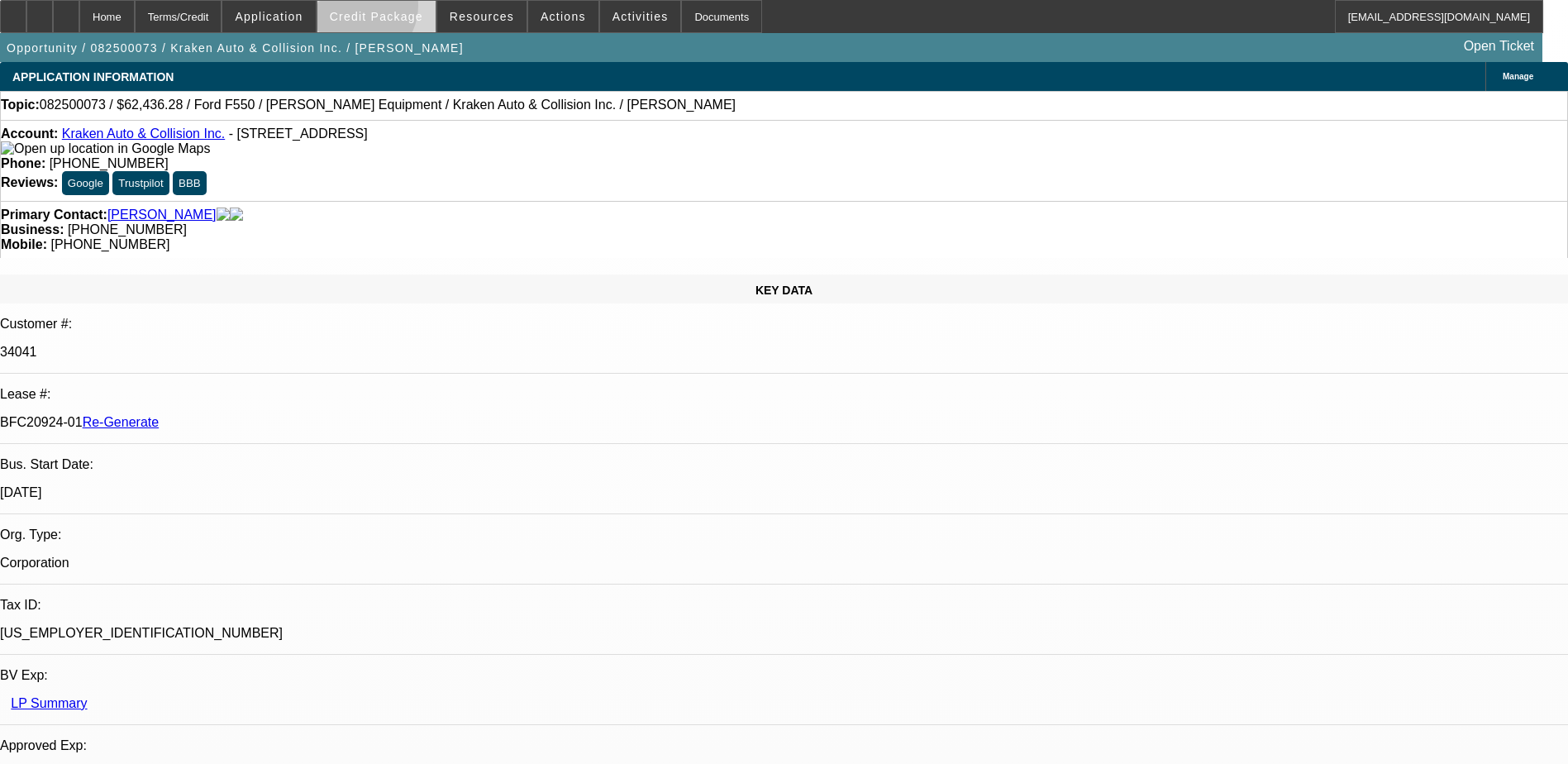
click at [381, 9] on span at bounding box center [376, 16] width 118 height 40
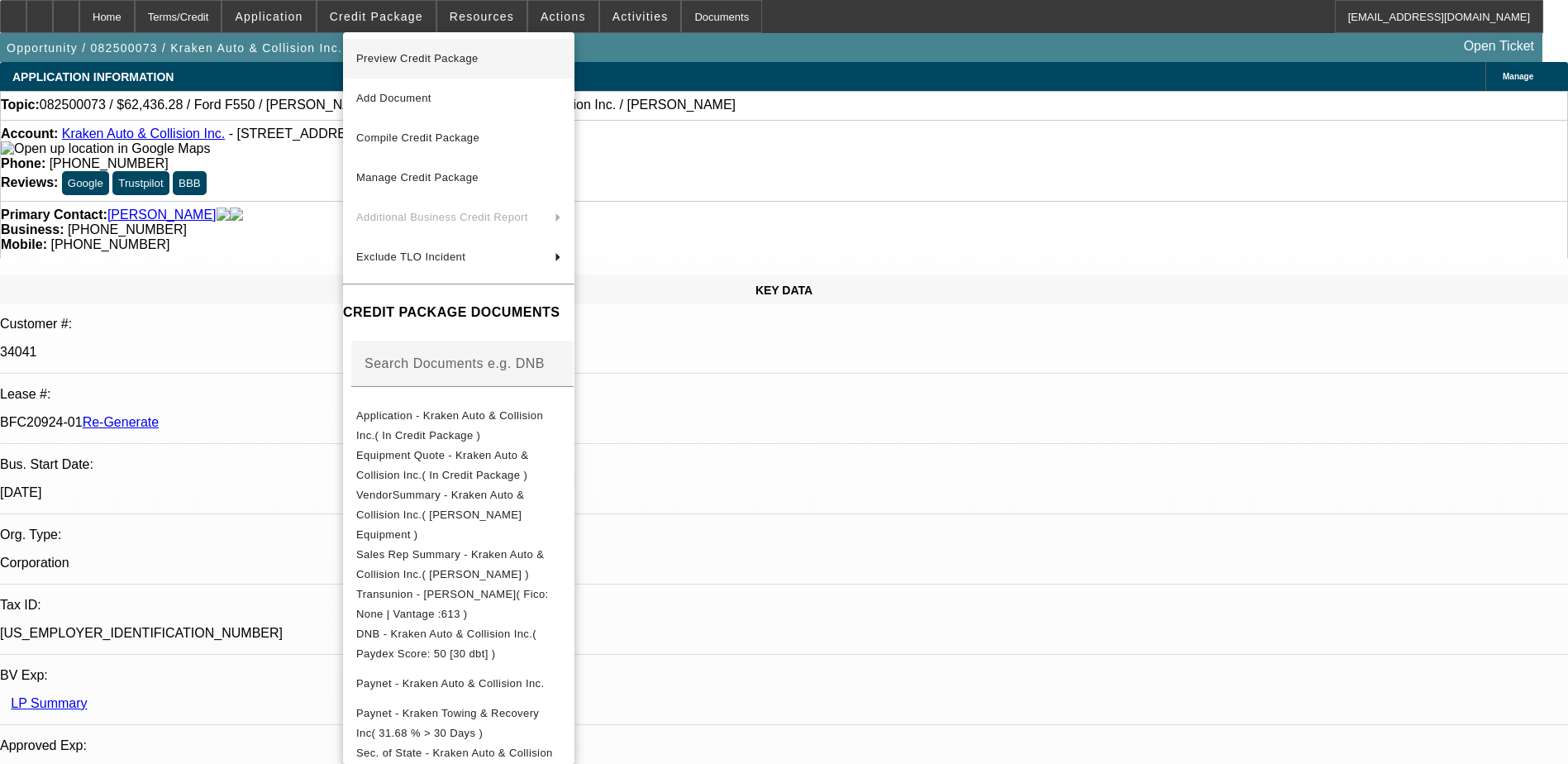
click at [405, 51] on span "Preview Credit Package" at bounding box center [458, 59] width 205 height 20
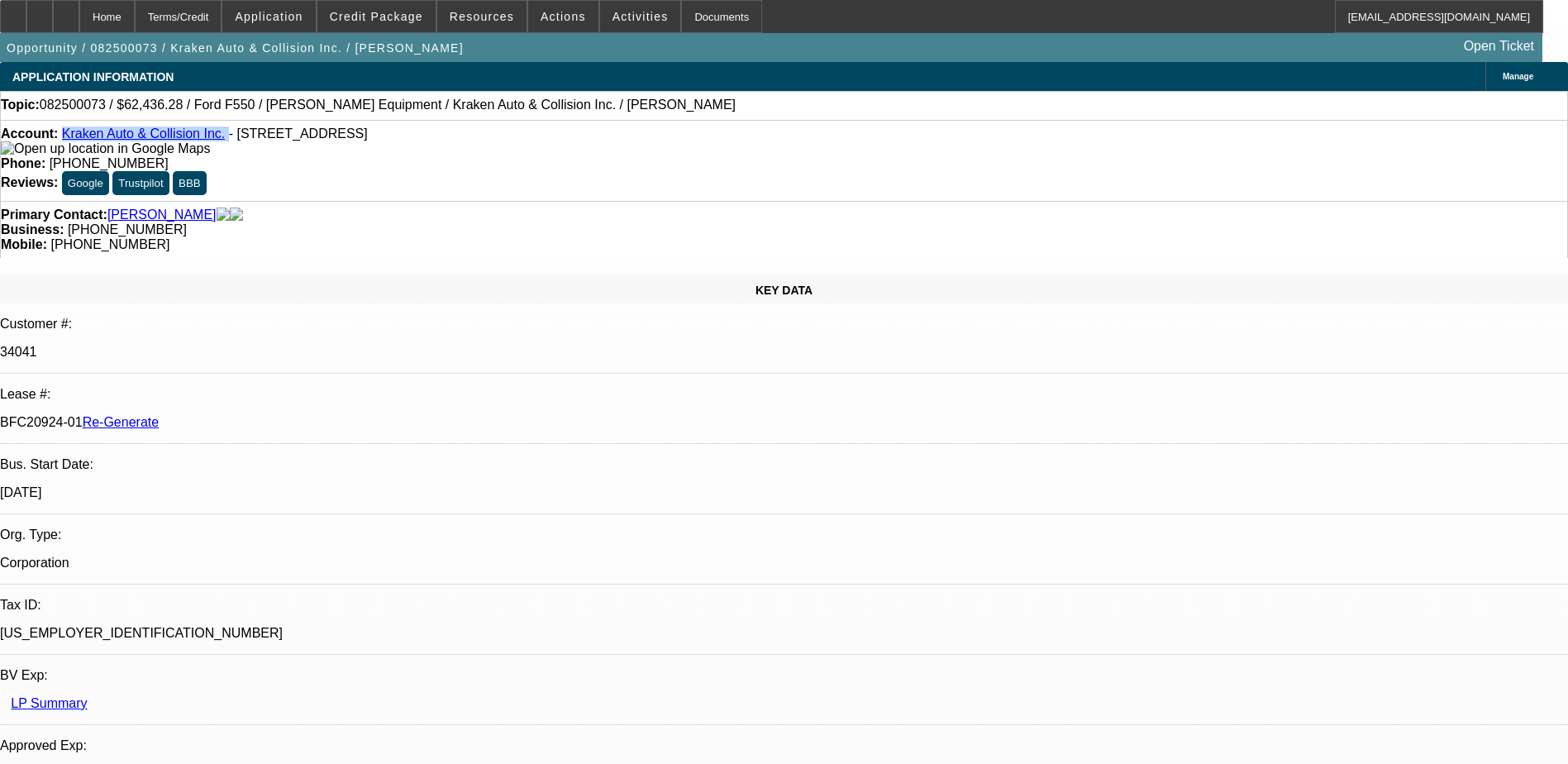
drag, startPoint x: 211, startPoint y: 140, endPoint x: 74, endPoint y: 132, distance: 137.2
click at [74, 132] on div "Account: Kraken Auto & Collision Inc. - 2451 Pond Rd, Ronkonkoma, NY 11779" at bounding box center [784, 141] width 1566 height 30
copy div "Kraken Auto & Collision Inc."
drag, startPoint x: 194, startPoint y: 284, endPoint x: 262, endPoint y: 278, distance: 68.3
click at [262, 415] on div "BFC20924-01 Re-Generate" at bounding box center [784, 423] width 1568 height 15
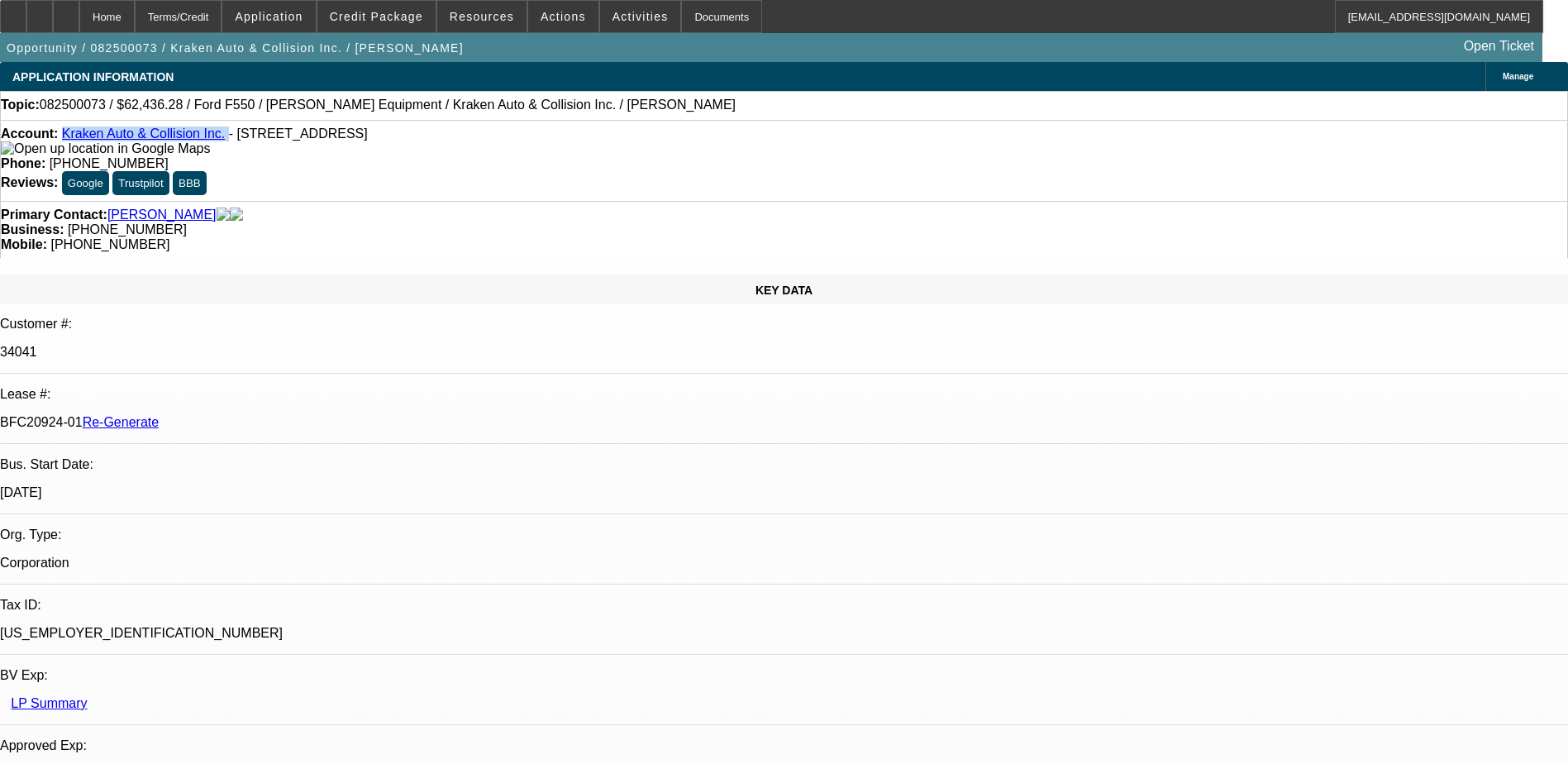
copy p "BFC20924-01"
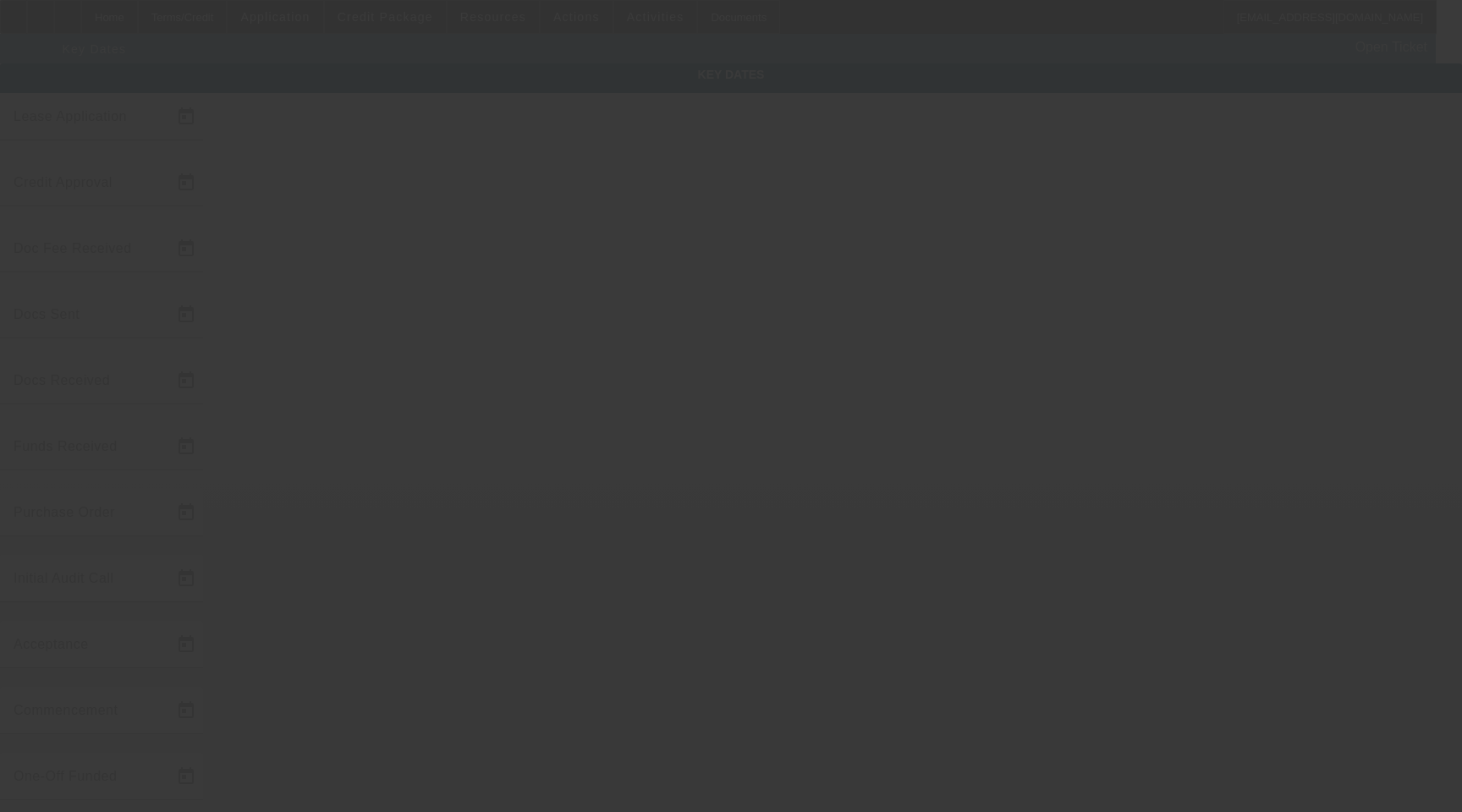
type input "[DATE]"
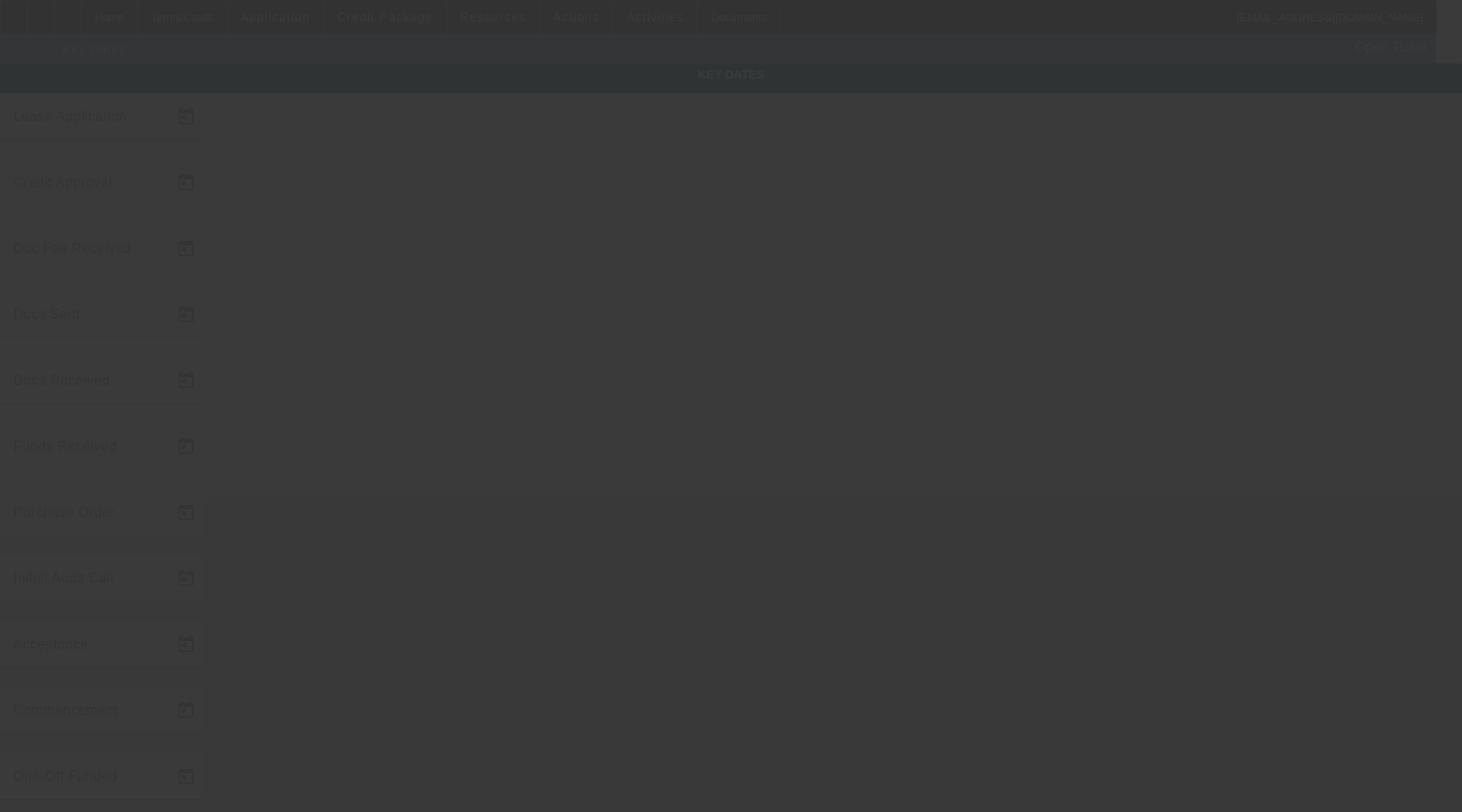
type input "[DATE]"
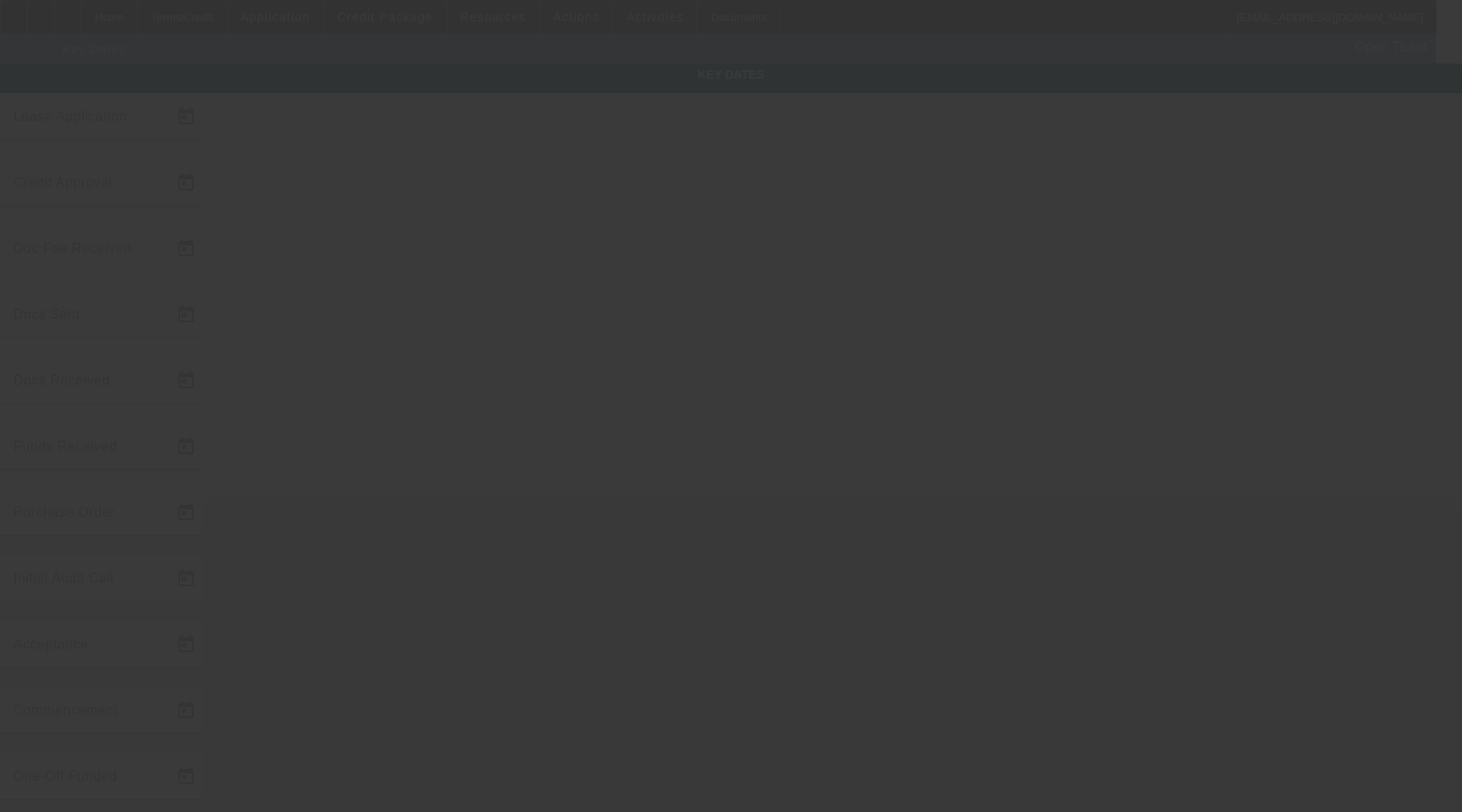
type input "[DATE]"
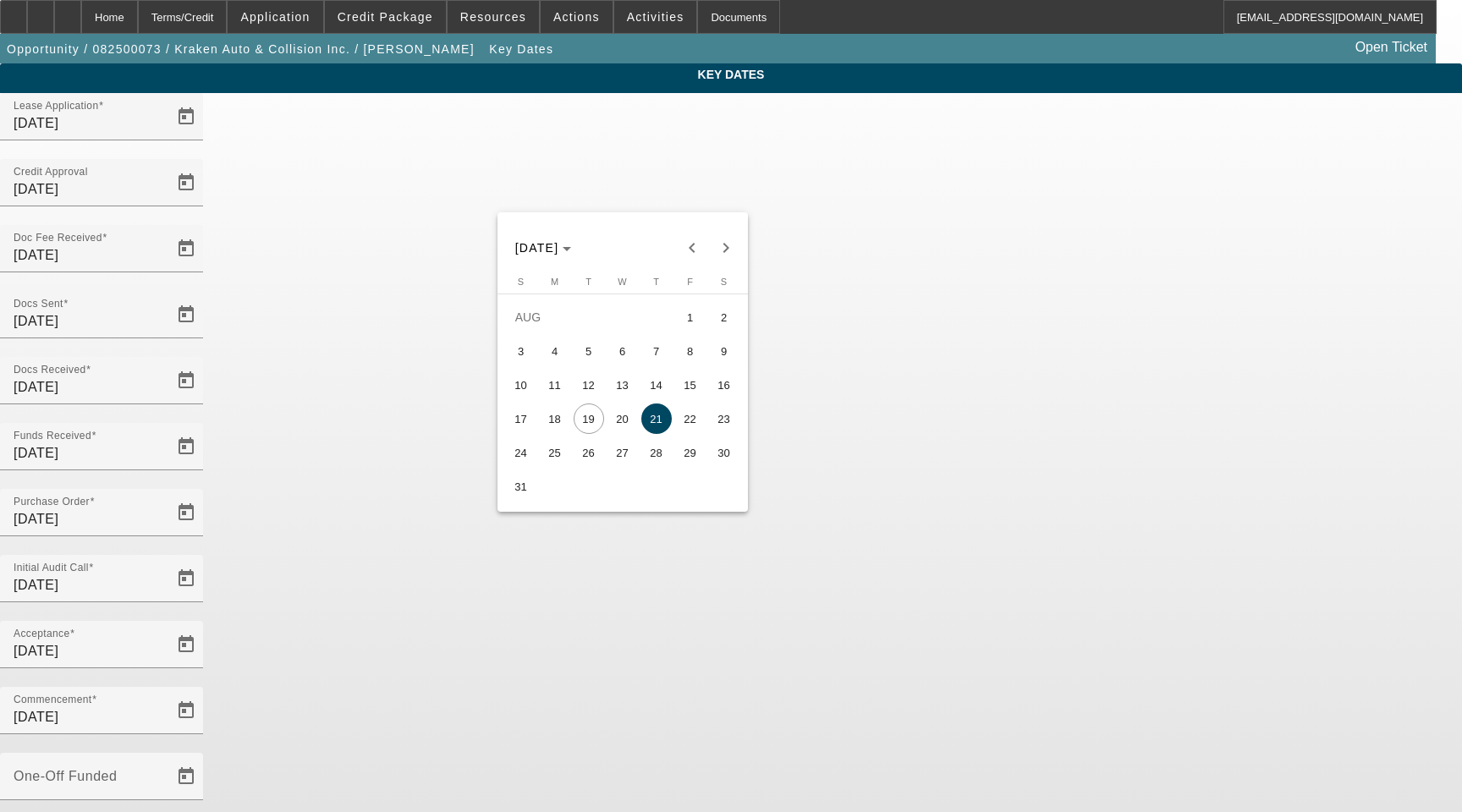
click at [562, 462] on span "25" at bounding box center [555, 452] width 30 height 30
type input "8/25/2025"
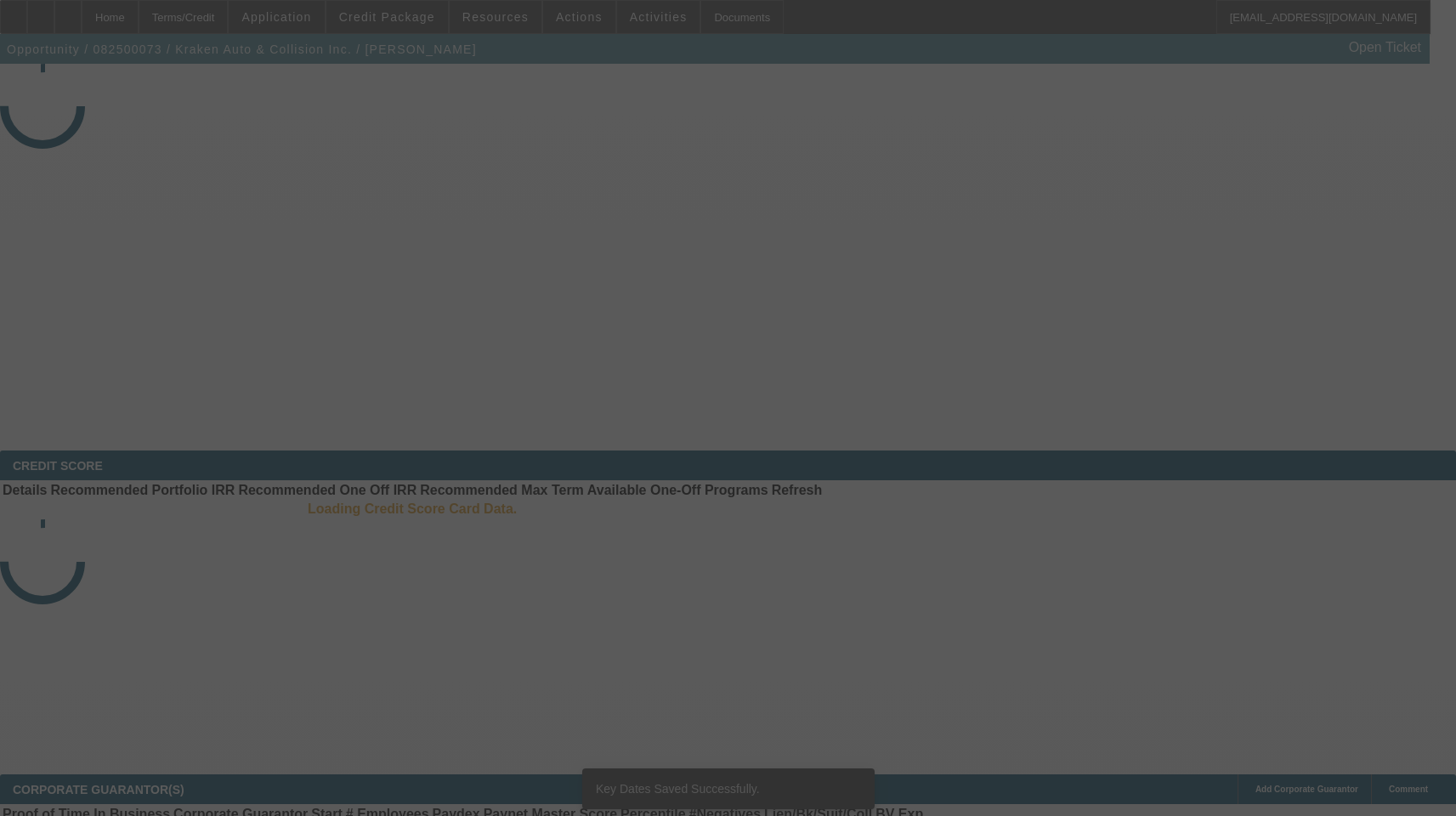
select select "4"
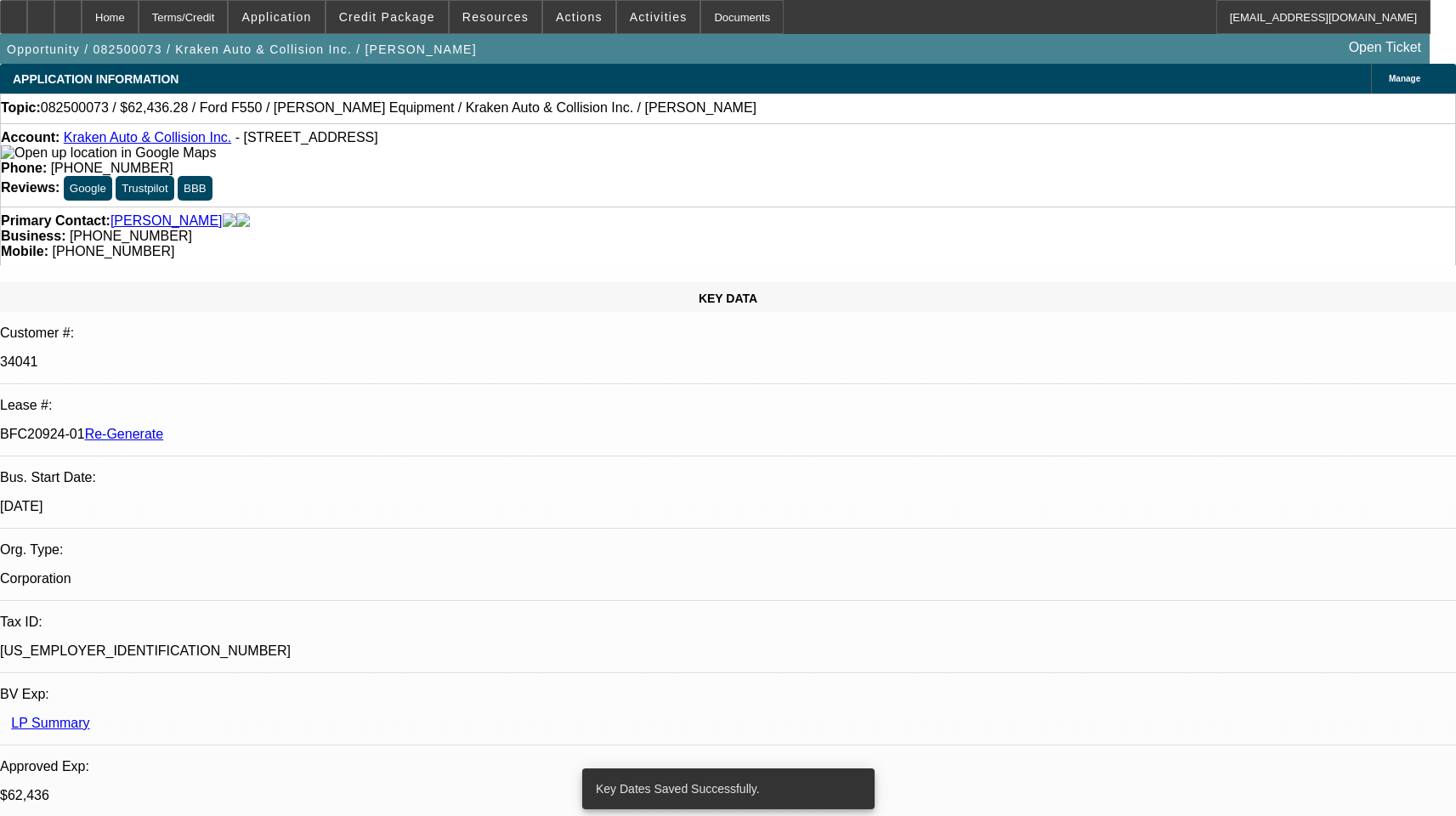
select select "0"
select select "0.1"
select select "1"
select select "3"
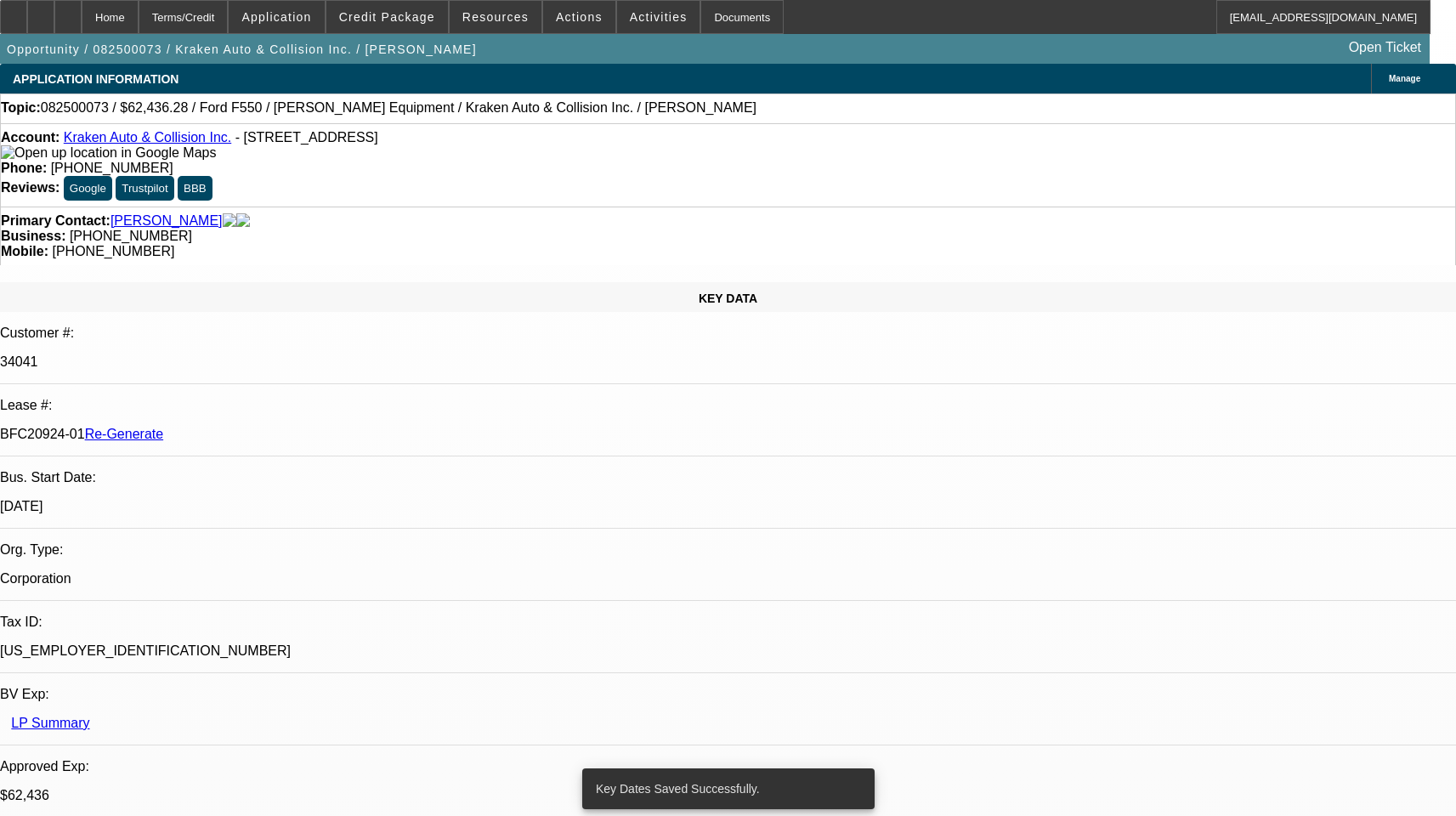
select select "4"
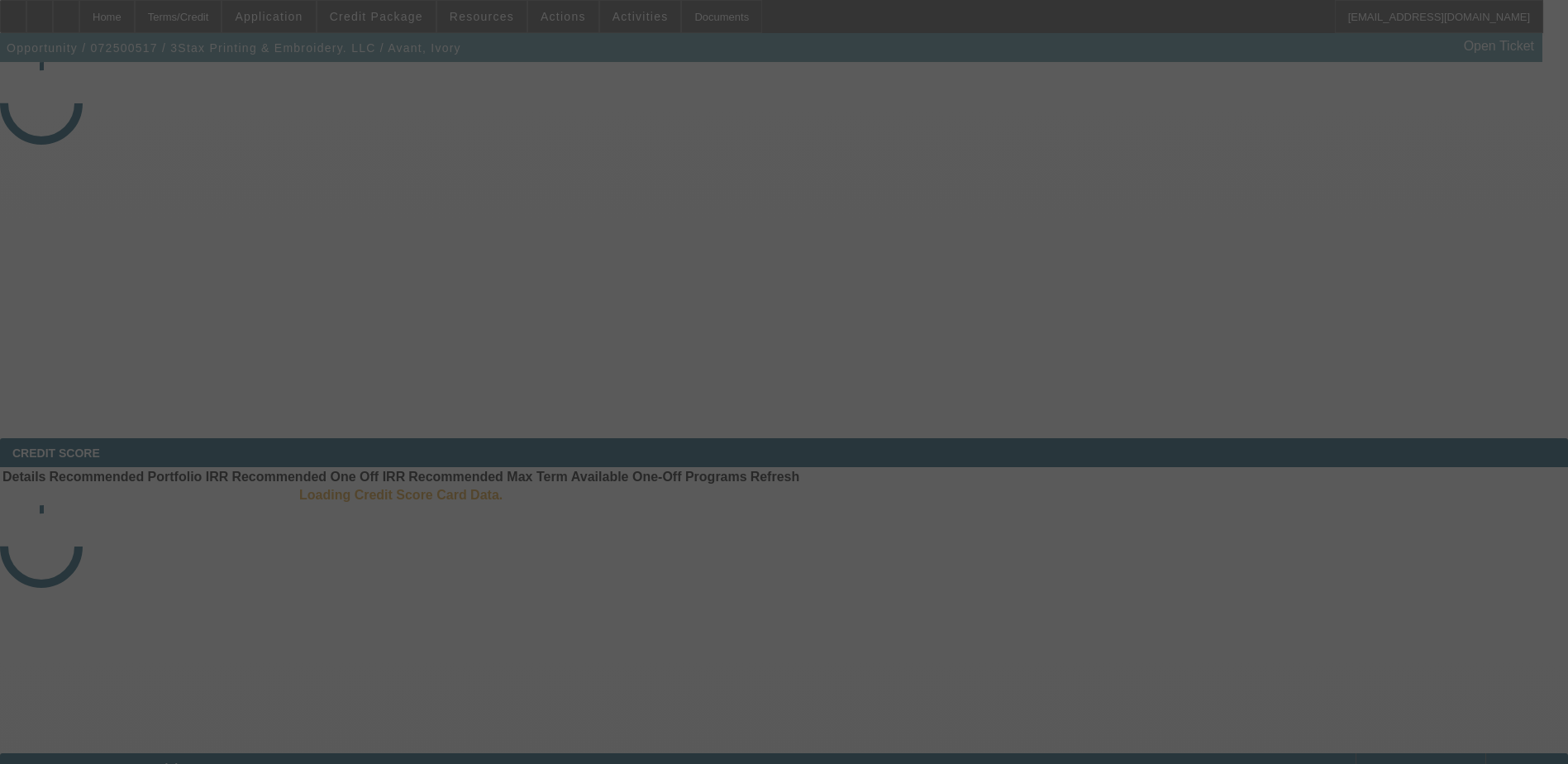
select select "3"
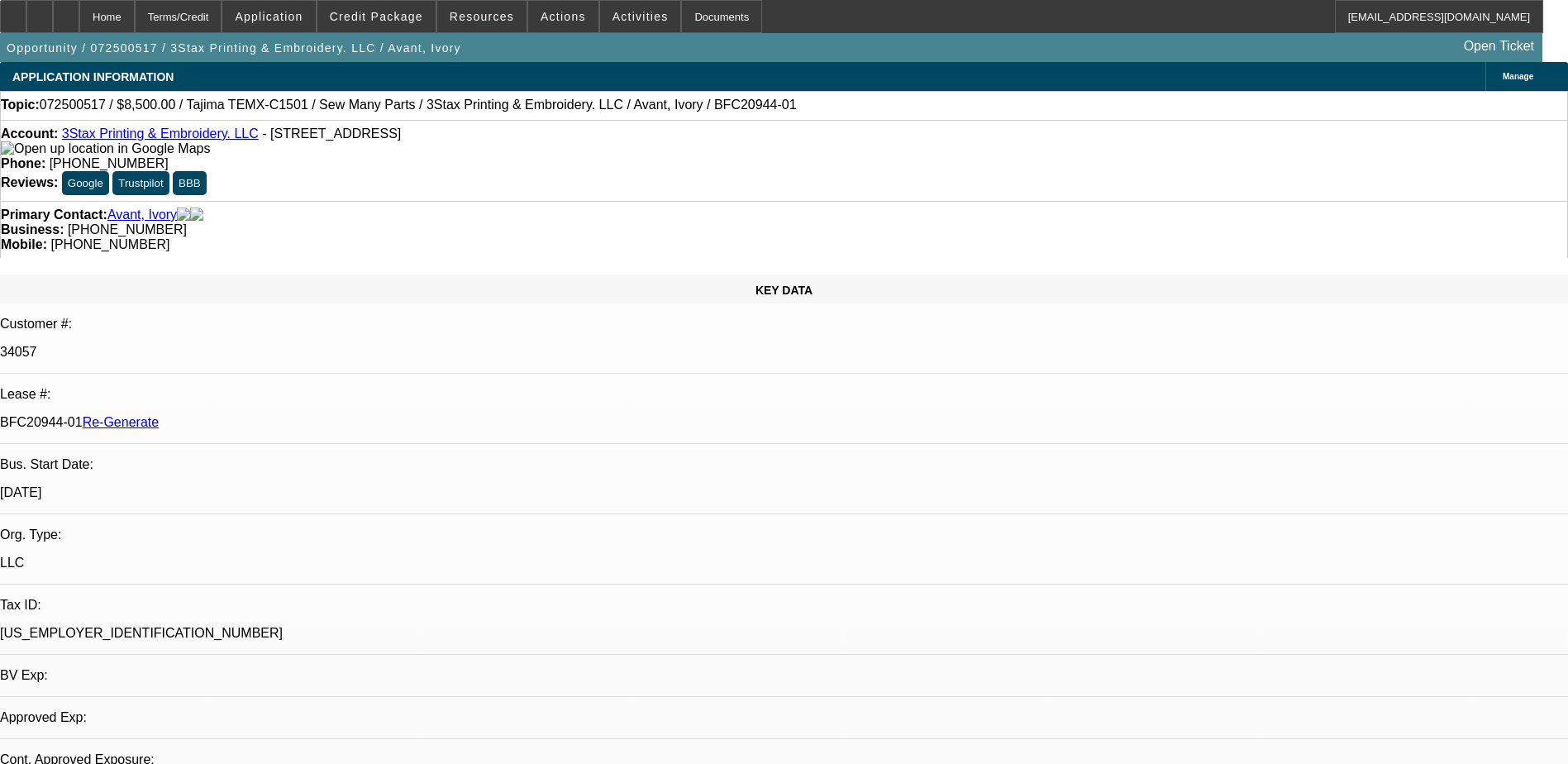
select select "0"
select select "1"
select select "2"
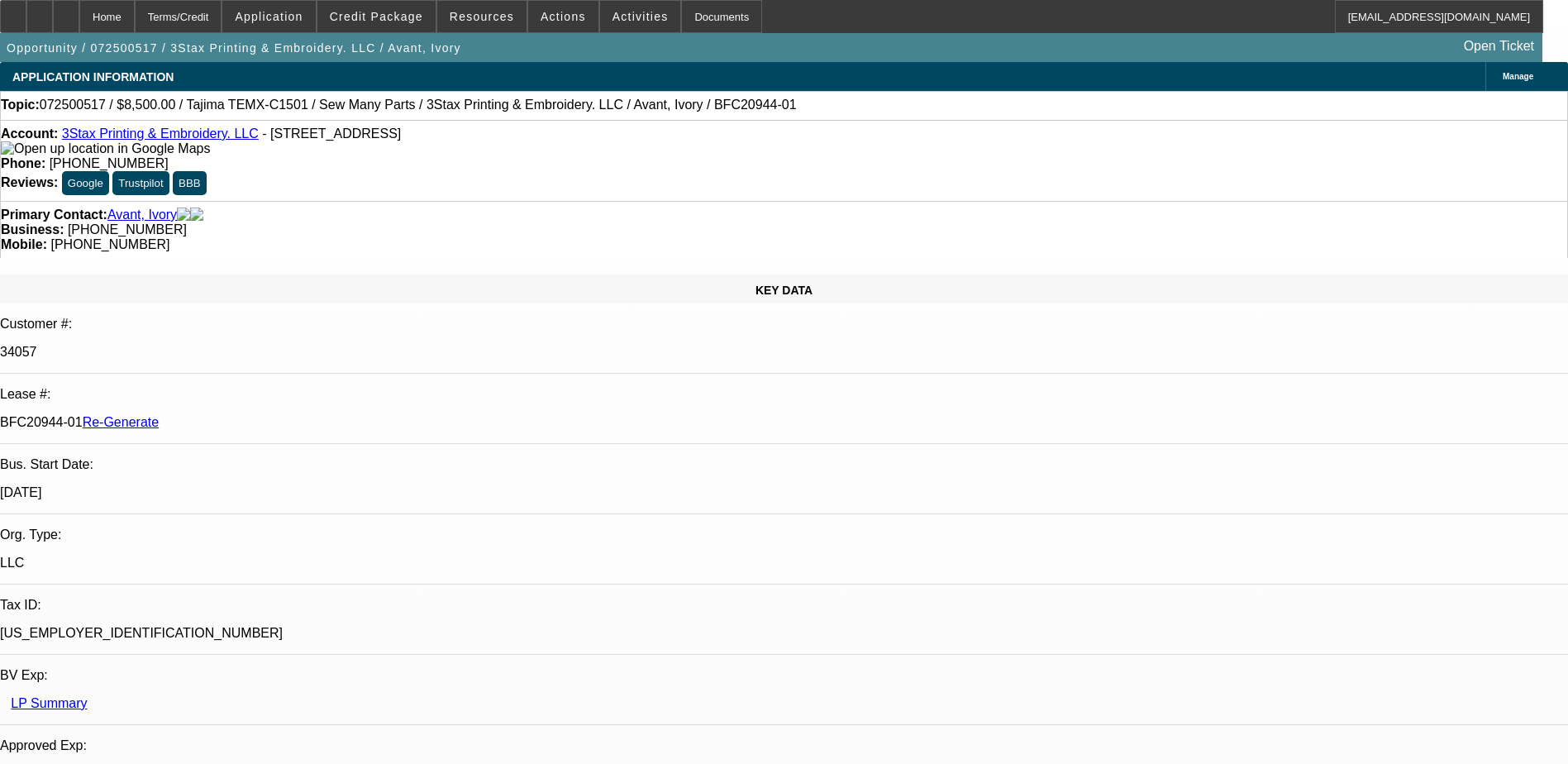
select select "6"
click at [699, 14] on div "Documents" at bounding box center [722, 16] width 81 height 33
click at [620, 12] on span "Activities" at bounding box center [641, 17] width 57 height 14
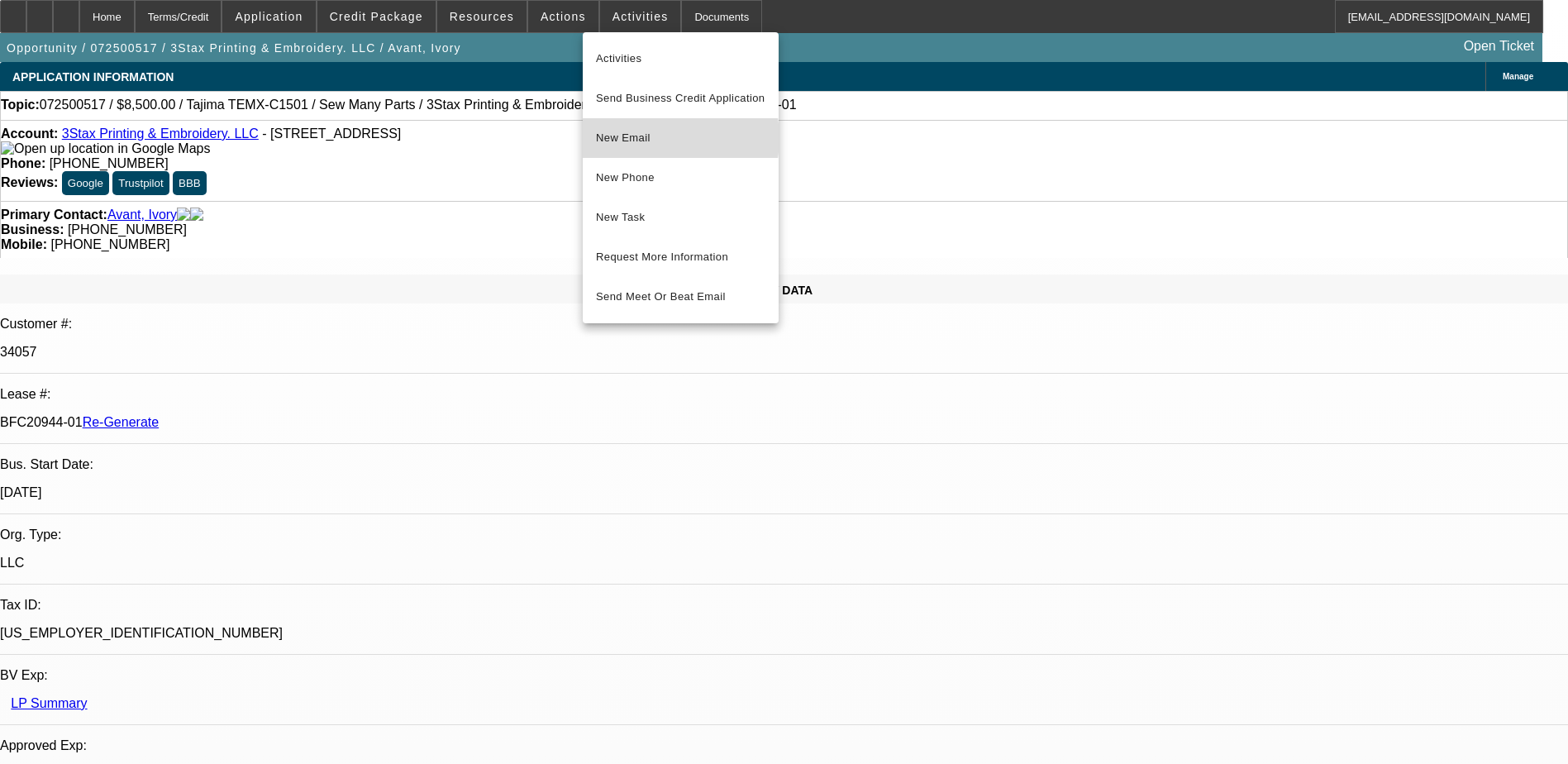
click at [652, 138] on span "New Email" at bounding box center [680, 138] width 170 height 20
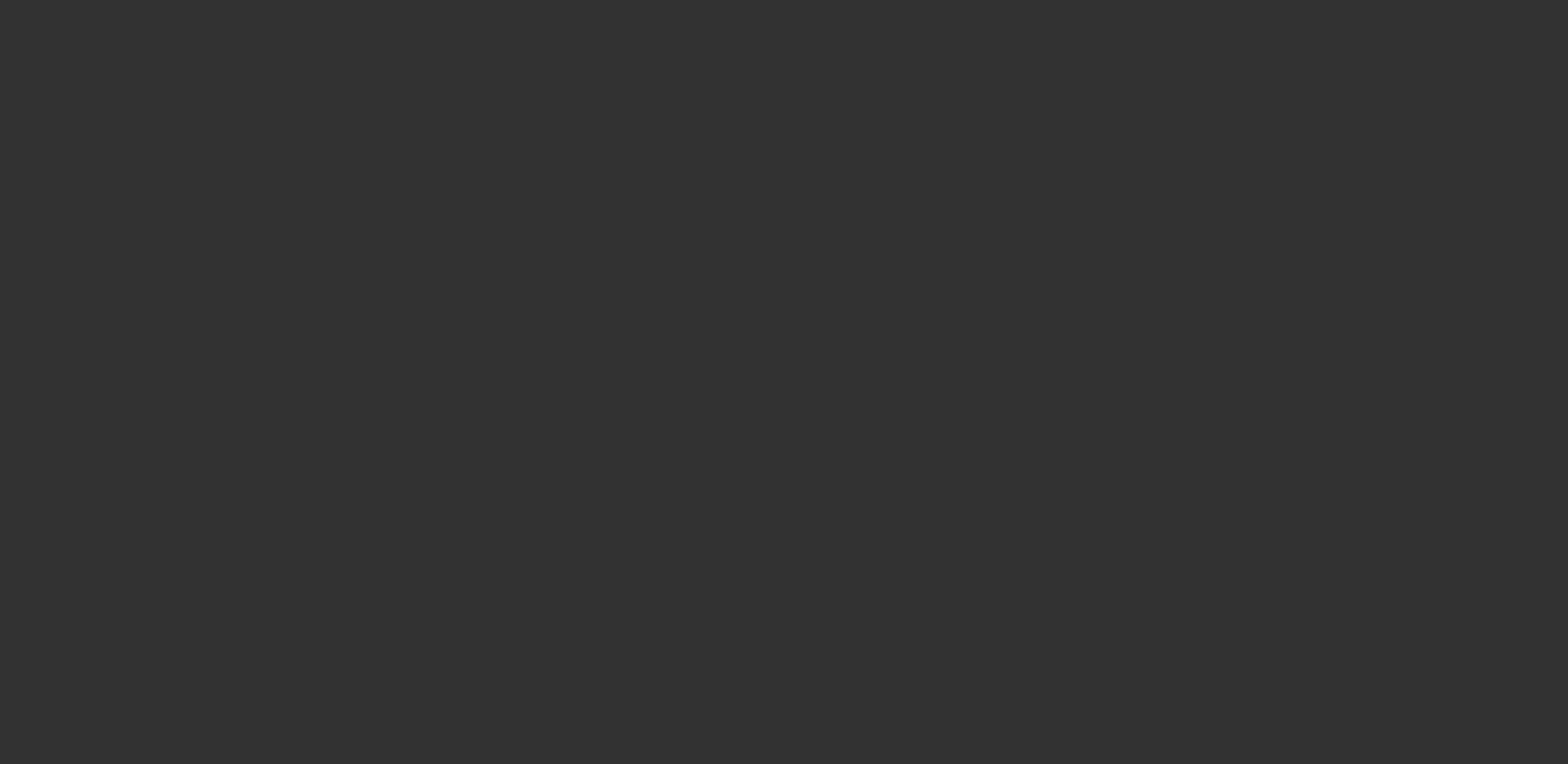
select select "3"
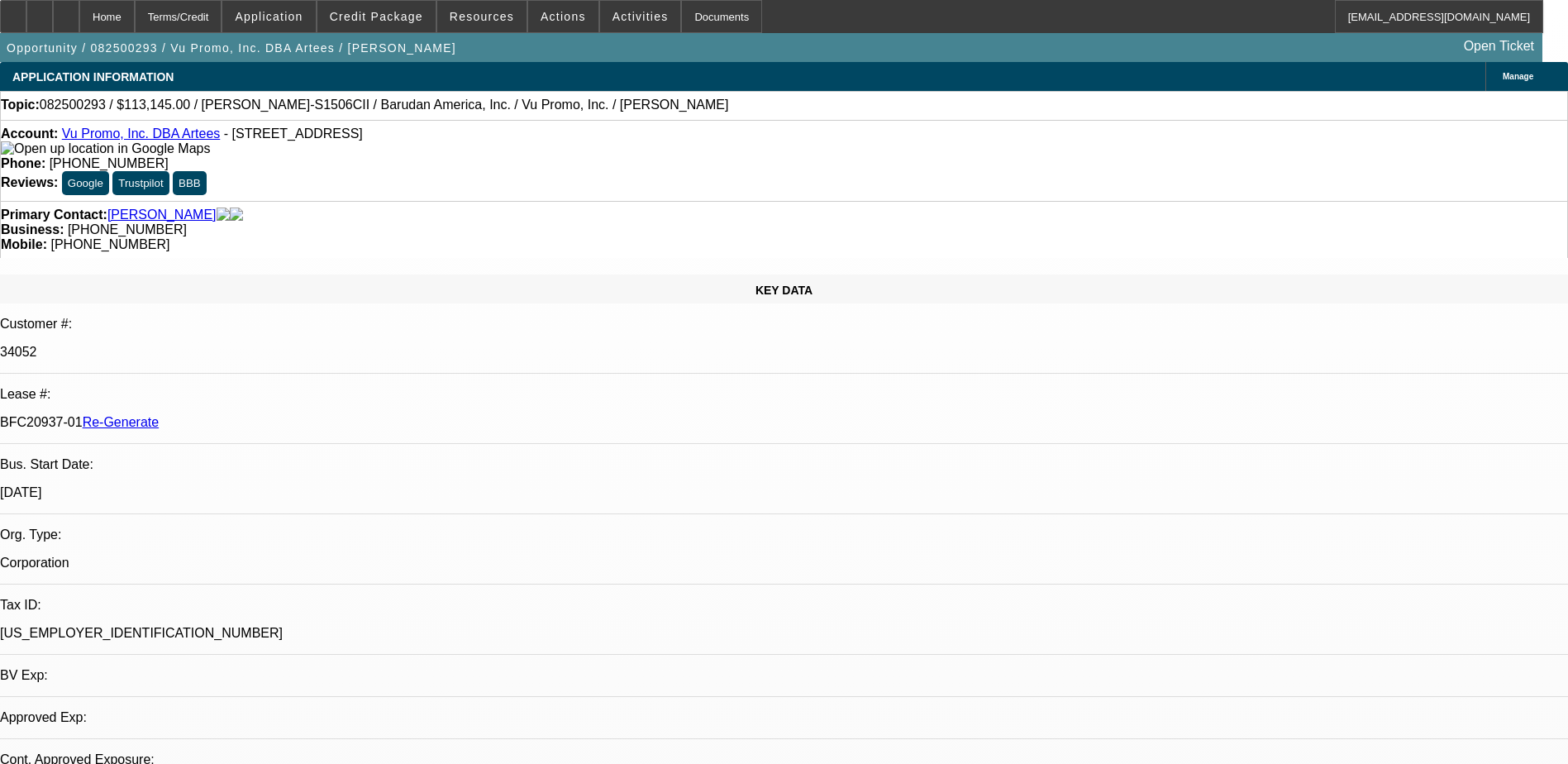
select select "0"
select select "2"
select select "0.1"
select select "1"
select select "2"
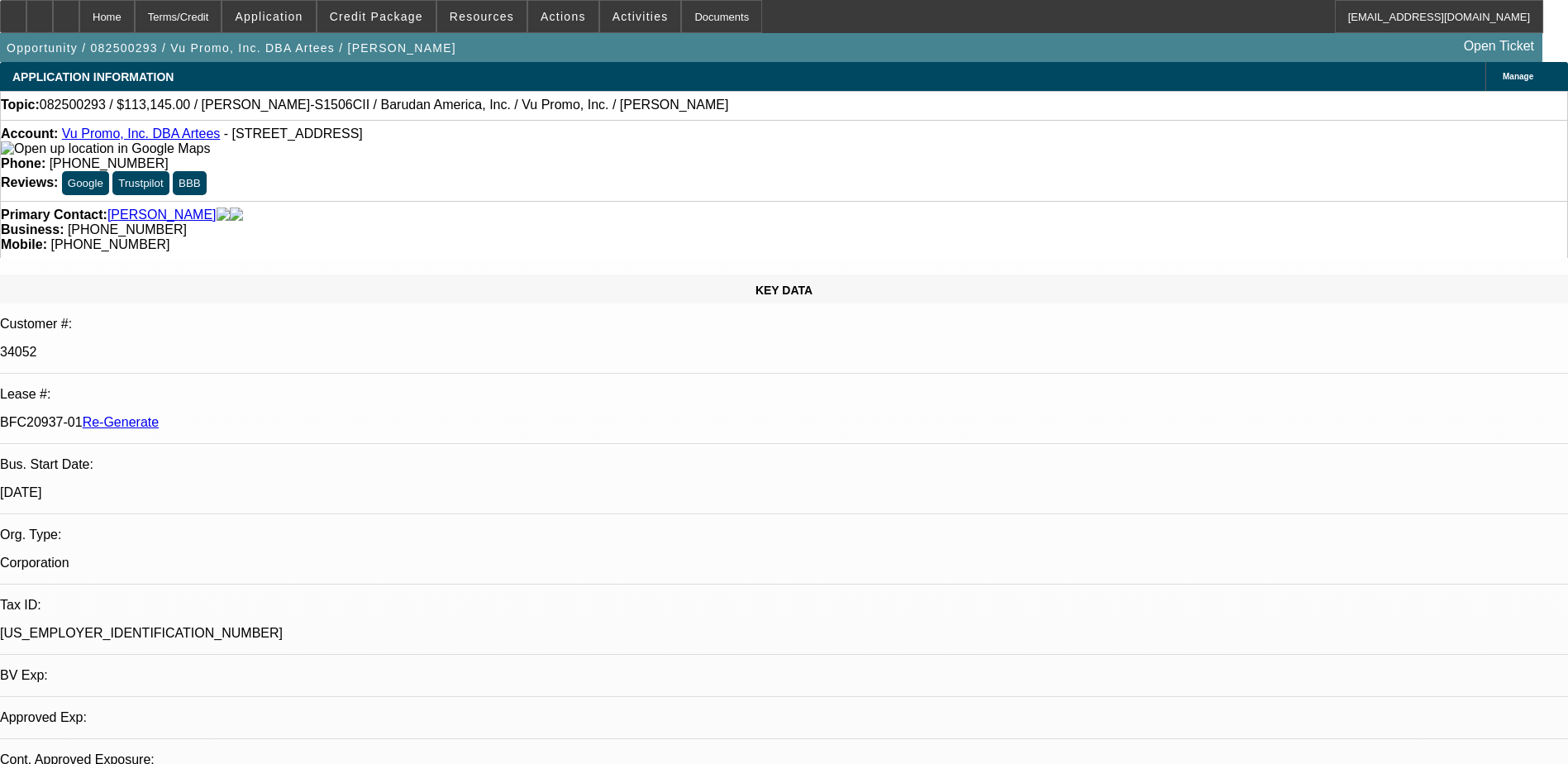
select select "4"
